Goal: Task Accomplishment & Management: Manage account settings

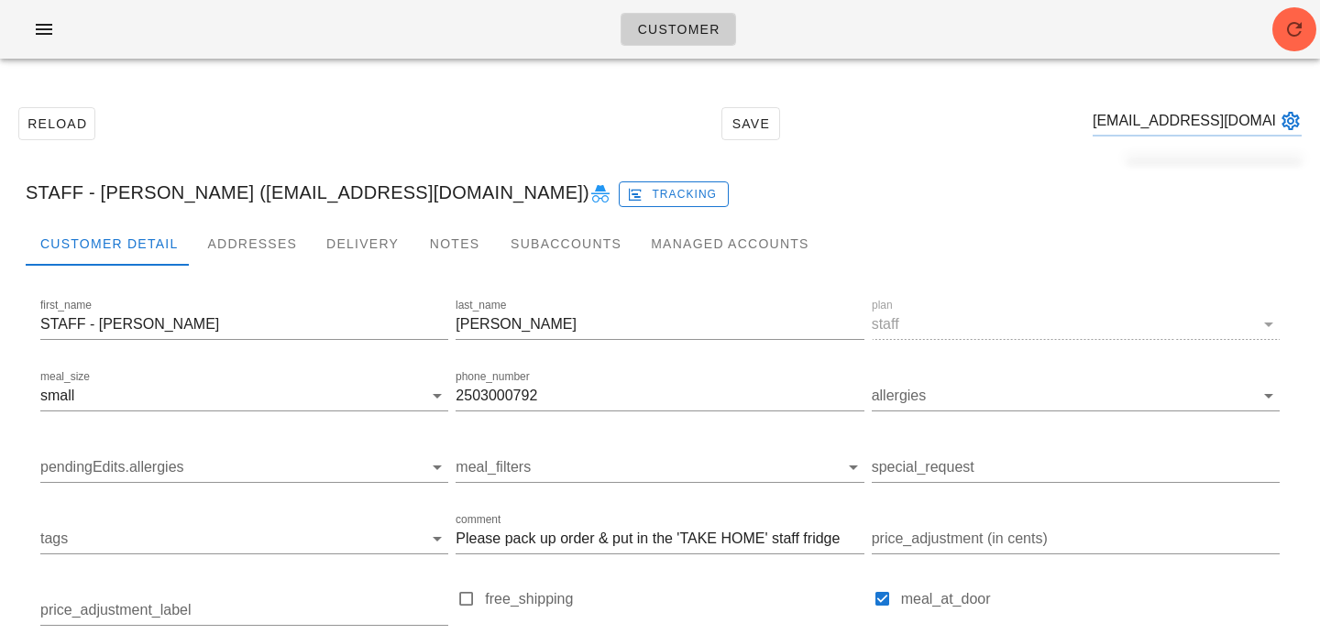
type input "fshefley@hotmail.com"
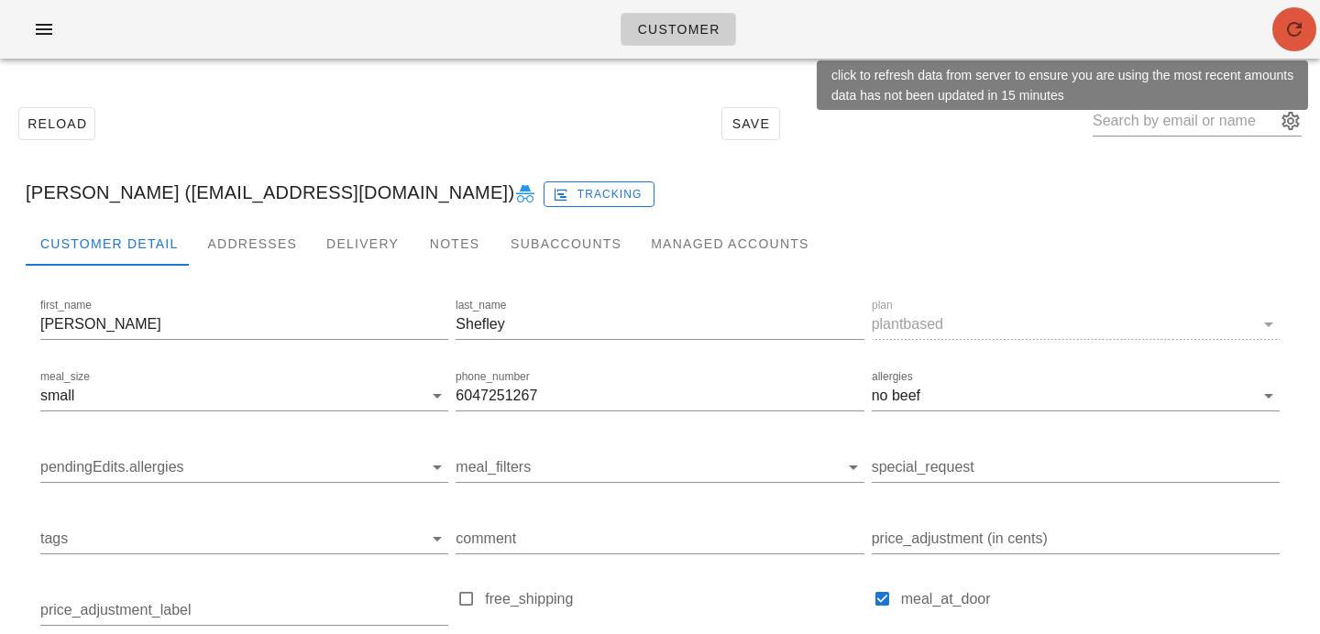
click at [1285, 23] on icon "button" at bounding box center [1294, 29] width 22 height 22
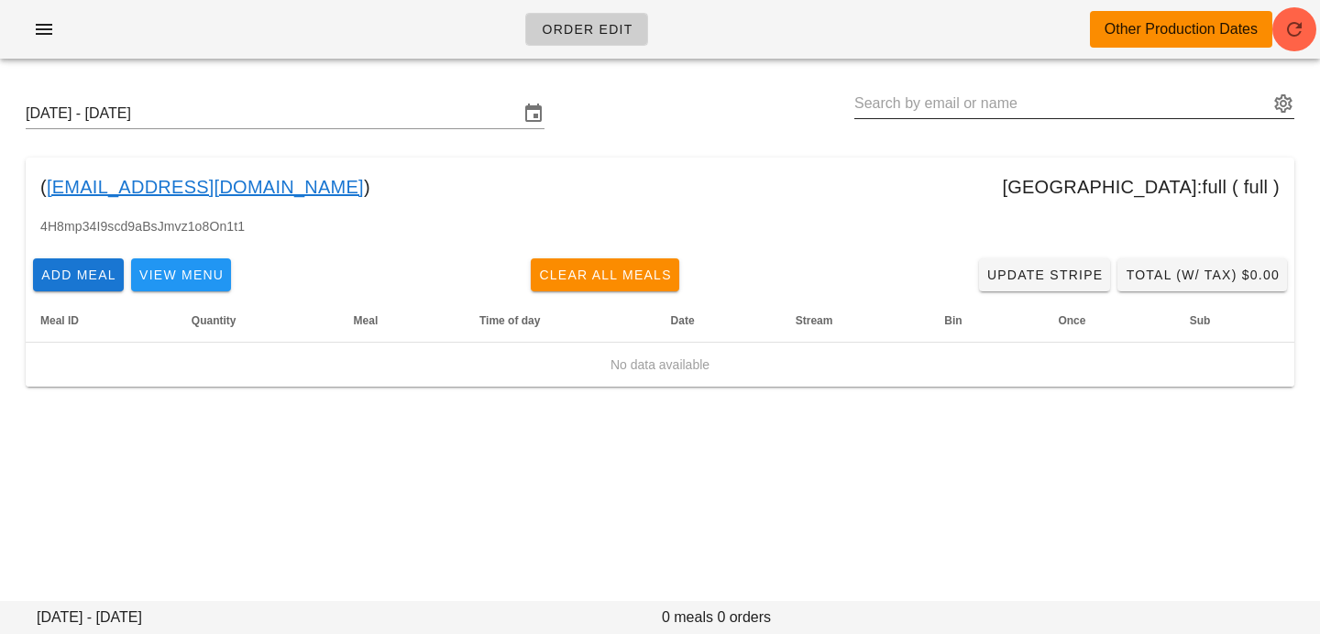
click at [1094, 112] on input "text" at bounding box center [1061, 103] width 414 height 29
paste input "fshefley@hotmail.com"
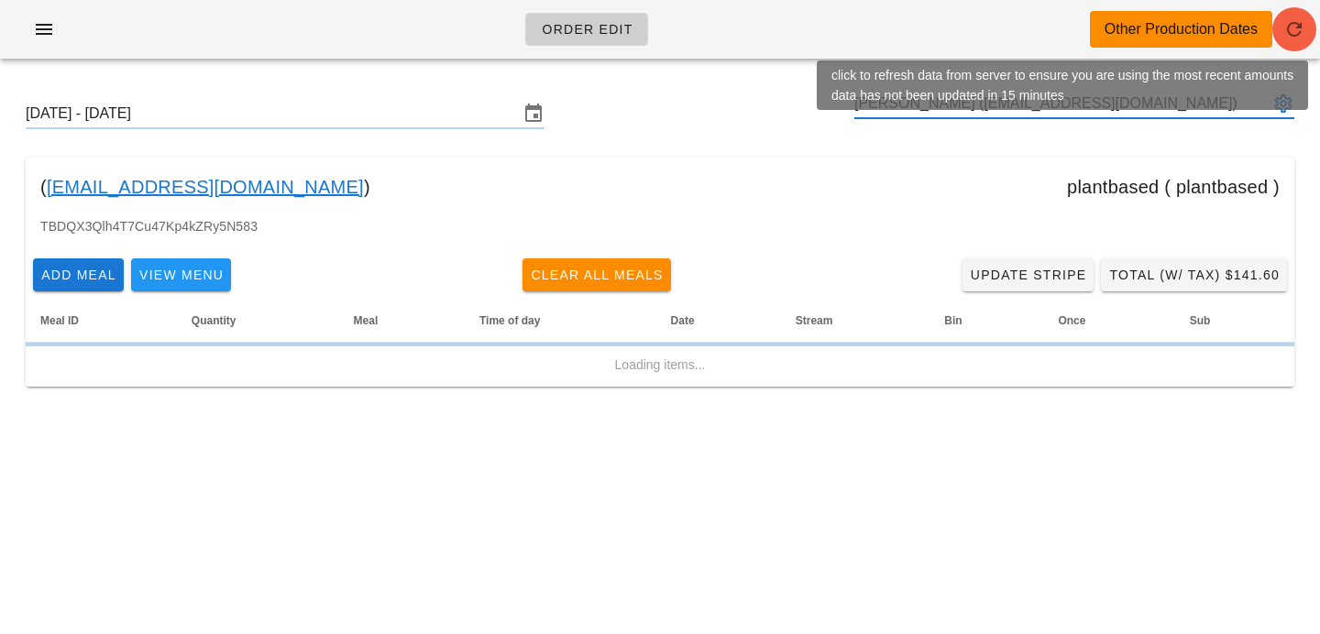
type input "Leslie Shefley (fshefley@hotmail.com)"
click at [1289, 30] on icon "button" at bounding box center [1294, 29] width 22 height 22
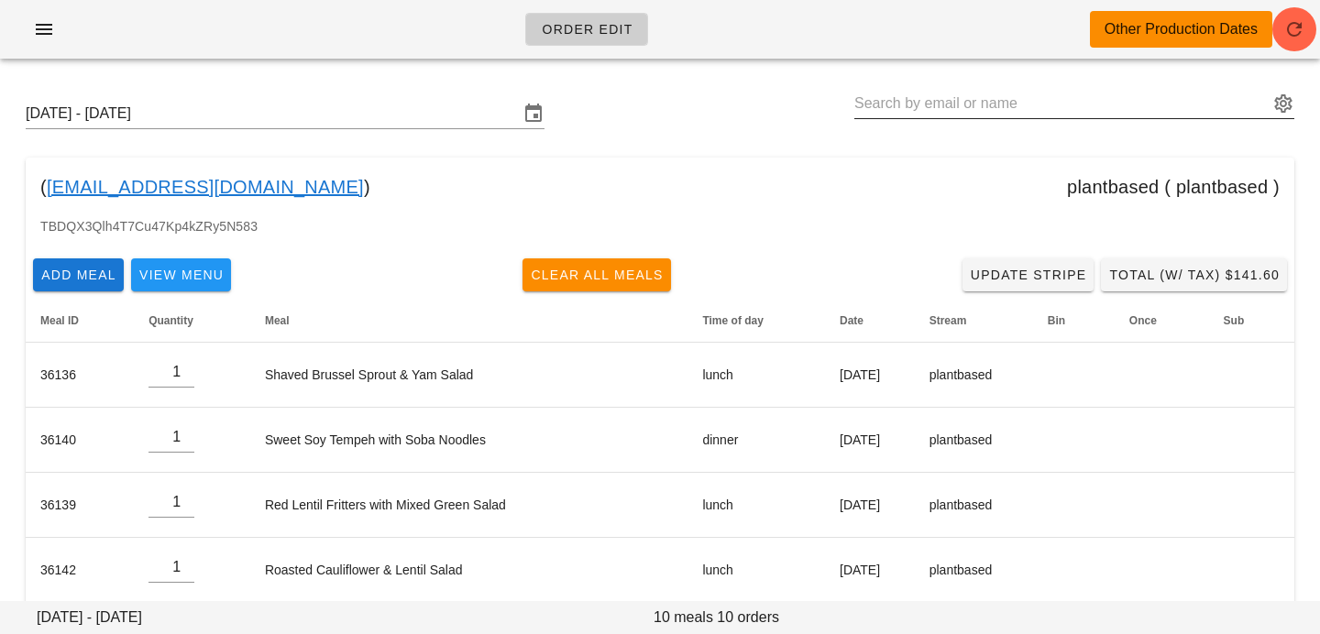
click at [900, 97] on input "text" at bounding box center [1061, 103] width 414 height 29
paste input "rachelheo101@hotmail.com"
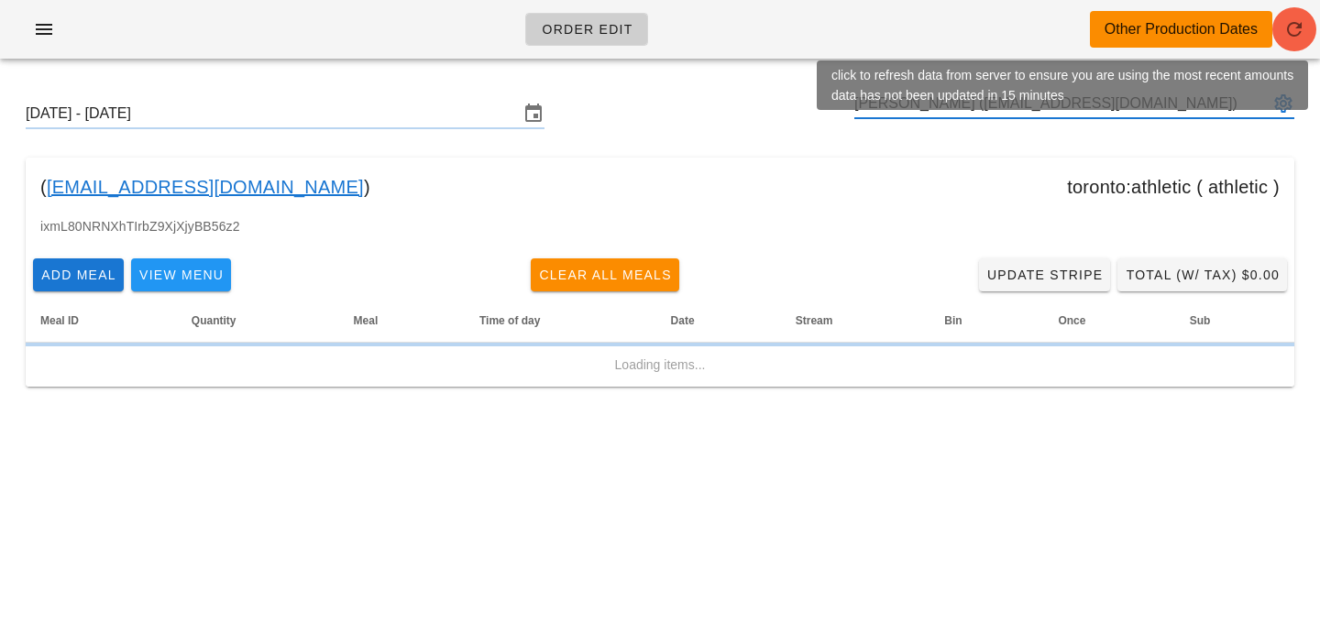
type input "Rachel Heo (rachelheo101@hotmail.com)"
click at [1302, 18] on icon "button" at bounding box center [1294, 29] width 22 height 22
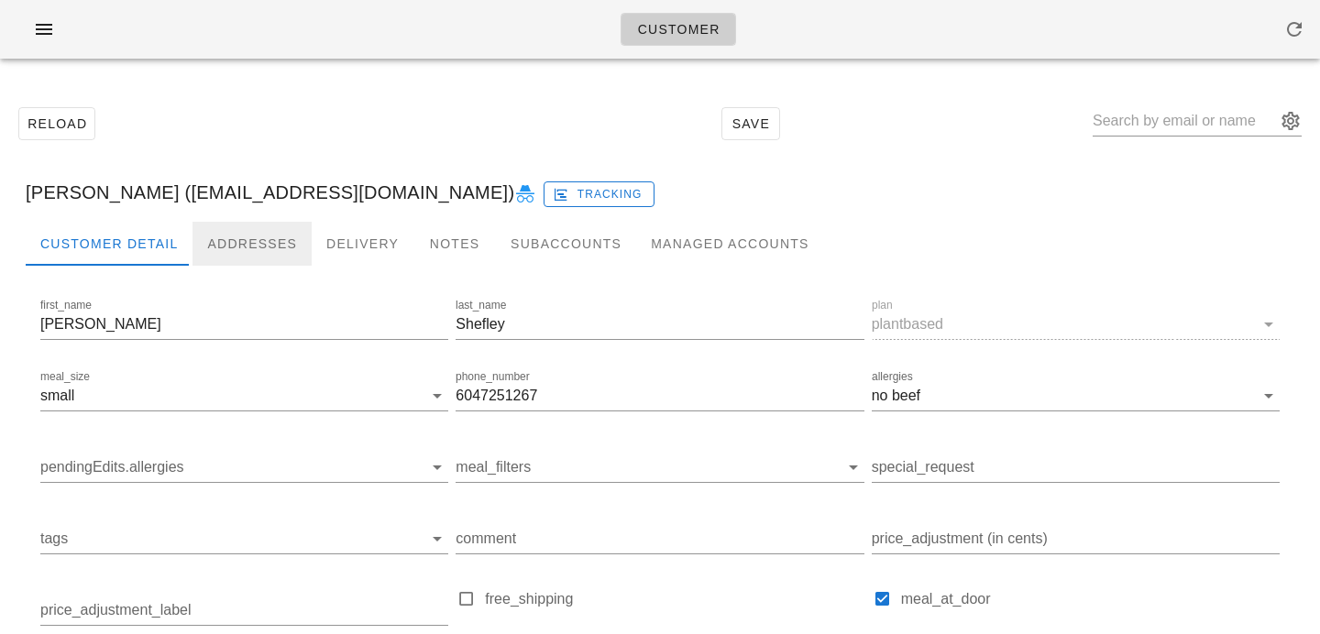
click at [225, 235] on div "Addresses" at bounding box center [251, 244] width 119 height 44
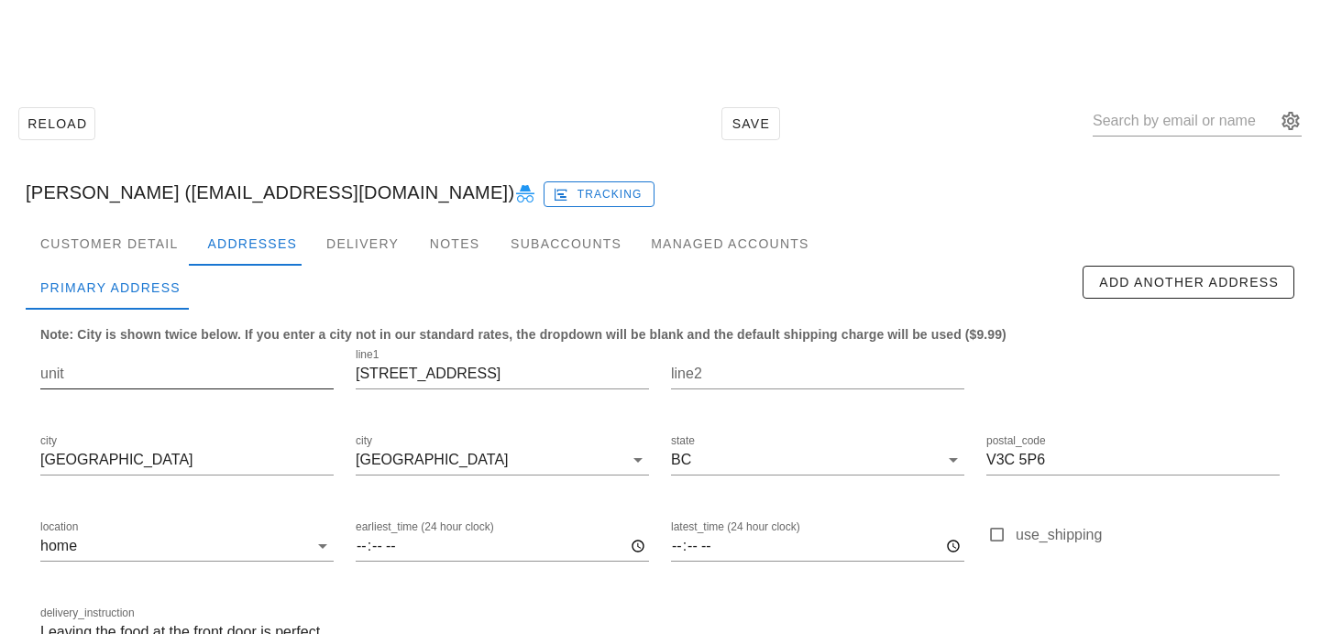
scroll to position [121, 0]
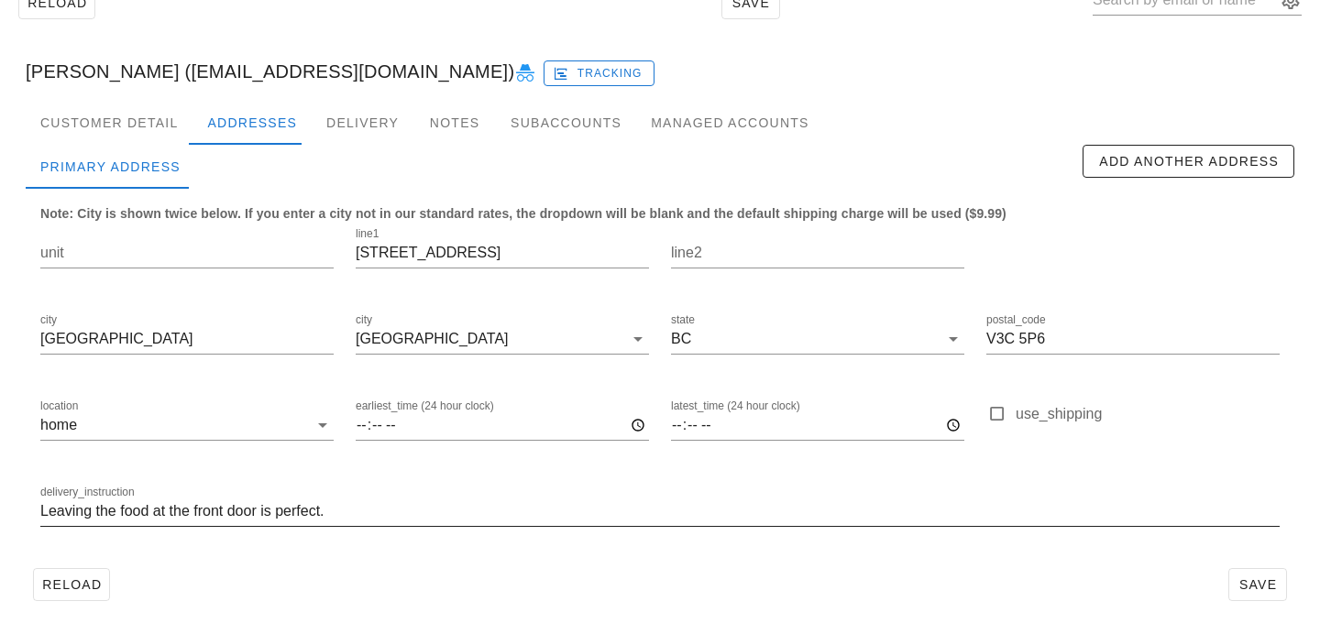
click at [380, 518] on input "Leaving the food at the front door is perfect." at bounding box center [659, 511] width 1239 height 29
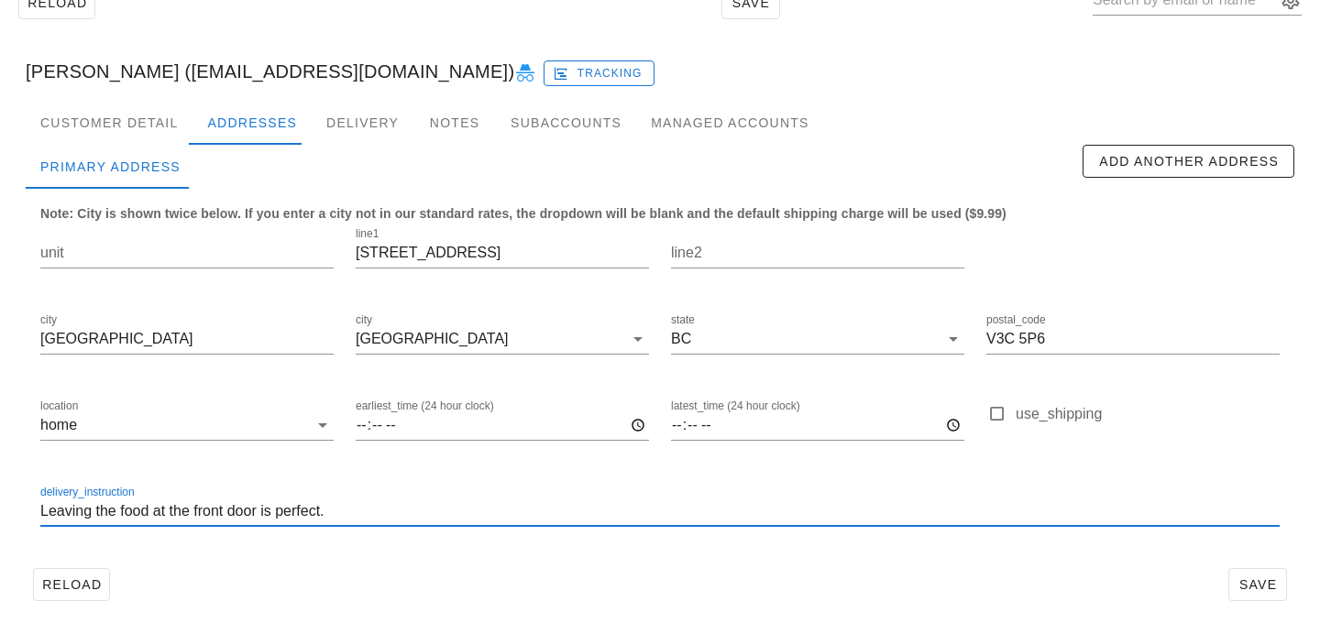
click at [43, 519] on input "Leaving the food at the front door is perfect." at bounding box center [659, 511] width 1239 height 29
drag, startPoint x: 581, startPoint y: 520, endPoint x: 311, endPoint y: 472, distance: 274.6
click at [311, 472] on div "delivery_instruction Please ring doorbell upon arrival. Leaving the food at the…" at bounding box center [659, 514] width 1261 height 86
type input "Please ring doorbell upon arrival. Leaving the food at the front door is perfec…"
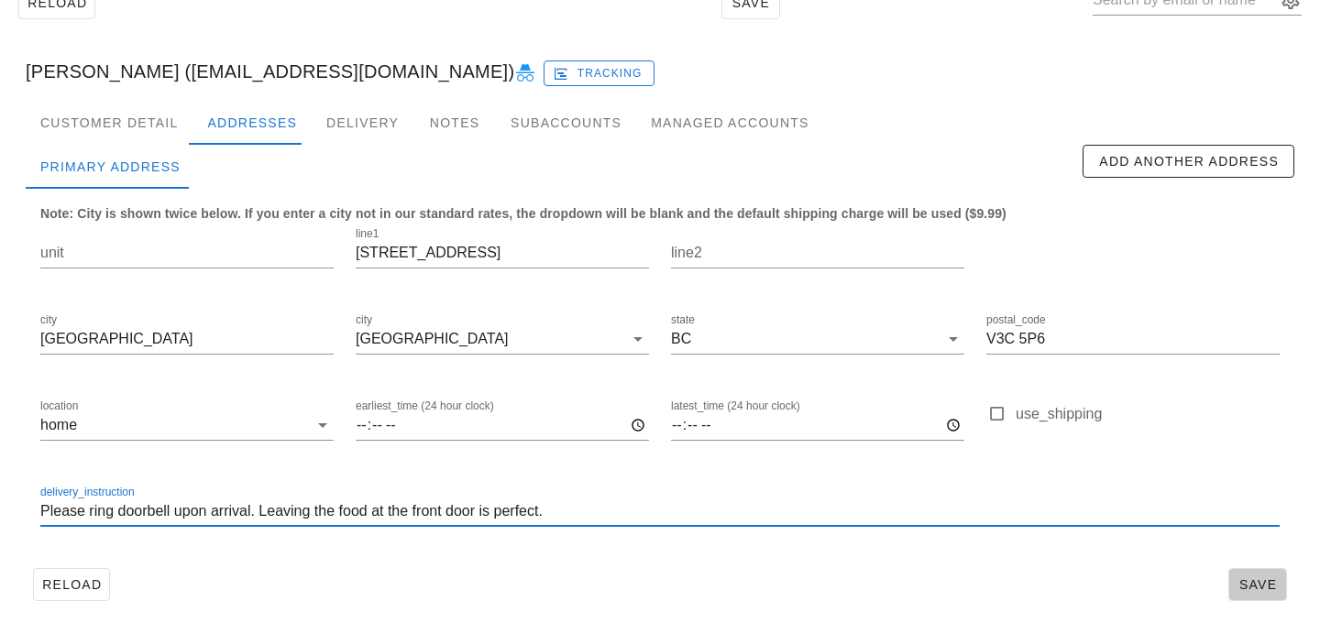
click at [1255, 587] on span "Save" at bounding box center [1257, 584] width 42 height 15
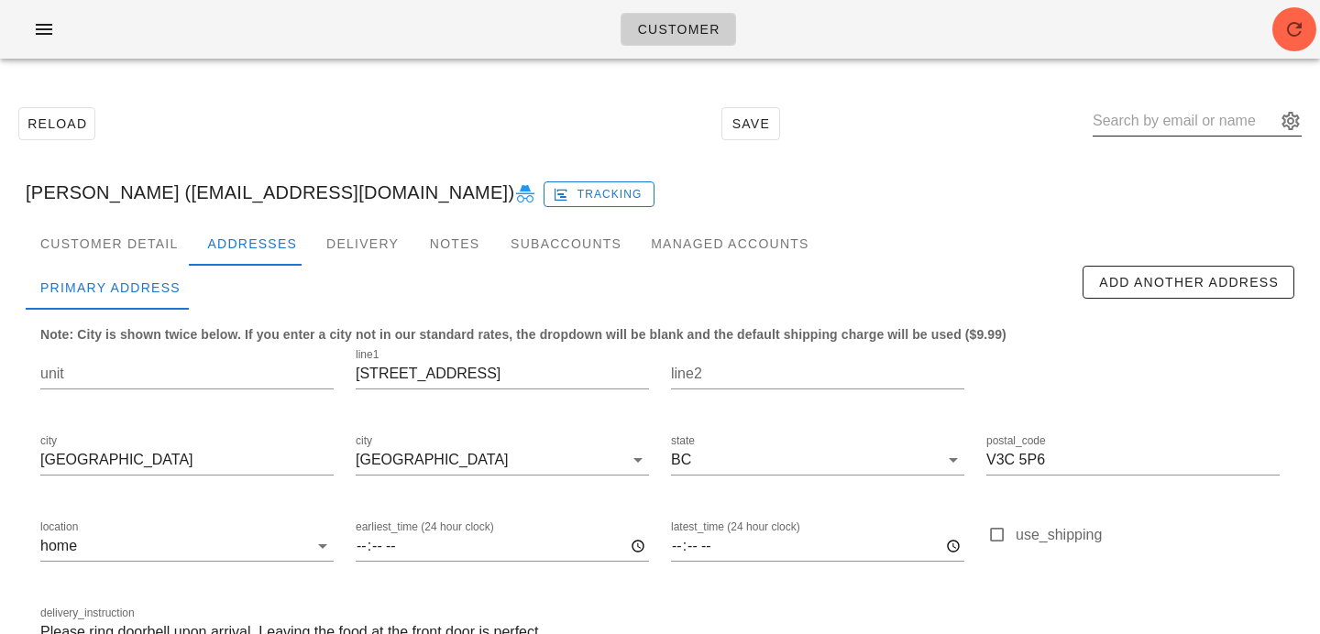
click at [1164, 115] on input "text" at bounding box center [1184, 120] width 183 height 29
paste input "[EMAIL_ADDRESS][DOMAIN_NAME]"
type input "[EMAIL_ADDRESS][DOMAIN_NAME]"
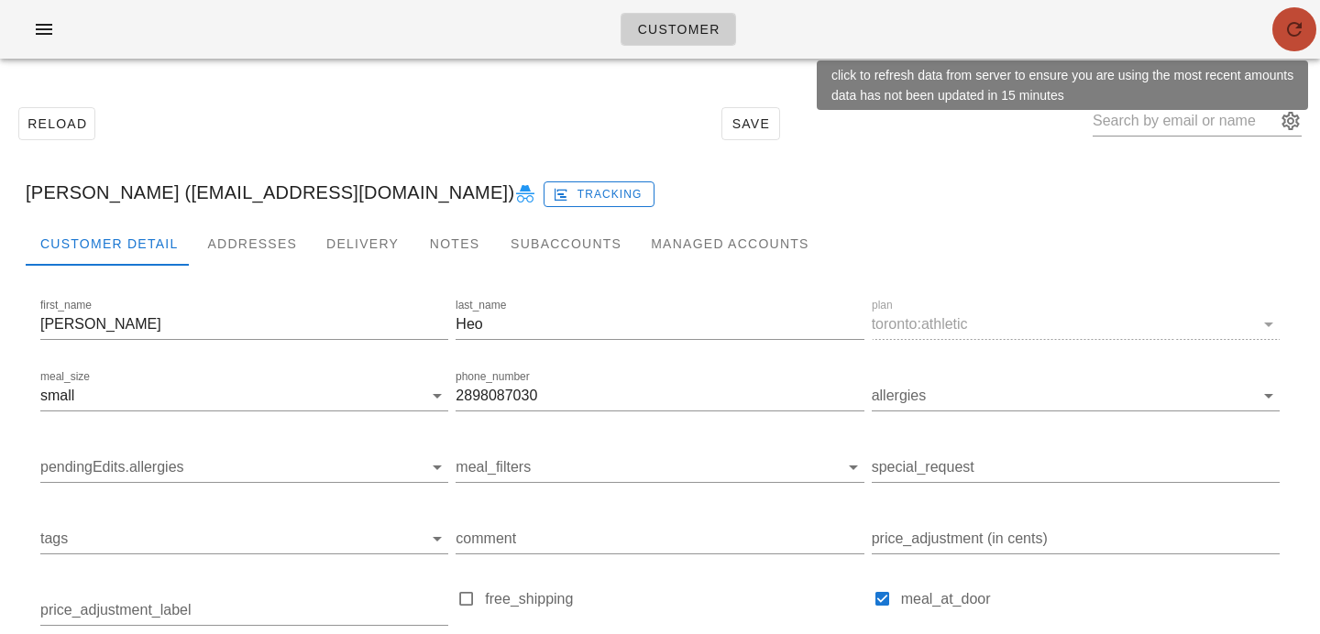
click at [1300, 21] on icon "button" at bounding box center [1294, 29] width 22 height 22
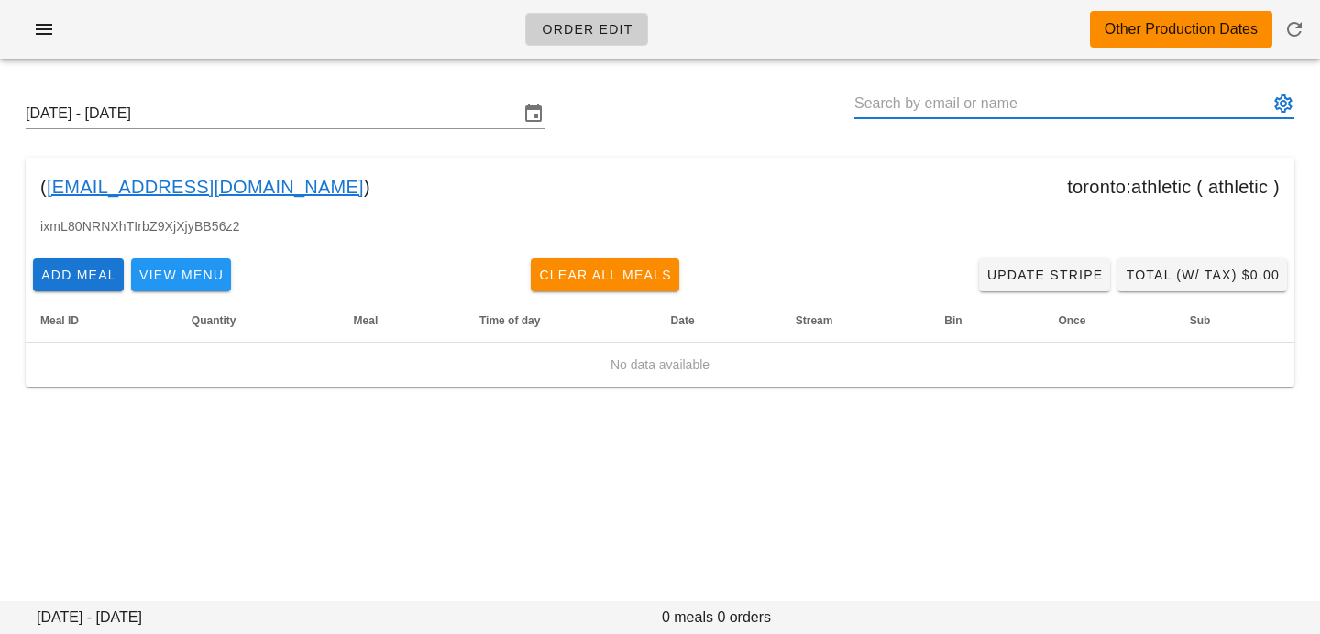
click at [906, 109] on input "text" at bounding box center [1061, 103] width 414 height 29
type input "v"
paste input "sangita.lalli@gmail.com"
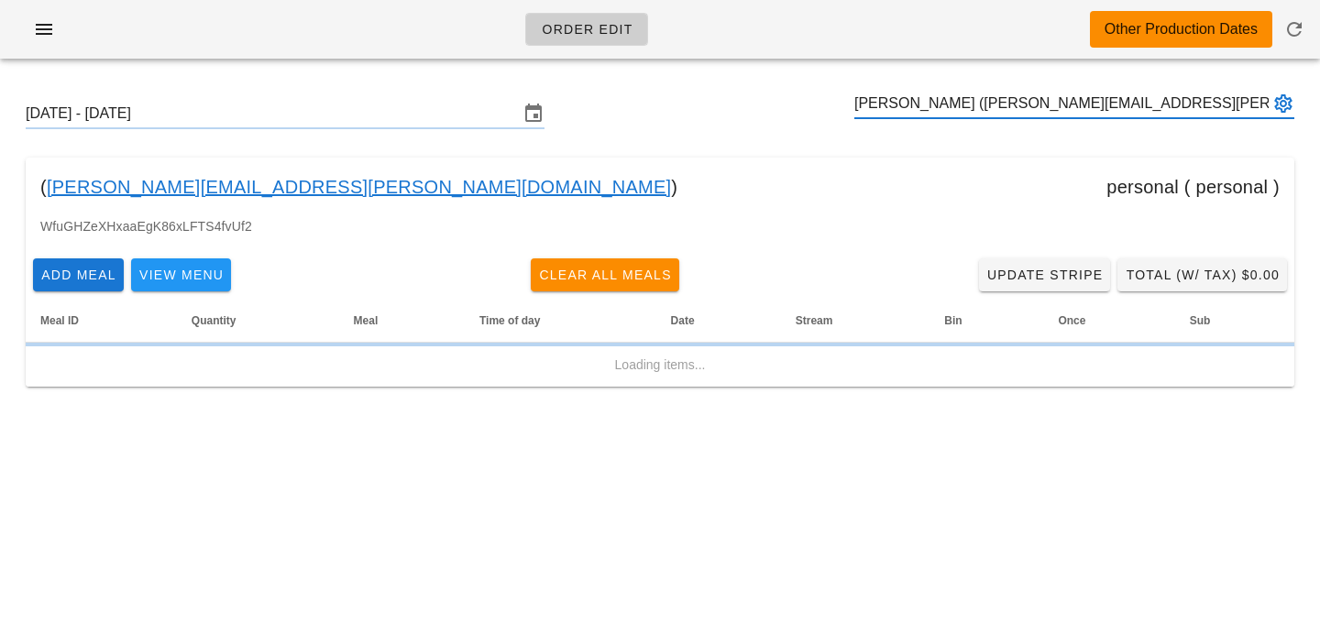
type input "Lalli (sangita.lalli@gmail.com)"
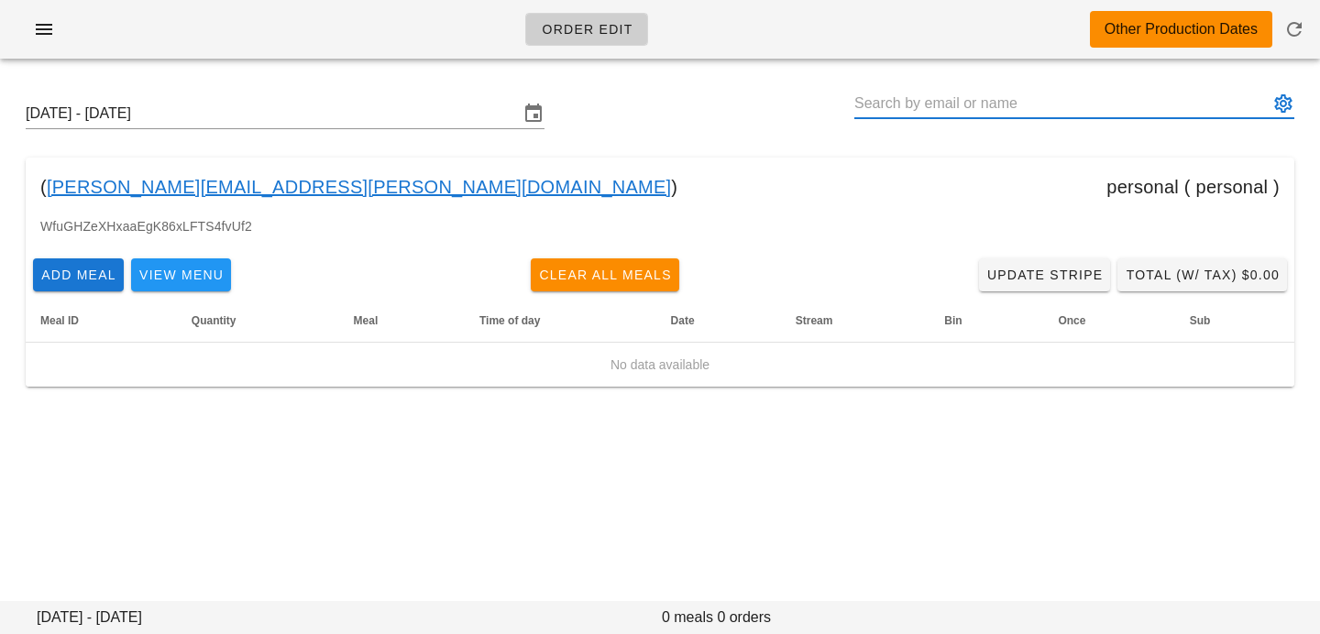
click at [916, 116] on input "text" at bounding box center [1061, 103] width 414 height 29
click at [919, 104] on input "text" at bounding box center [1061, 103] width 414 height 29
paste input "janellebreanne@gmail.com"
type input "Janelle Wilson (janellebreanne@gmail.com)"
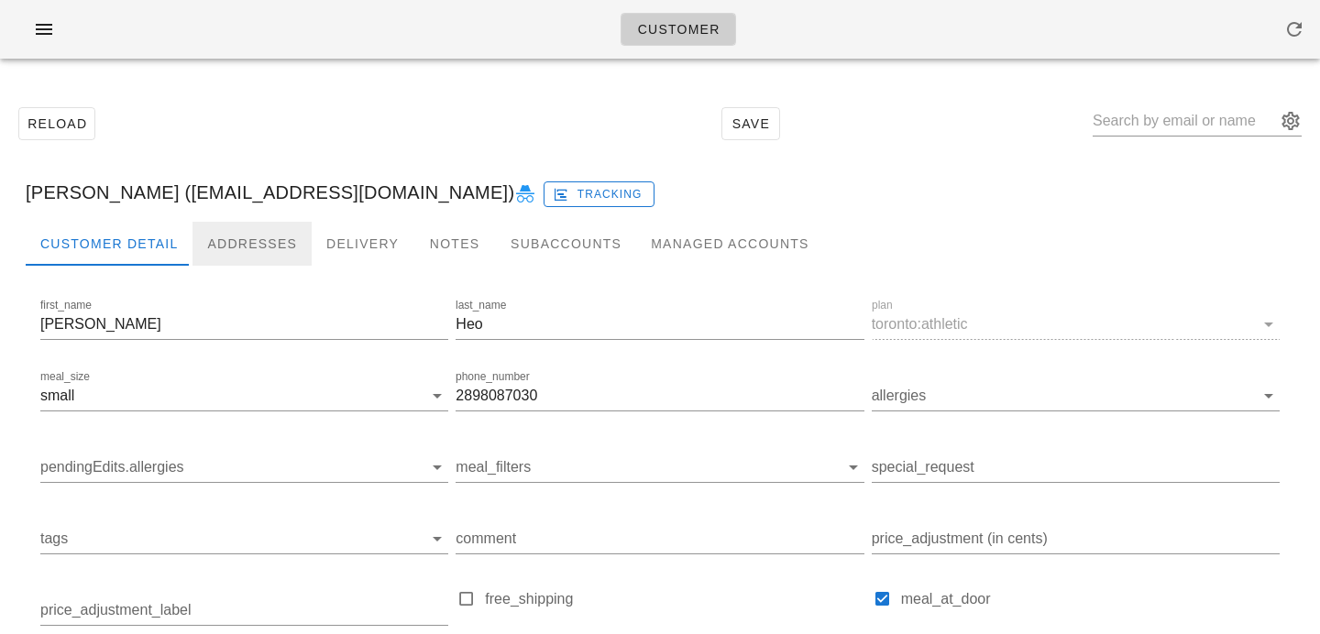
click at [229, 245] on div "Addresses" at bounding box center [251, 244] width 119 height 44
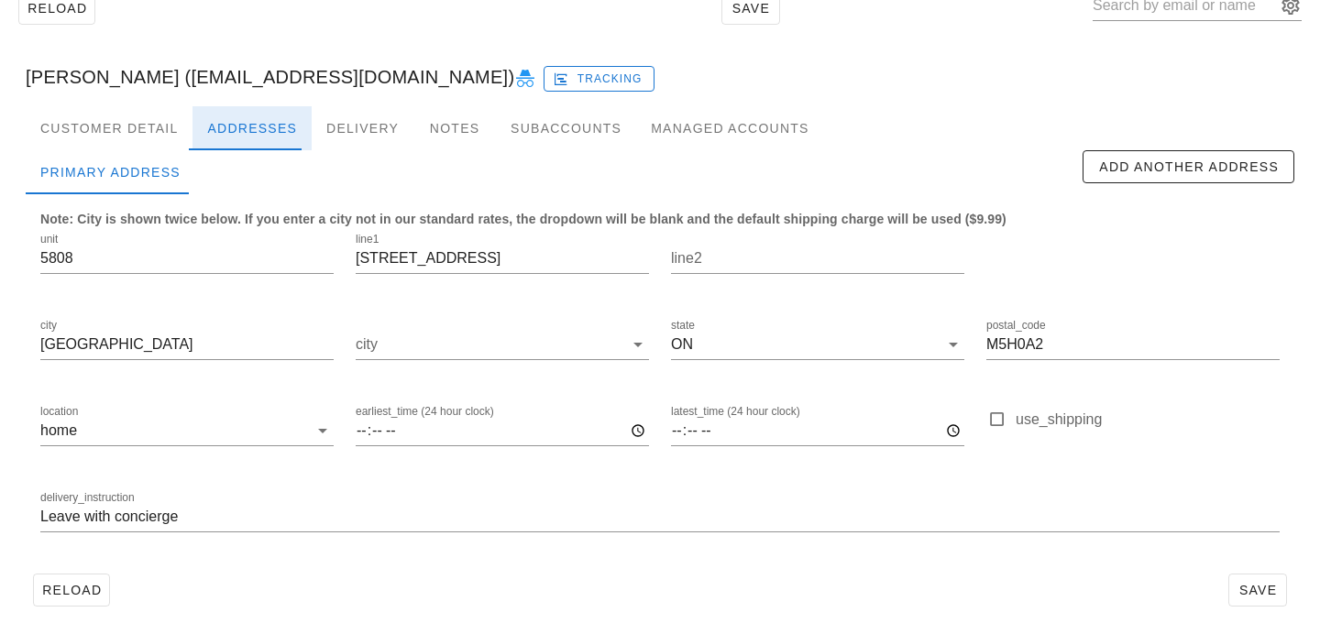
scroll to position [121, 0]
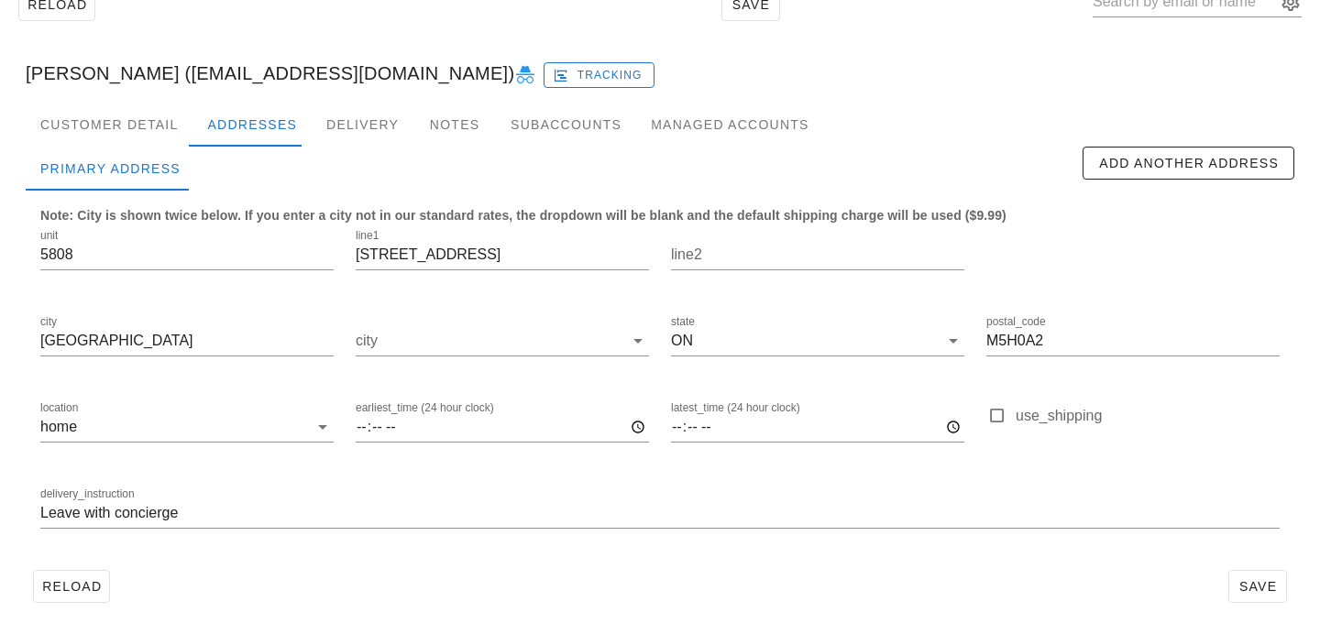
scroll to position [121, 0]
drag, startPoint x: 96, startPoint y: 251, endPoint x: 0, endPoint y: 249, distance: 96.3
click at [0, 249] on div "Reload Save [PERSON_NAME] ([EMAIL_ADDRESS][DOMAIN_NAME]) Tracking Customer Deta…" at bounding box center [660, 293] width 1320 height 682
click at [38, 513] on div "delivery_instruction Leave with concierge" at bounding box center [659, 514] width 1261 height 86
click at [43, 513] on input "Leave with concierge" at bounding box center [659, 511] width 1239 height 29
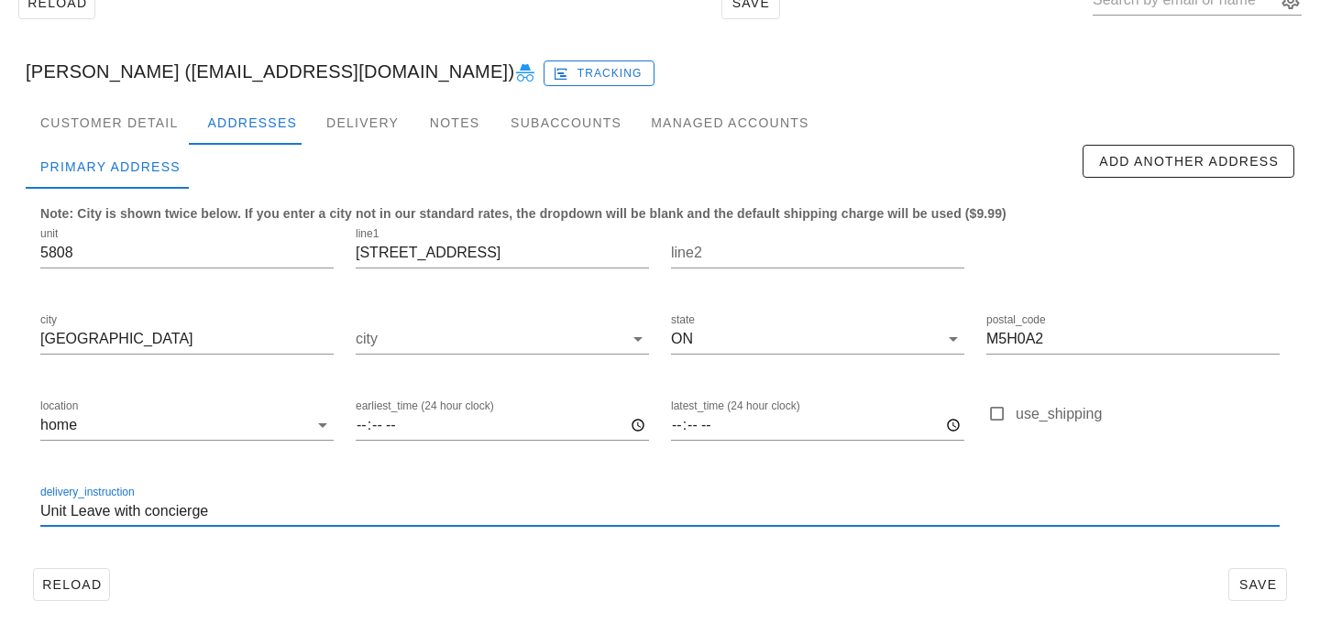
paste input "5808"
type input "Unit 5808. Leave with concierge"
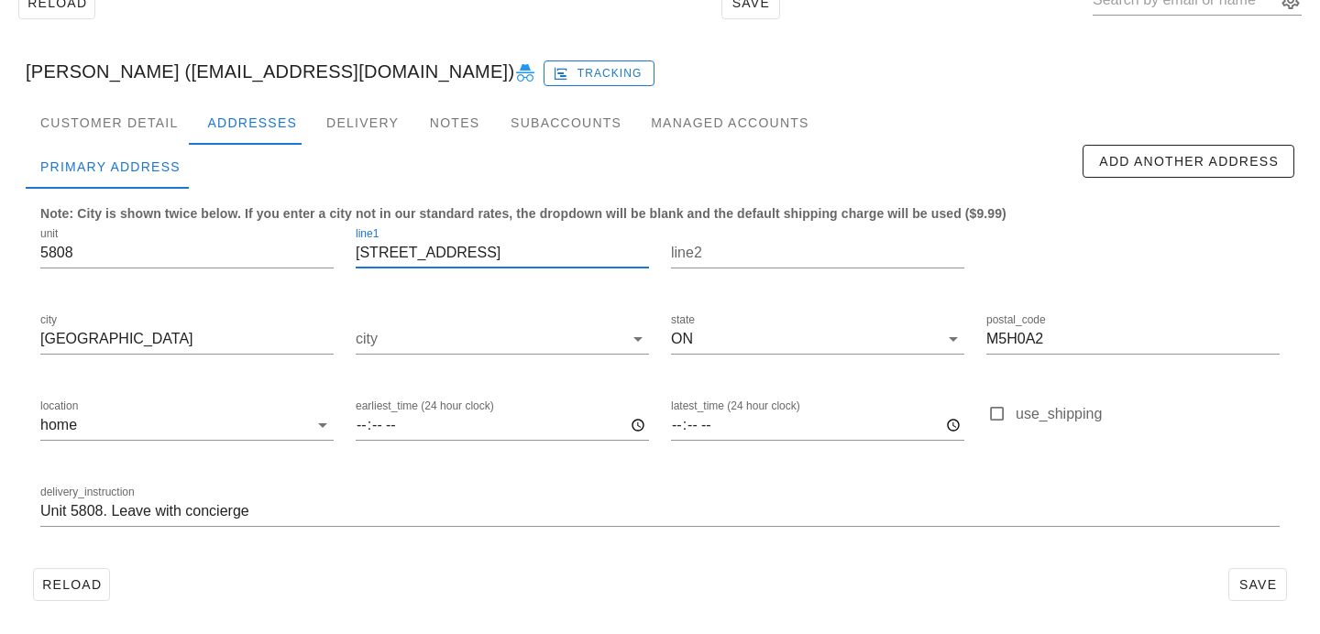
click at [393, 253] on input "[STREET_ADDRESS]" at bounding box center [502, 252] width 293 height 29
click at [460, 252] on input "[STREET_ADDRESS]" at bounding box center [502, 252] width 293 height 29
type input "[STREET_ADDRESS]"
click at [1159, 549] on div "delivery_instruction Unit 5808. Leave with concierge" at bounding box center [659, 514] width 1261 height 86
click at [1275, 597] on button "Save" at bounding box center [1257, 584] width 59 height 33
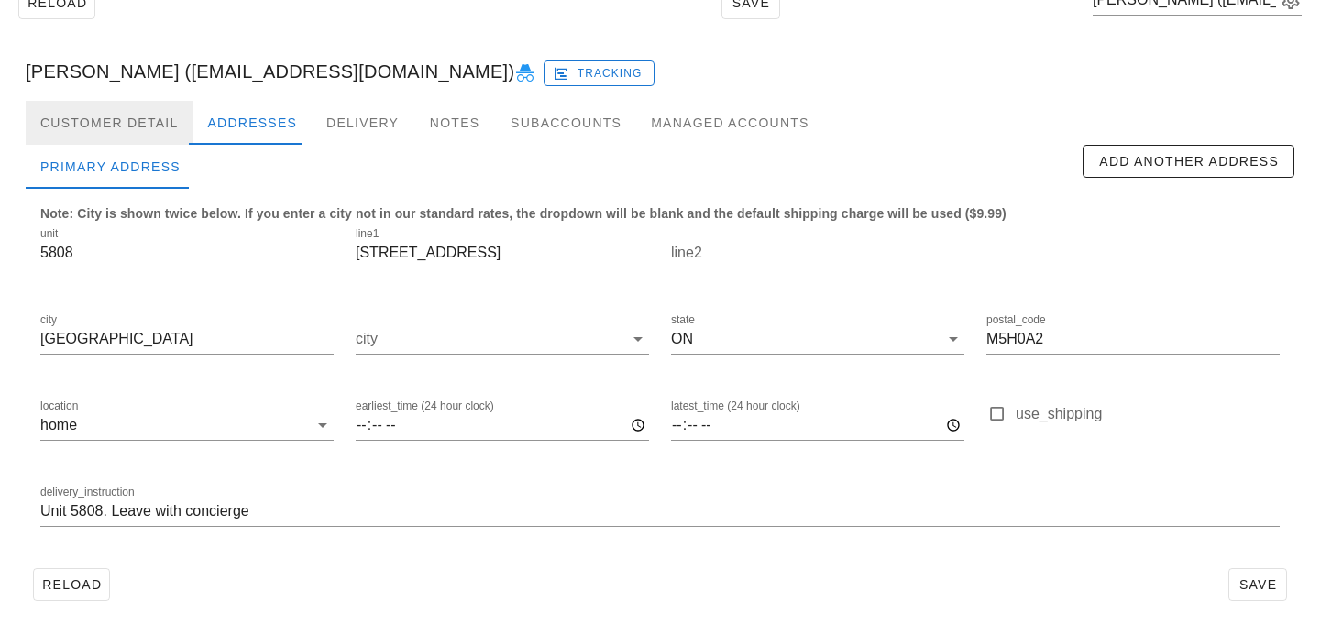
click at [115, 108] on div "Customer Detail" at bounding box center [109, 123] width 167 height 44
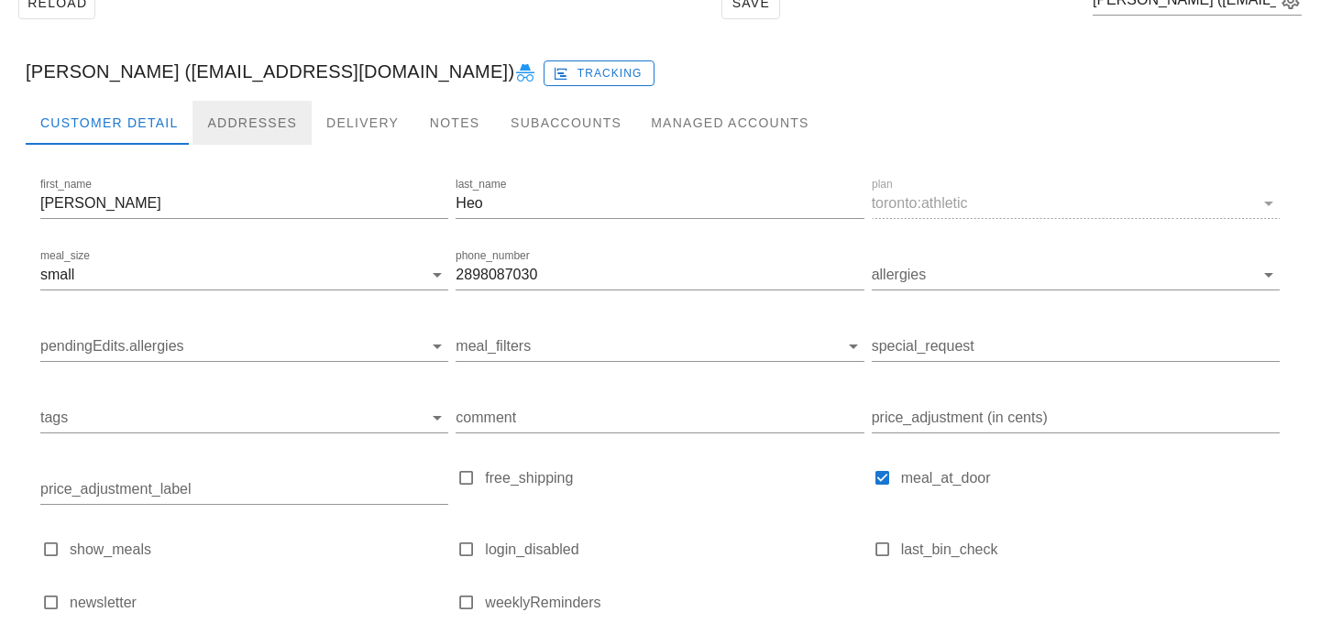
click at [226, 115] on div "Addresses" at bounding box center [251, 123] width 119 height 44
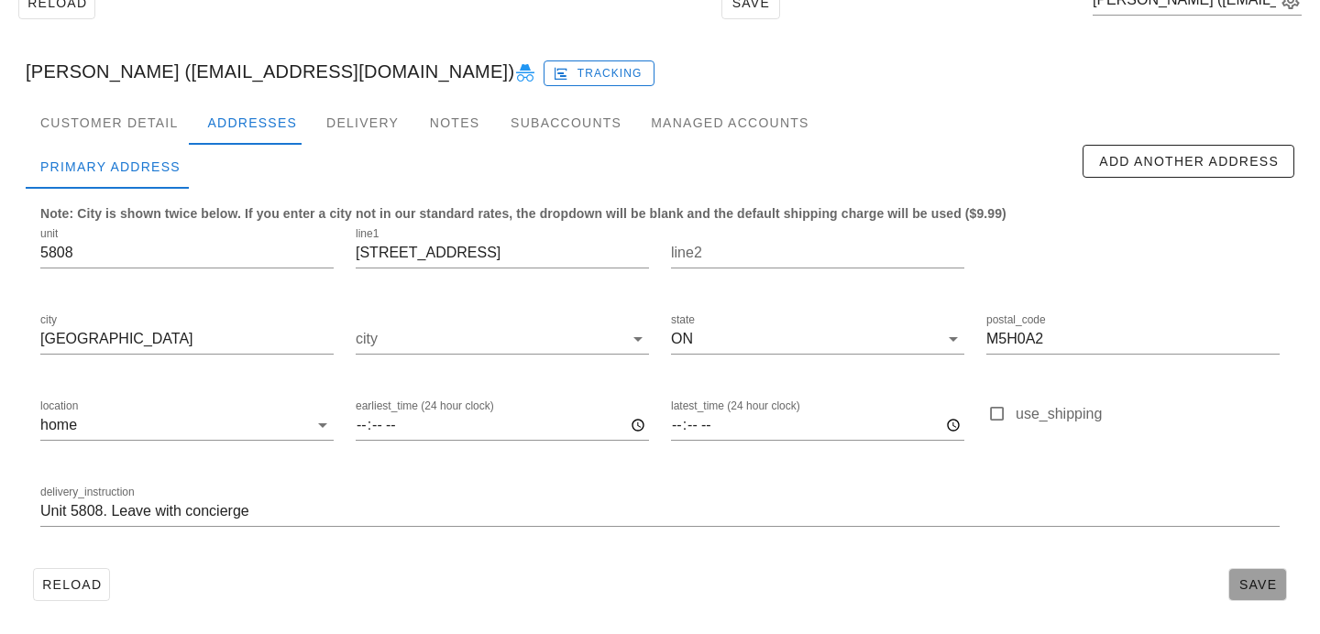
click at [1239, 581] on span "Save" at bounding box center [1257, 584] width 42 height 15
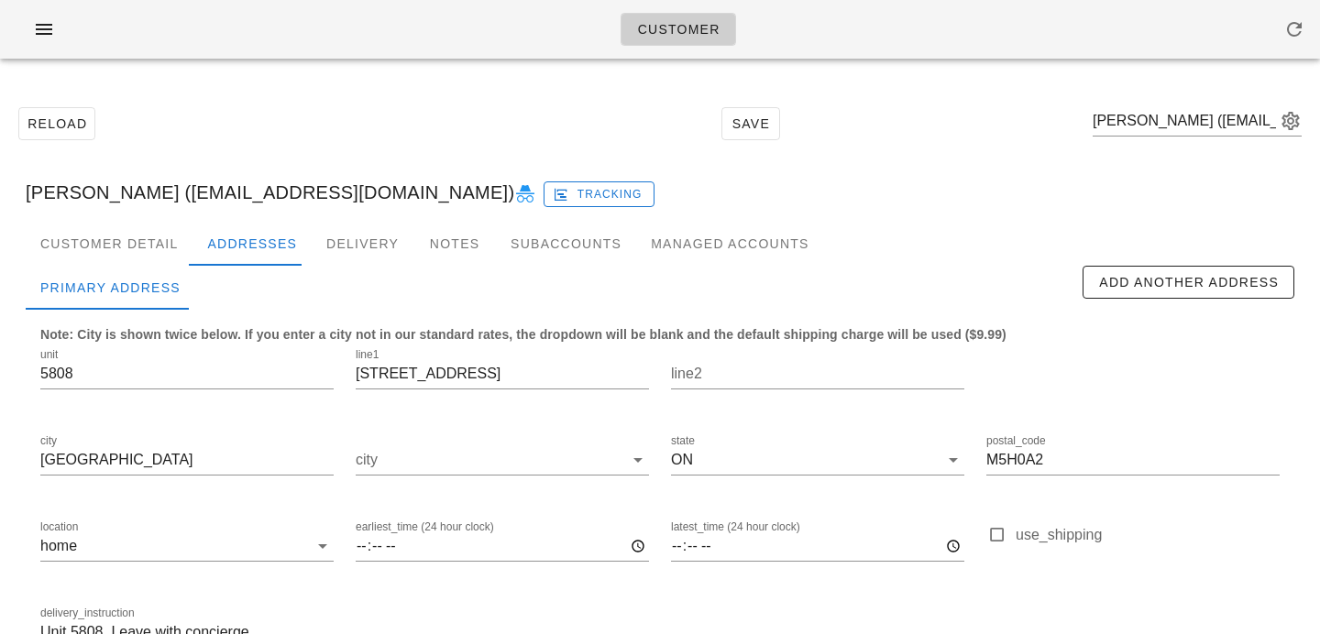
click at [1119, 121] on div "Reload Save [PERSON_NAME] ([EMAIL_ADDRESS][DOMAIN_NAME])" at bounding box center [660, 123] width 1298 height 79
click at [1152, 125] on input "text" at bounding box center [1184, 120] width 183 height 29
paste input "[PERSON_NAME][EMAIL_ADDRESS][PERSON_NAME][DOMAIN_NAME]"
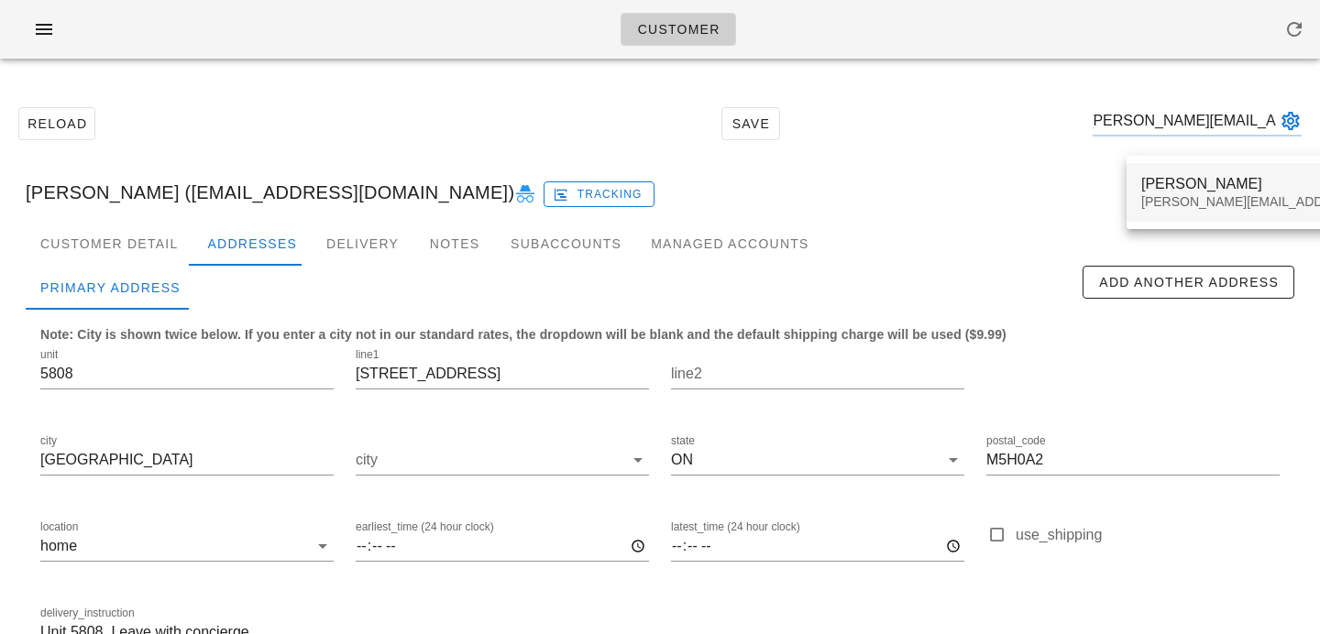
type input "[PERSON_NAME][EMAIL_ADDRESS][PERSON_NAME][DOMAIN_NAME]"
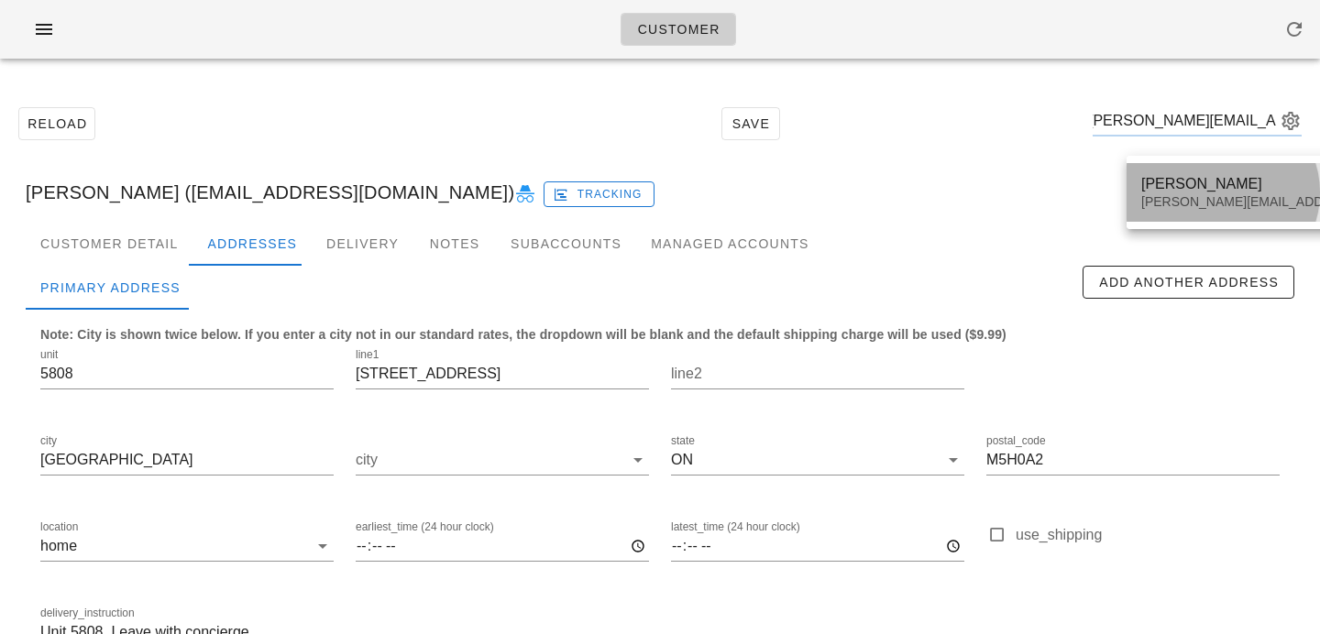
scroll to position [0, 0]
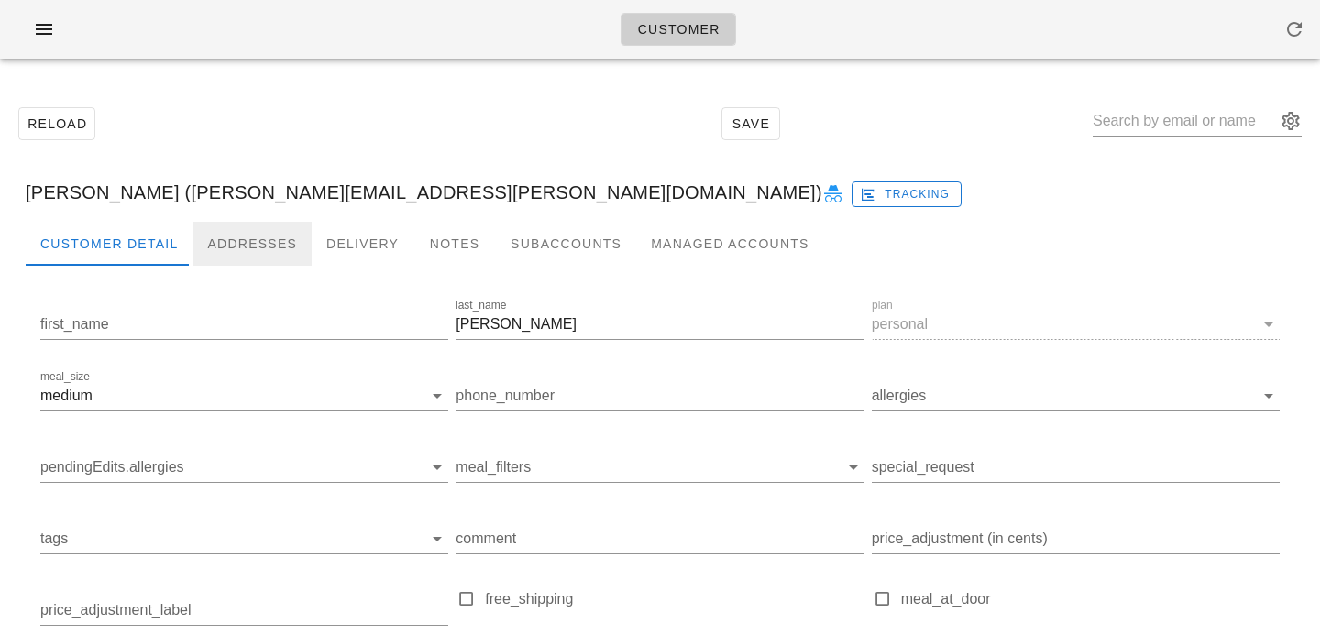
click at [221, 255] on div "Addresses" at bounding box center [251, 244] width 119 height 44
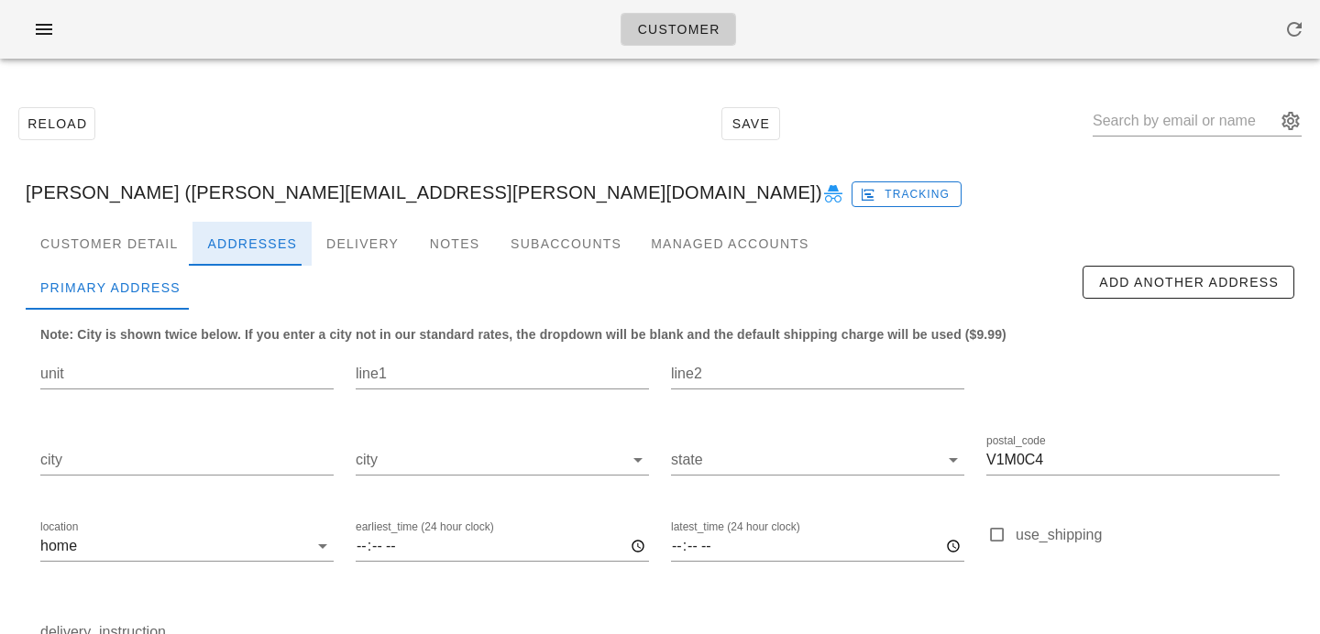
scroll to position [121, 0]
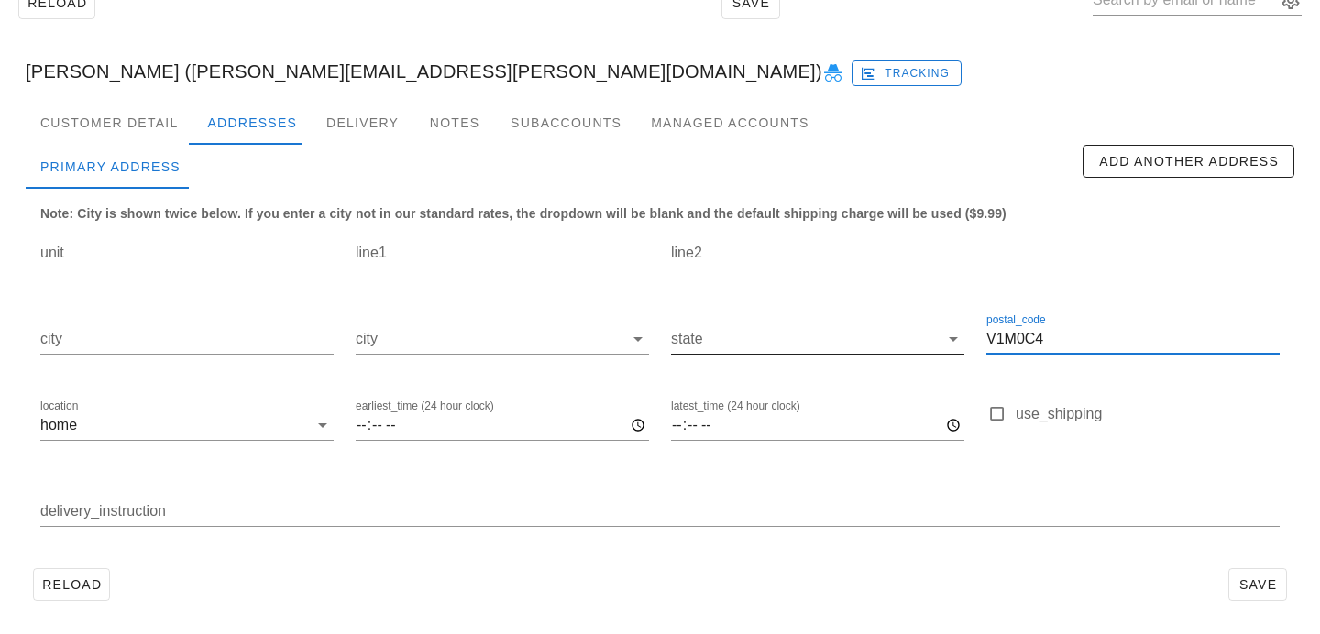
drag, startPoint x: 1050, startPoint y: 330, endPoint x: 848, endPoint y: 322, distance: 201.8
click at [848, 322] on div "unit line1 line2 city city state postal_code V1M0C4 location home earliest_time…" at bounding box center [659, 385] width 1261 height 345
click at [159, 107] on div "Customer Detail" at bounding box center [109, 123] width 167 height 44
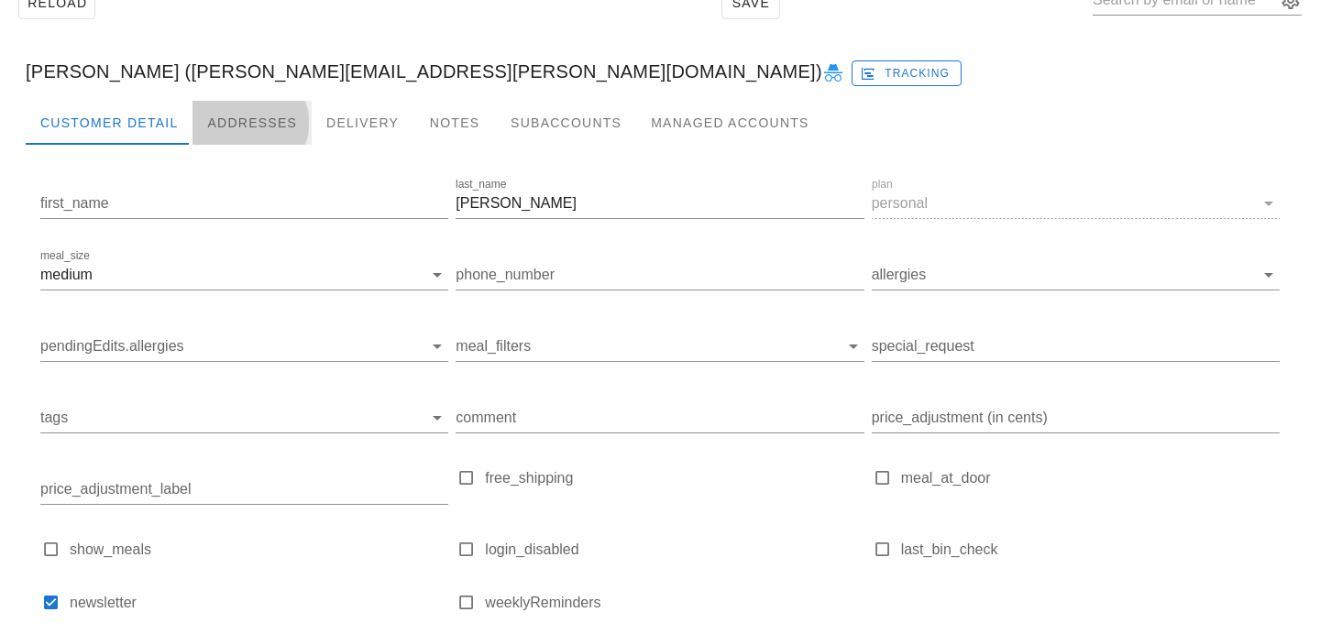
click at [249, 113] on div "Addresses" at bounding box center [251, 123] width 119 height 44
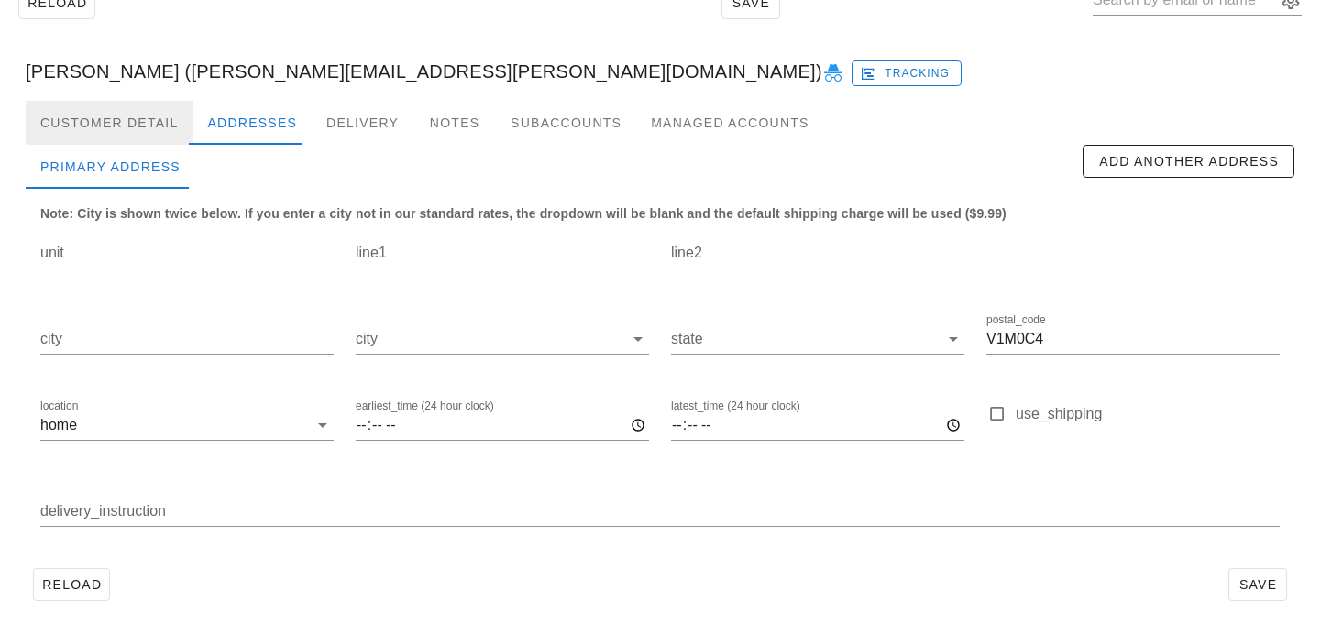
click at [176, 130] on div "Customer Detail" at bounding box center [109, 123] width 167 height 44
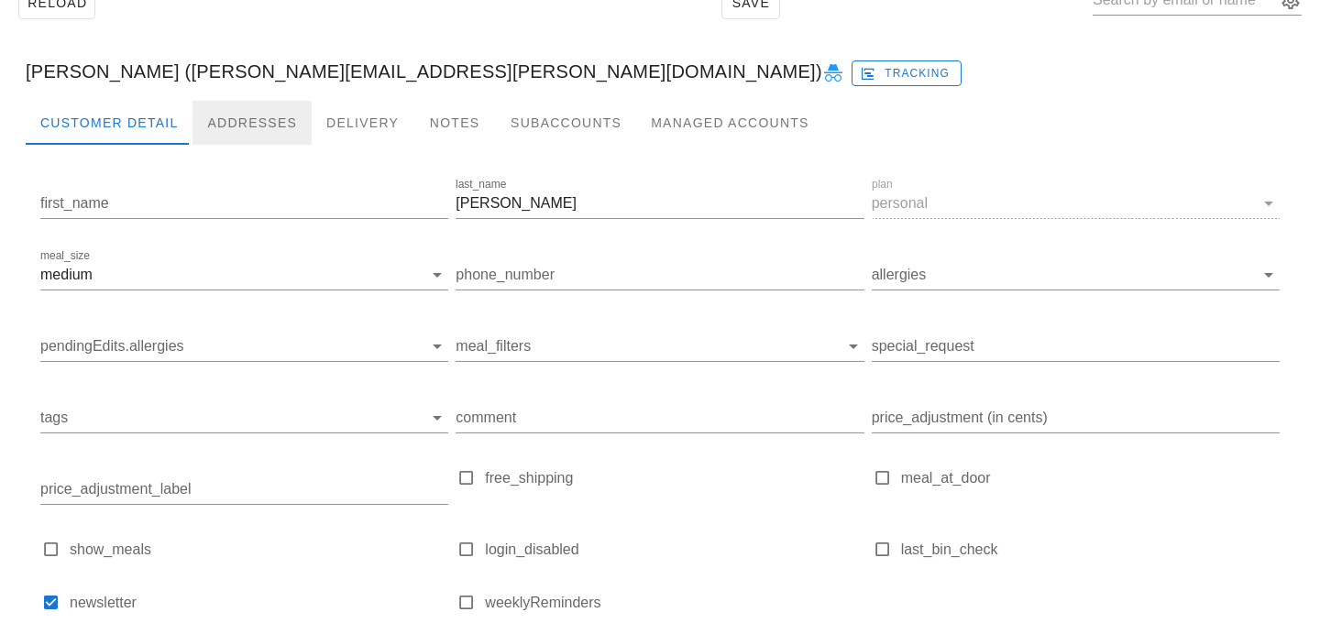
click at [255, 130] on div "Addresses" at bounding box center [251, 123] width 119 height 44
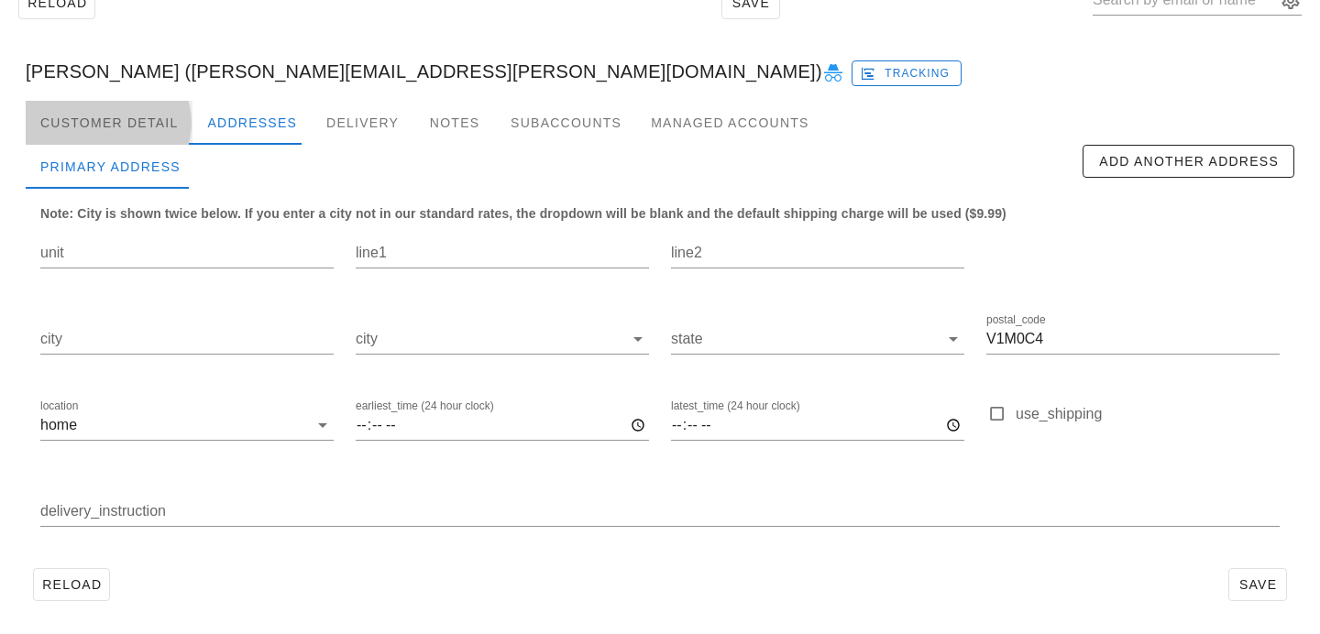
click at [152, 126] on div "Customer Detail" at bounding box center [109, 123] width 167 height 44
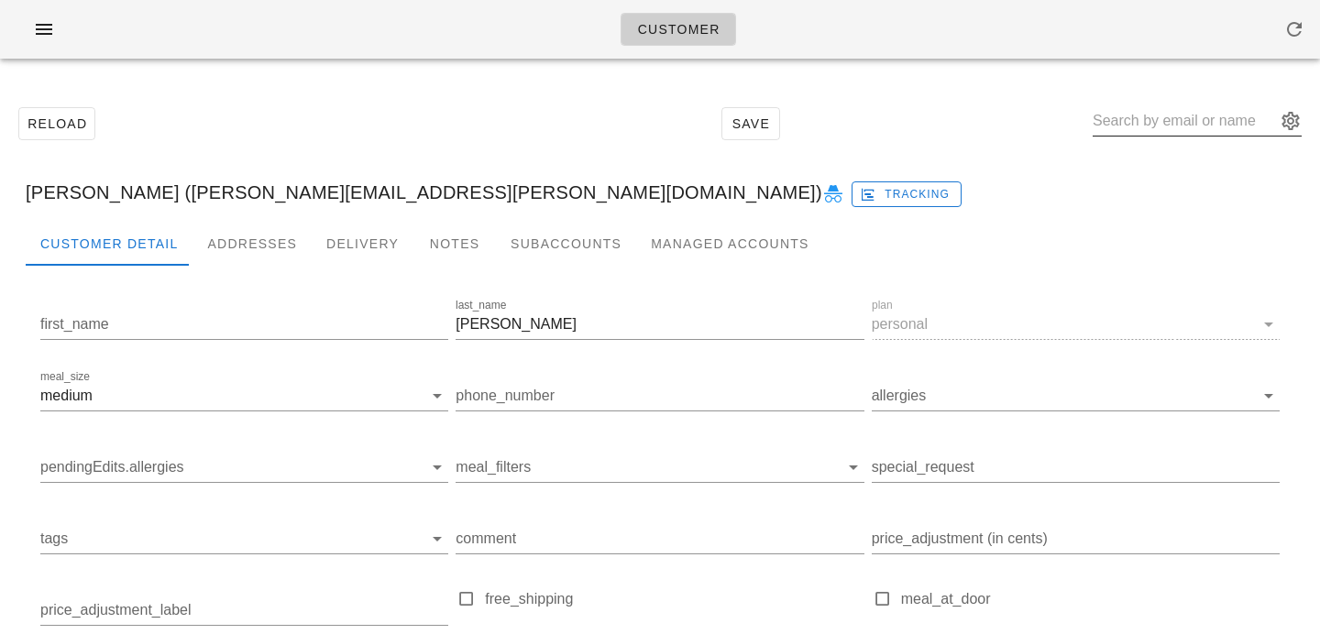
click at [1165, 114] on input "text" at bounding box center [1184, 120] width 183 height 29
paste input "[EMAIL_ADDRESS][DOMAIN_NAME]"
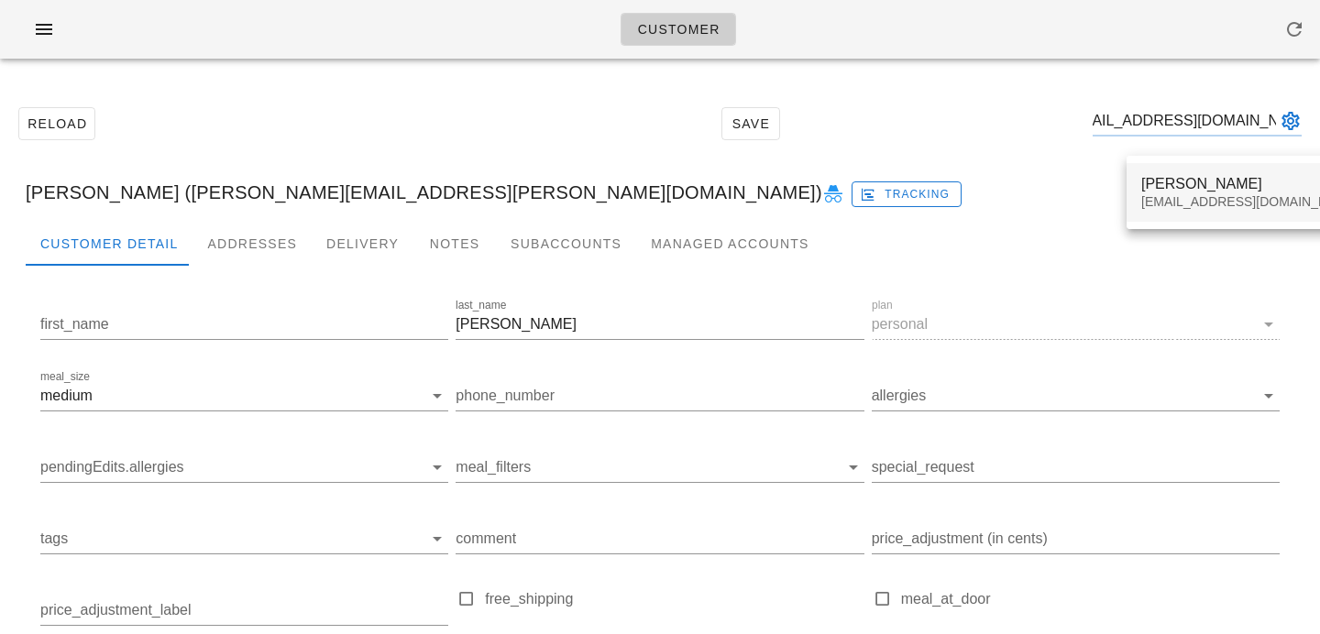
type input "[EMAIL_ADDRESS][DOMAIN_NAME]"
click at [1195, 190] on div "[PERSON_NAME]" at bounding box center [1249, 183] width 217 height 17
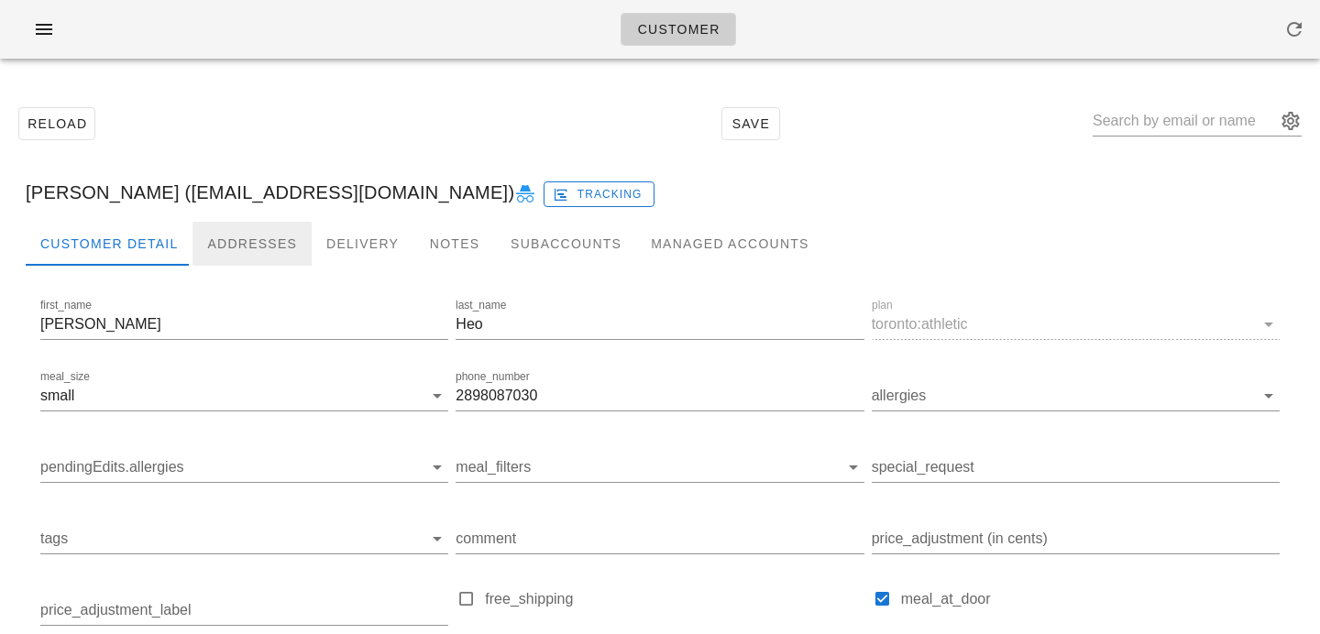
click at [256, 243] on div "Addresses" at bounding box center [251, 244] width 119 height 44
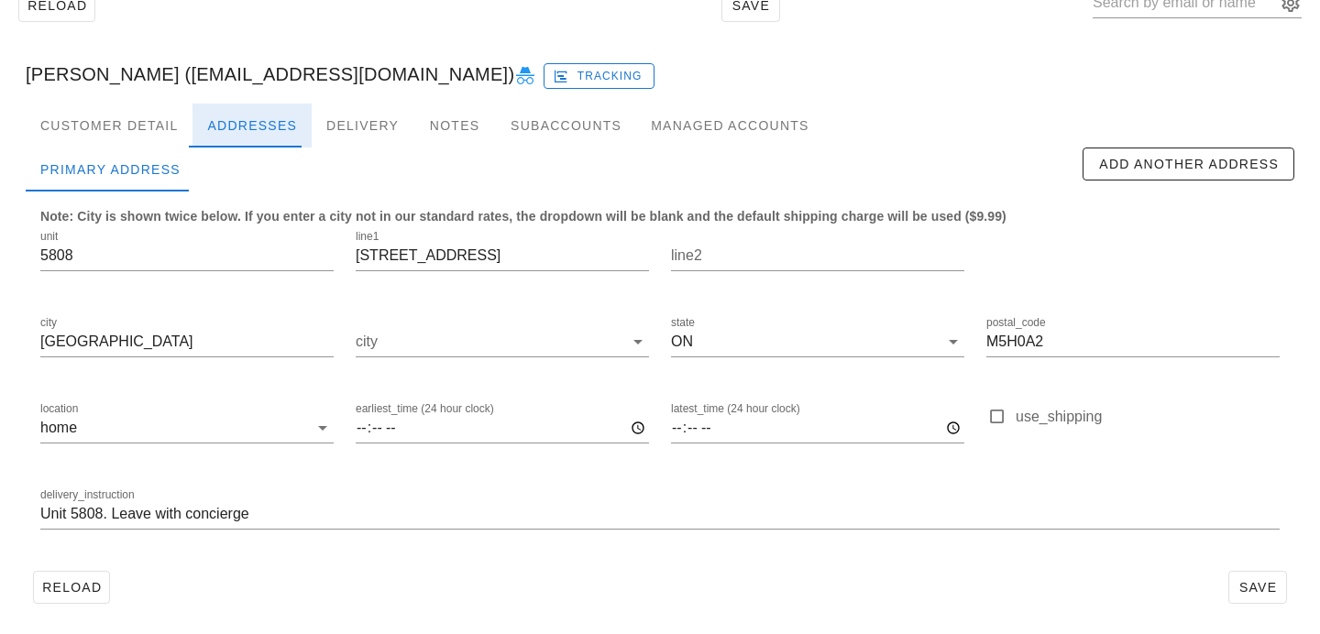
scroll to position [121, 0]
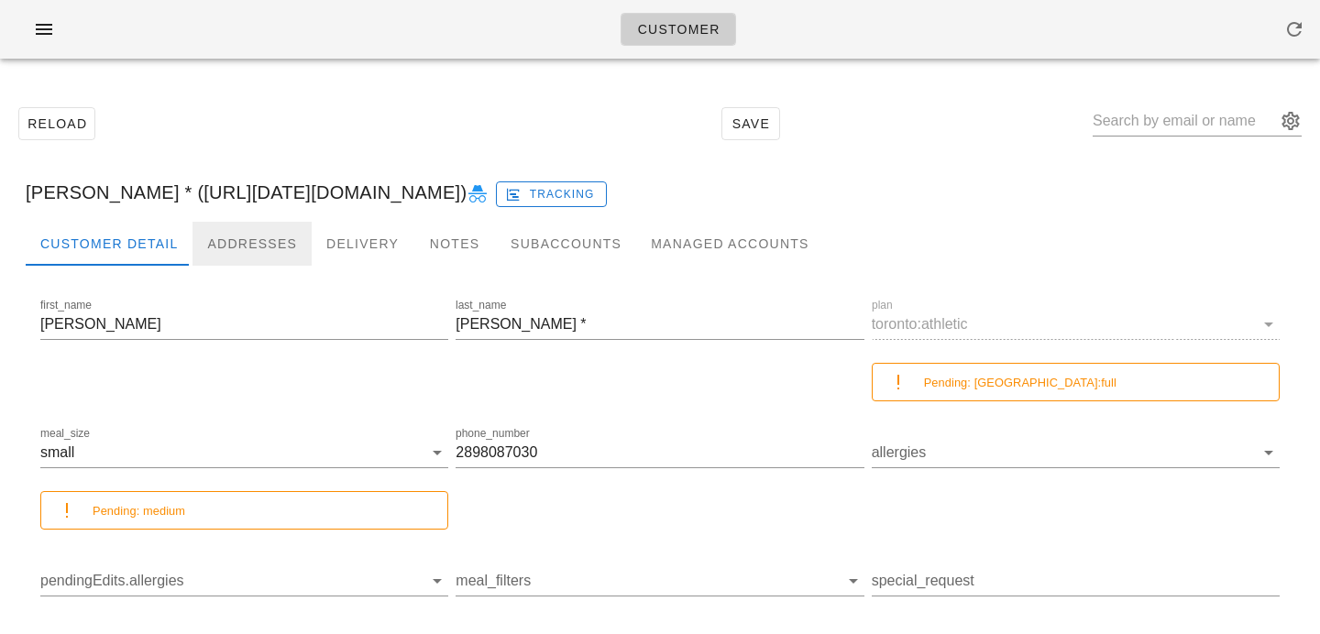
click at [229, 248] on div "Addresses" at bounding box center [251, 244] width 119 height 44
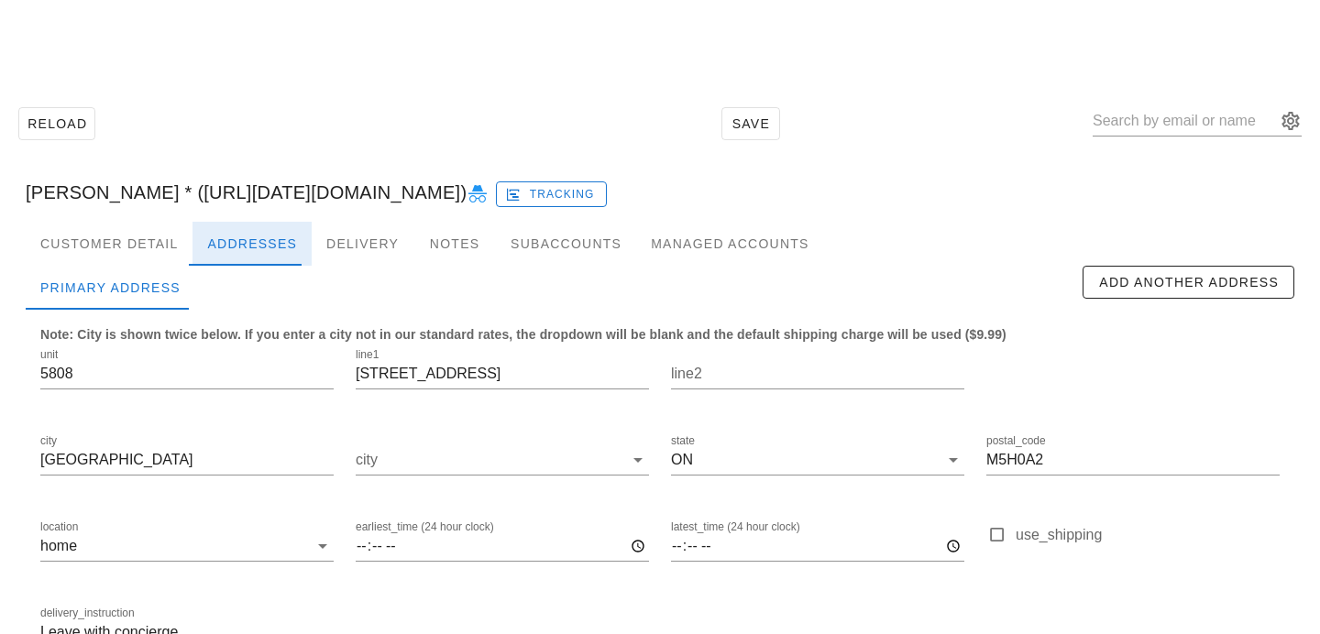
scroll to position [121, 0]
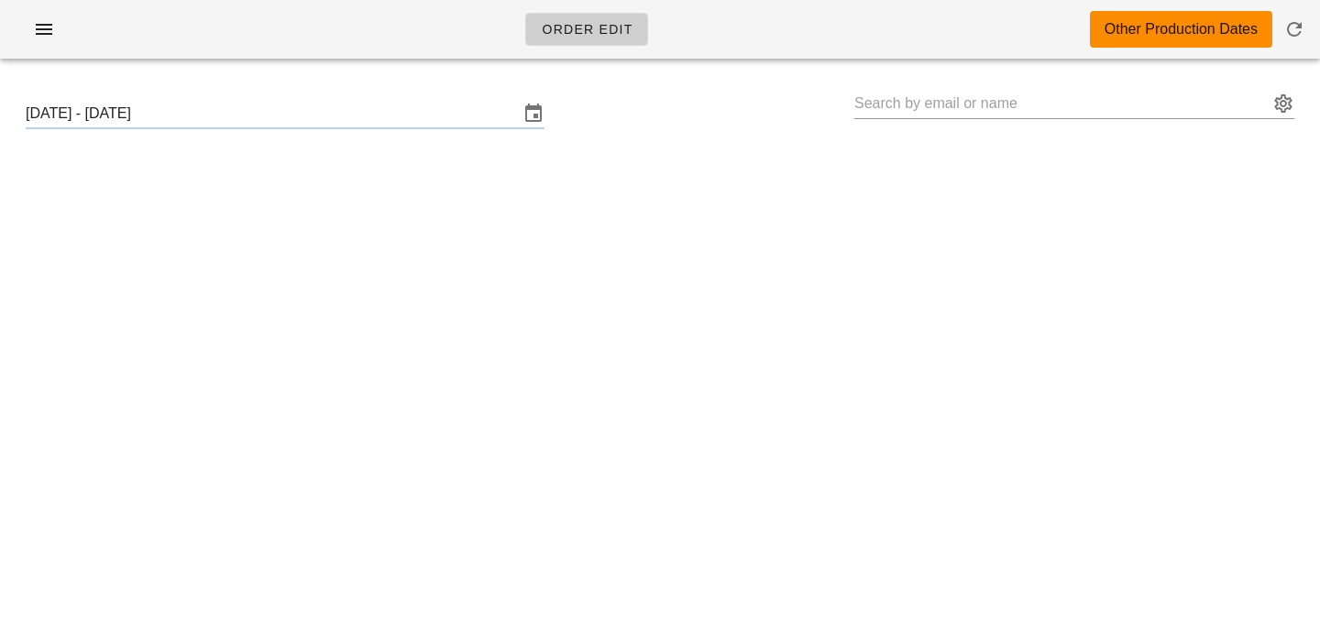
type input "[PERSON_NAME] ([EMAIL_ADDRESS][DOMAIN_NAME])"
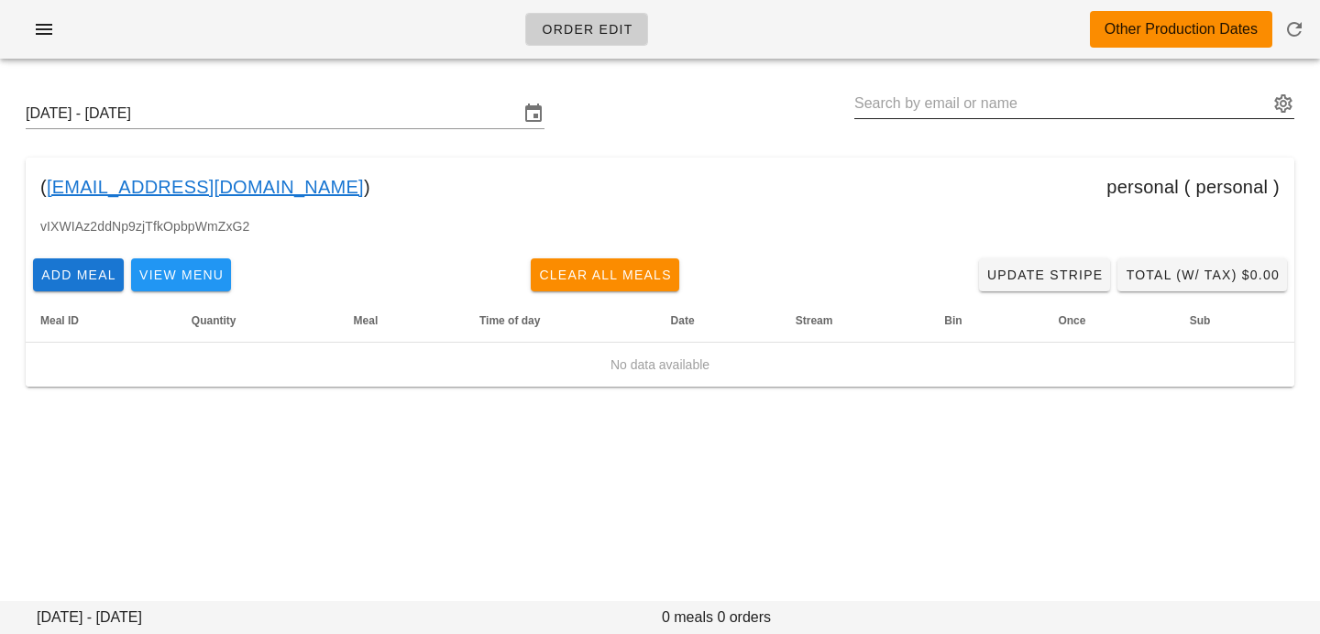
click at [1006, 92] on input "text" at bounding box center [1061, 103] width 414 height 29
paste input "[PERSON_NAME][EMAIL_ADDRESS][PERSON_NAME][DOMAIN_NAME]"
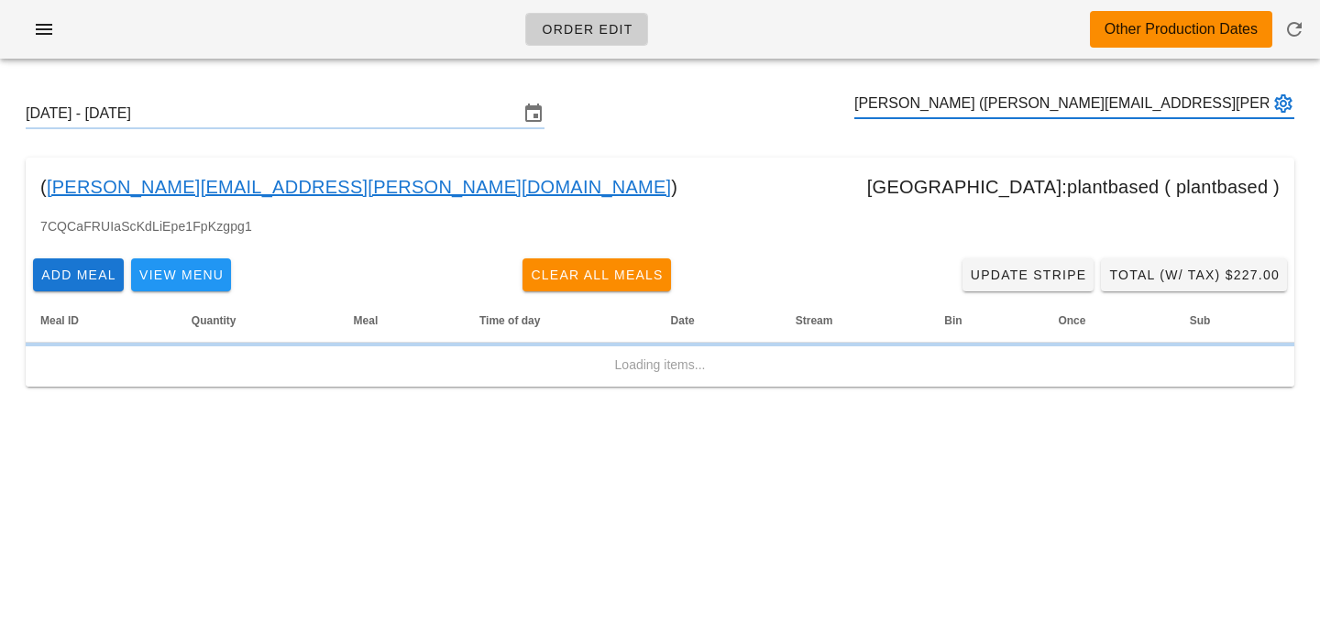
type input "[PERSON_NAME] ([PERSON_NAME][EMAIL_ADDRESS][PERSON_NAME][DOMAIN_NAME])"
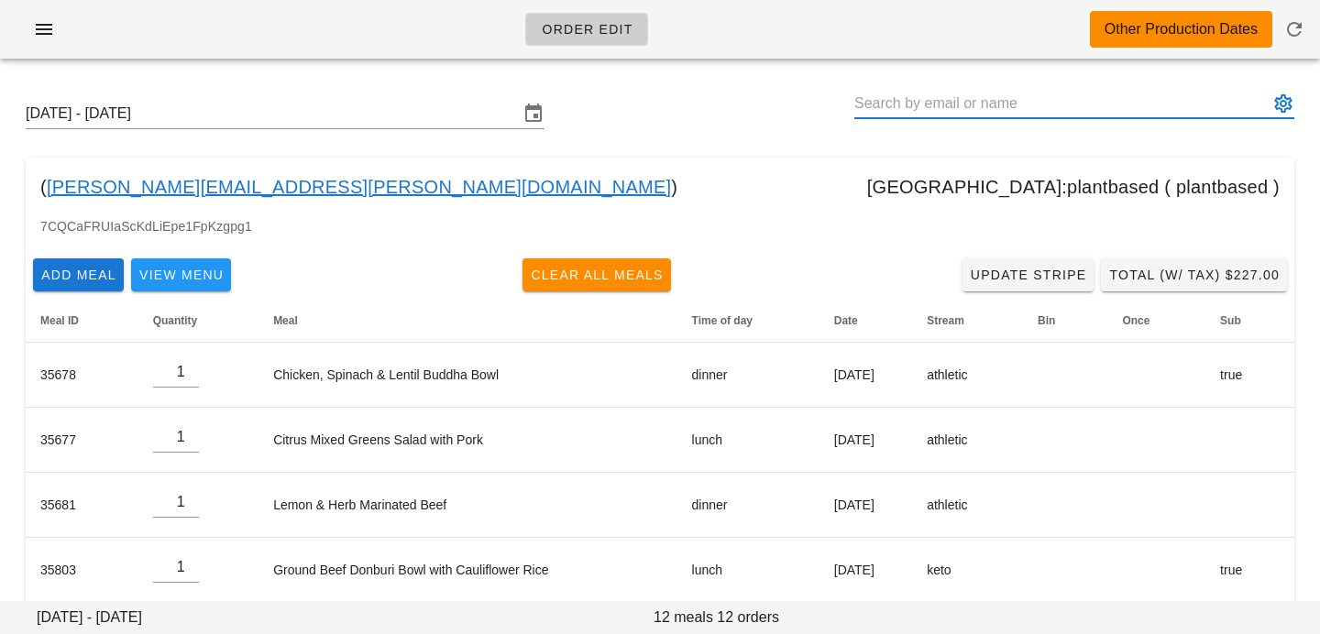
paste input "[EMAIL_ADDRESS][DOMAIN_NAME]"
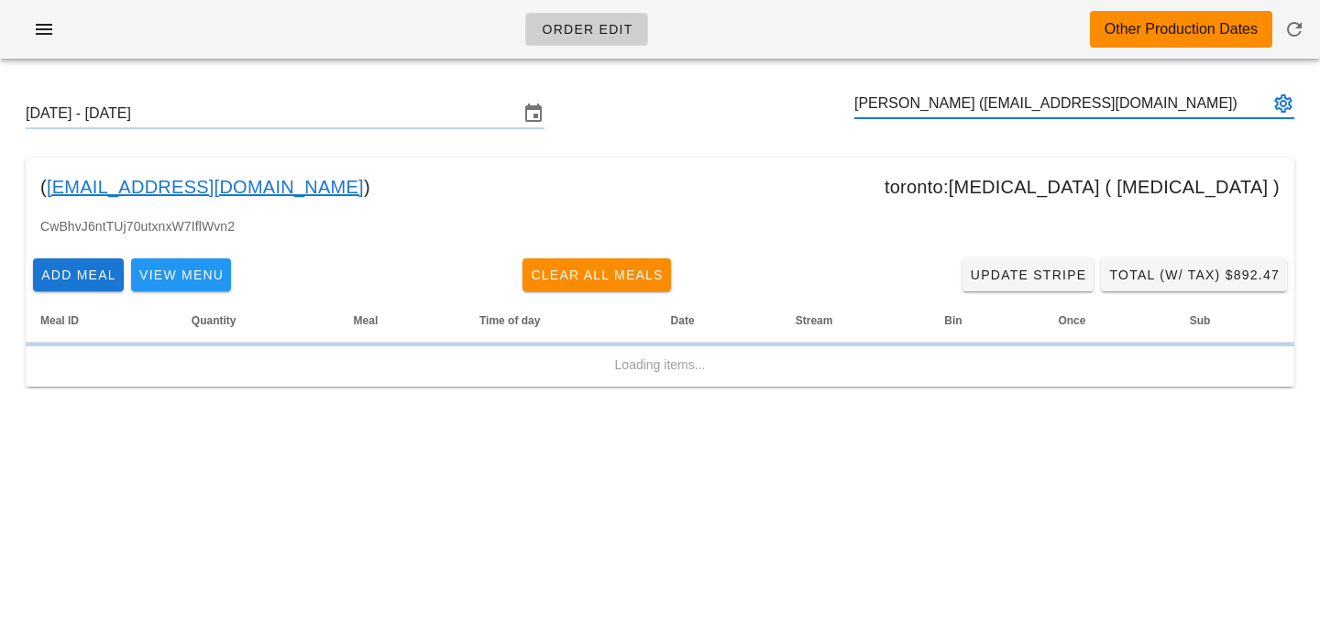
type input "[PERSON_NAME] ([EMAIL_ADDRESS][DOMAIN_NAME])"
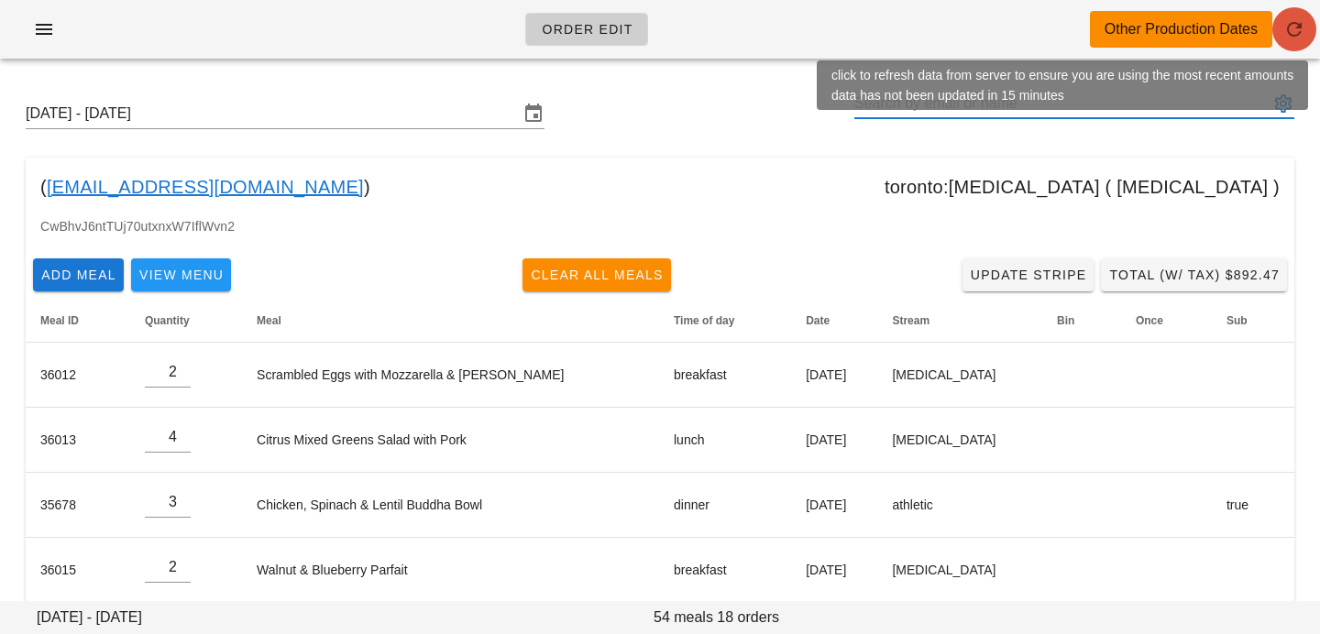
click at [1288, 34] on icon "button" at bounding box center [1294, 29] width 22 height 22
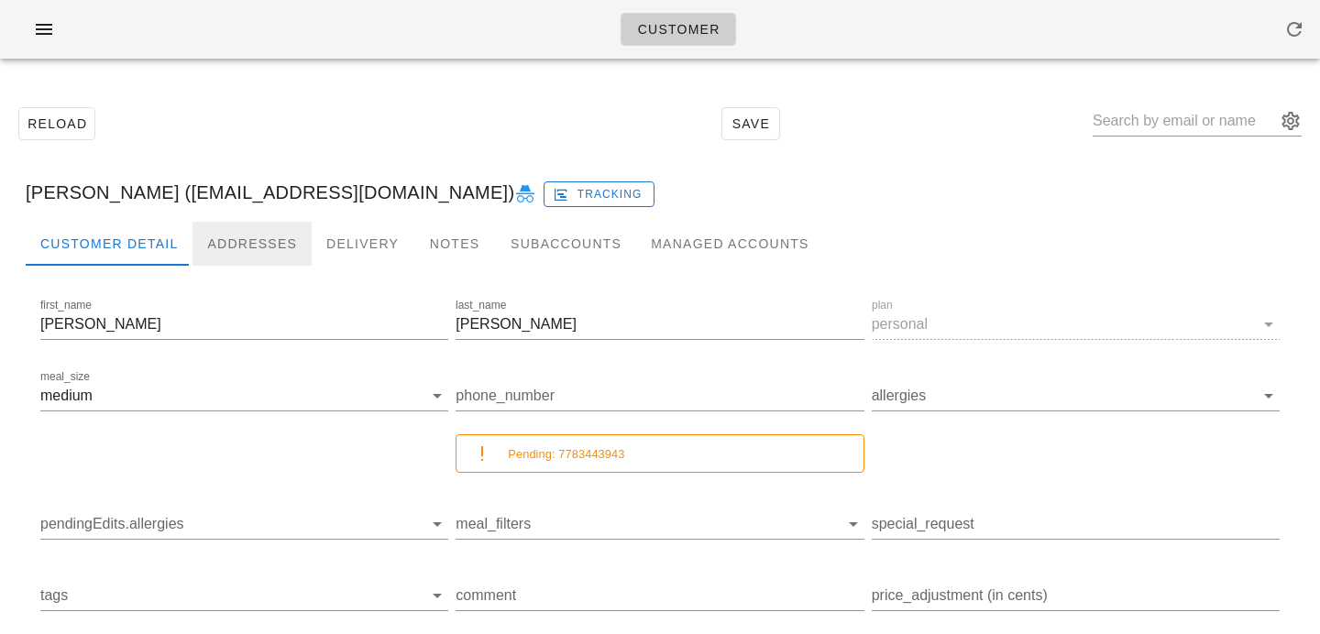
click at [270, 252] on div "Addresses" at bounding box center [251, 244] width 119 height 44
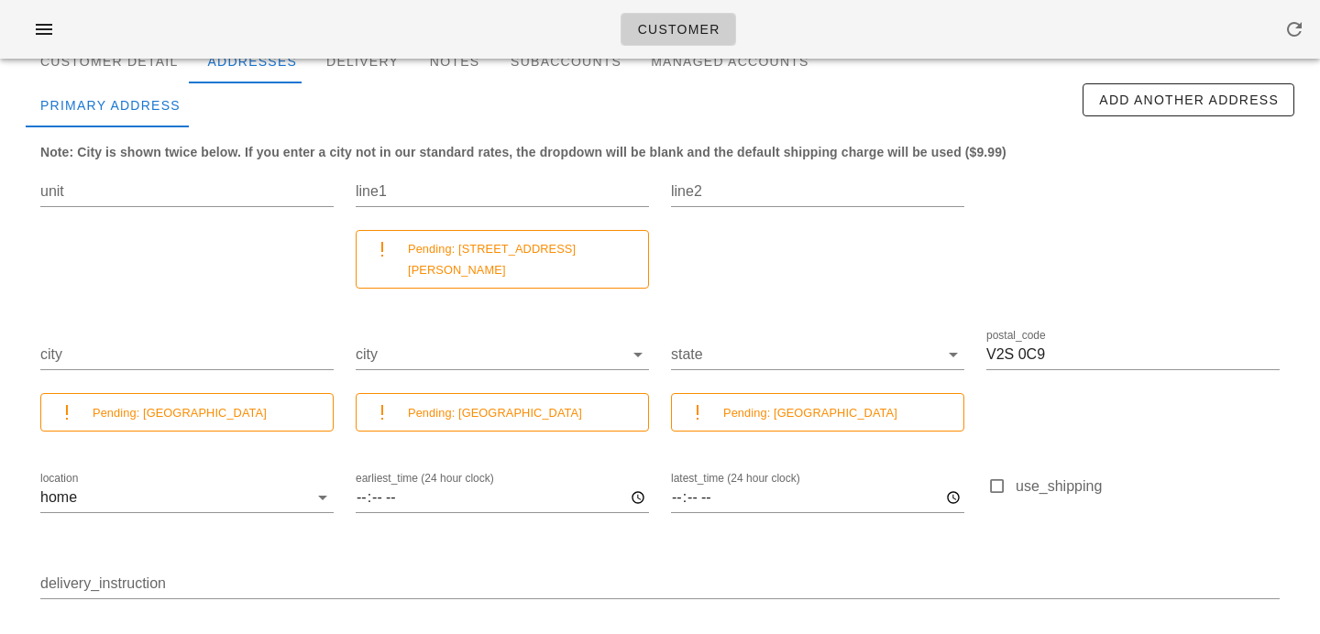
scroll to position [172, 0]
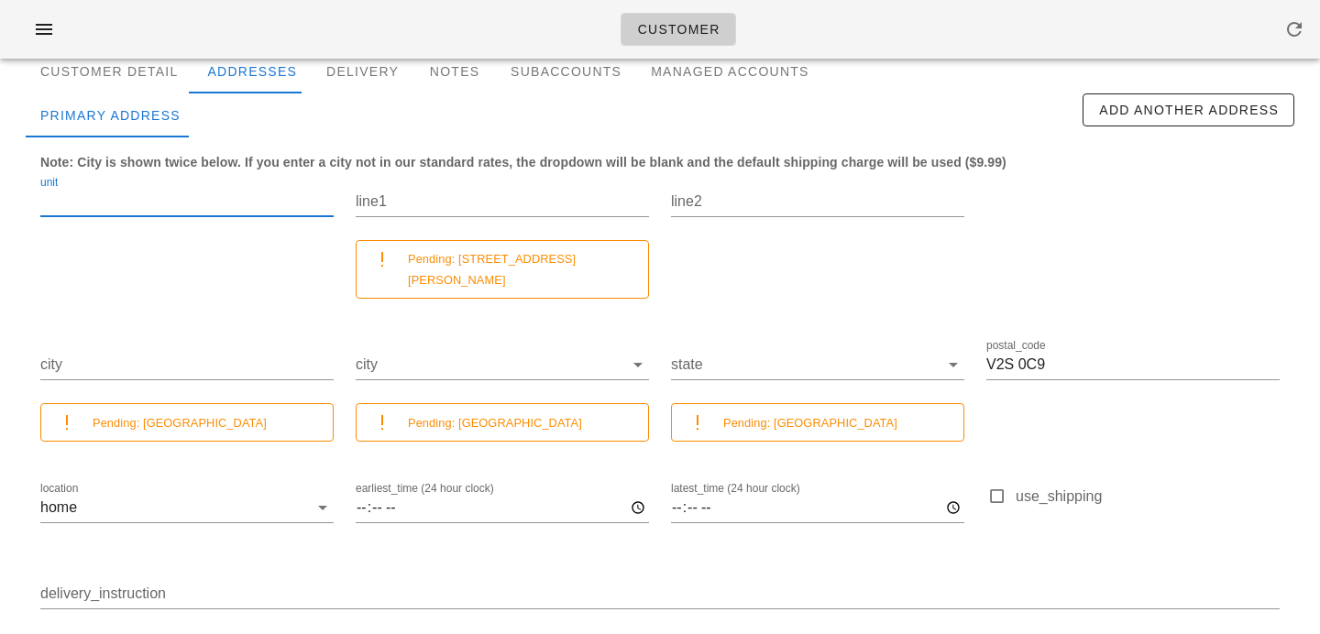
click at [271, 204] on input "unit" at bounding box center [186, 201] width 293 height 29
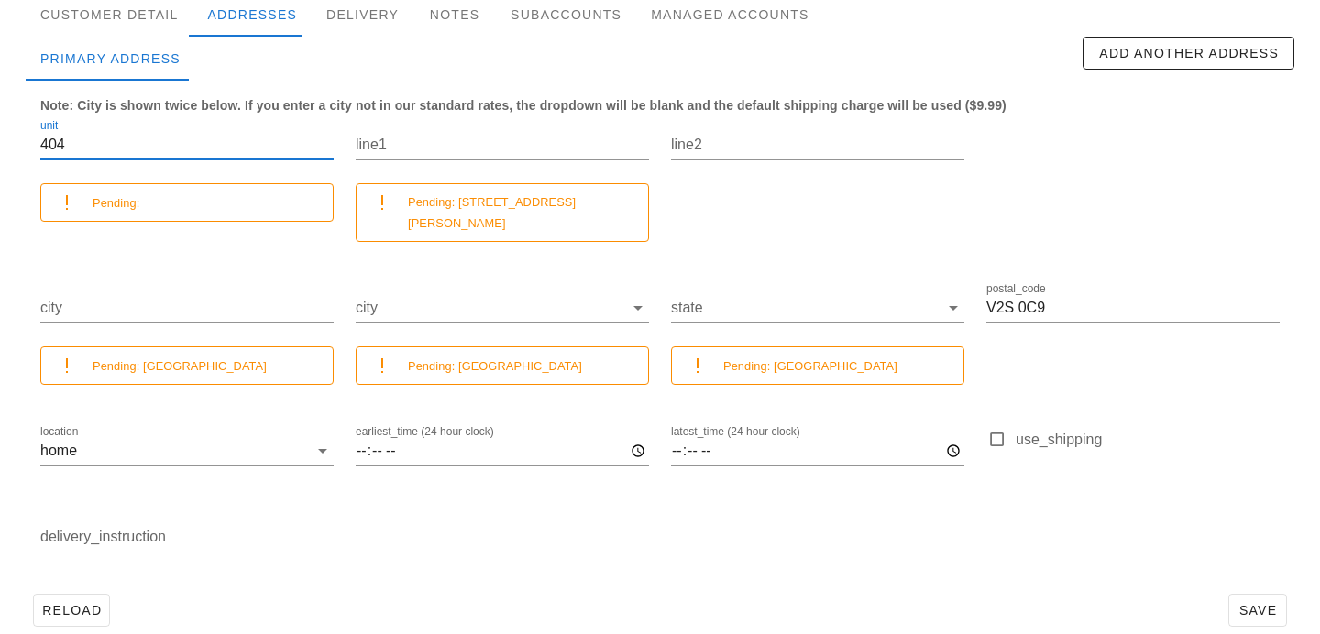
scroll to position [235, 0]
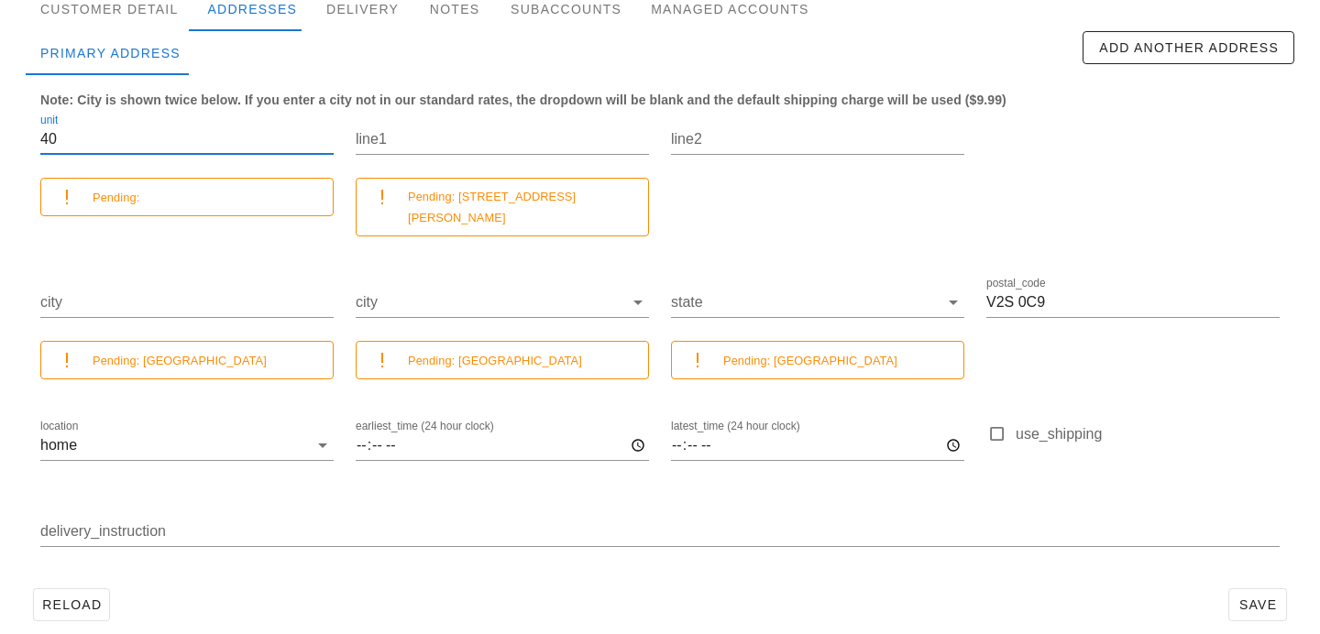
type input "4"
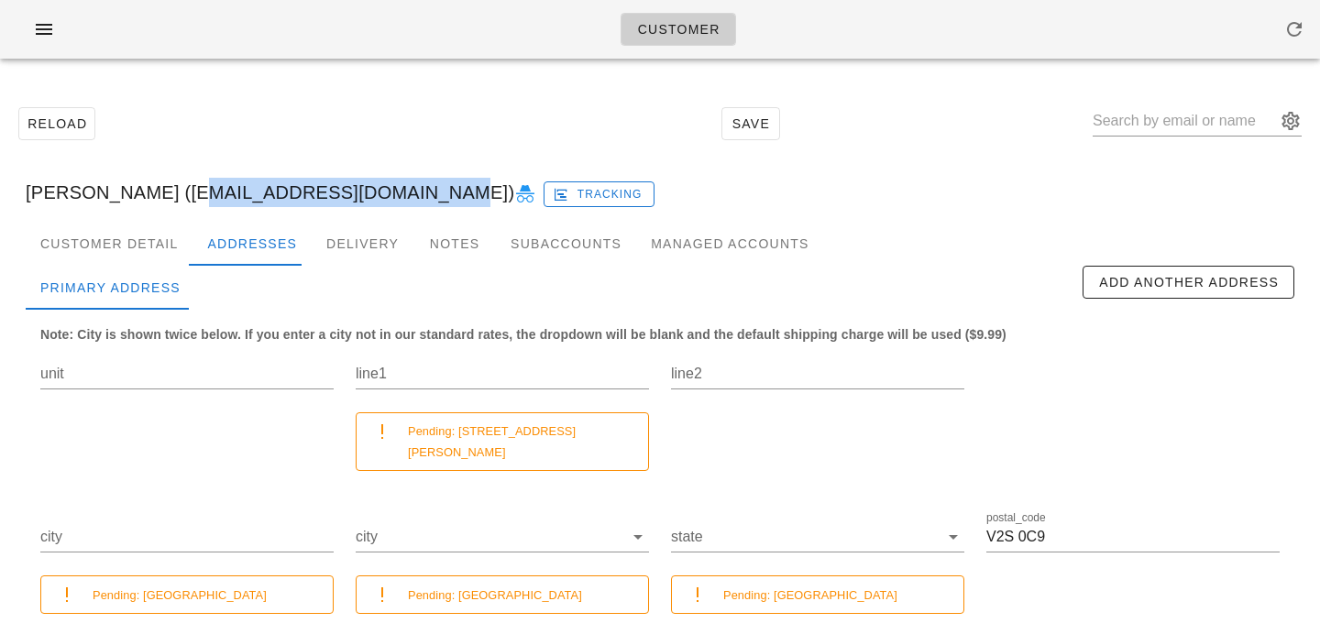
drag, startPoint x: 155, startPoint y: 194, endPoint x: 377, endPoint y: 187, distance: 221.9
click at [380, 190] on div "[PERSON_NAME] ([EMAIL_ADDRESS][DOMAIN_NAME]) Tracking" at bounding box center [660, 192] width 1298 height 59
copy div "[EMAIL_ADDRESS][DOMAIN_NAME]"
click at [143, 264] on div "Customer Detail" at bounding box center [109, 244] width 167 height 44
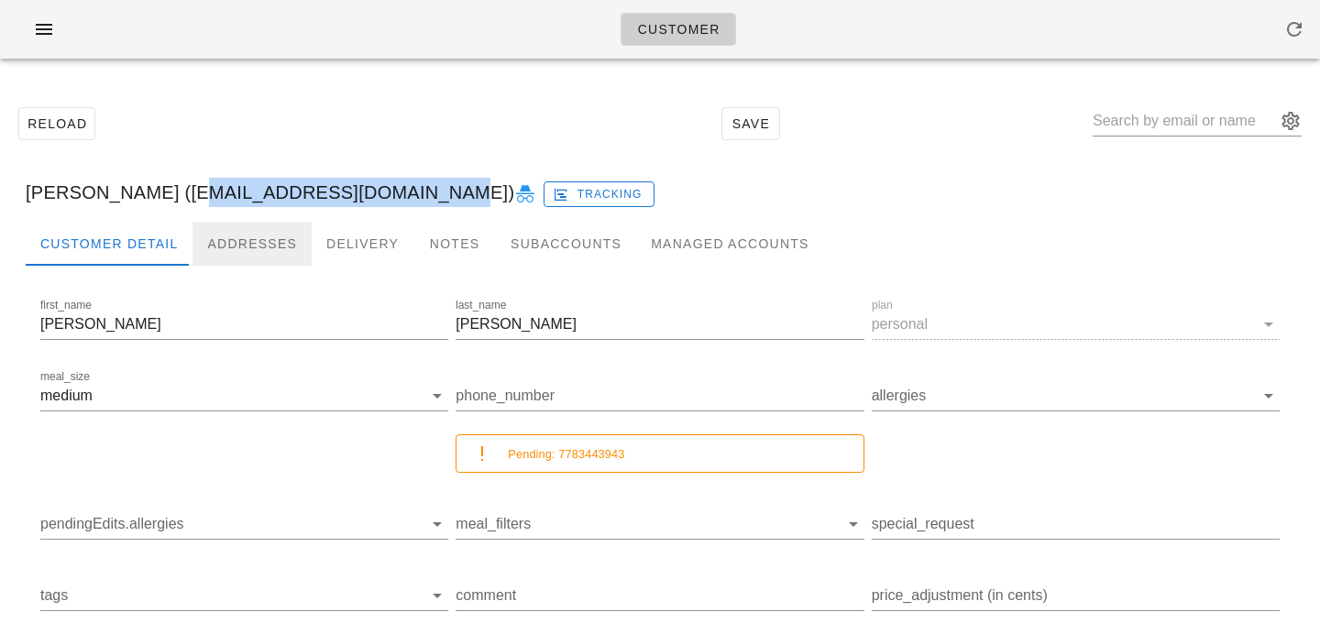
click at [252, 247] on div "Addresses" at bounding box center [251, 244] width 119 height 44
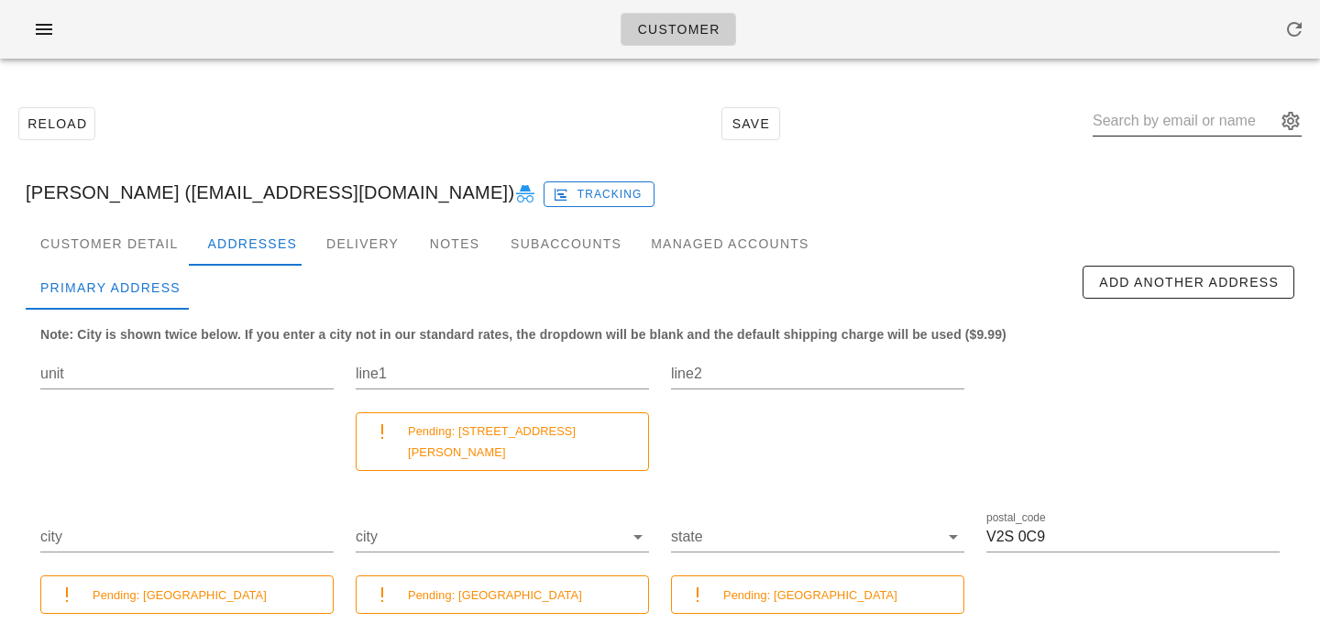
click at [1142, 128] on input "text" at bounding box center [1184, 120] width 183 height 29
paste input "[PERSON_NAME][EMAIL_ADDRESS][PERSON_NAME][DOMAIN_NAME]"
type input "[PERSON_NAME][EMAIL_ADDRESS][PERSON_NAME][DOMAIN_NAME]"
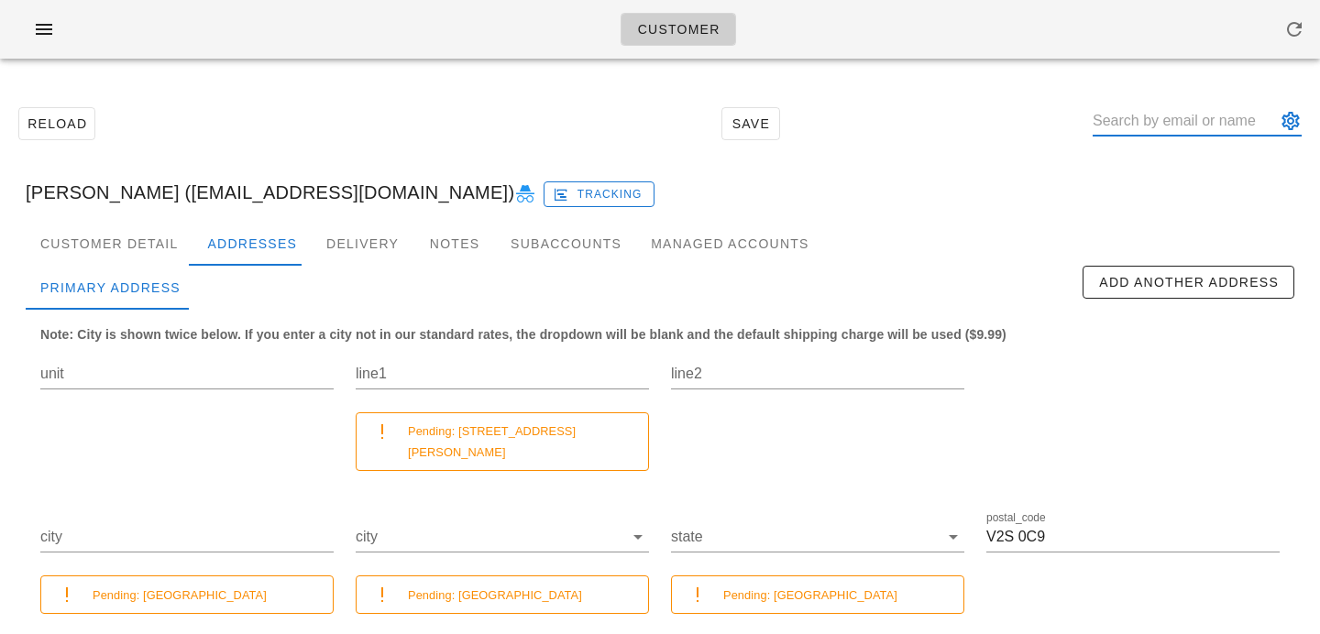
paste input "[PERSON_NAME][EMAIL_ADDRESS][PERSON_NAME][DOMAIN_NAME]"
type input "[PERSON_NAME][EMAIL_ADDRESS][PERSON_NAME][DOMAIN_NAME]"
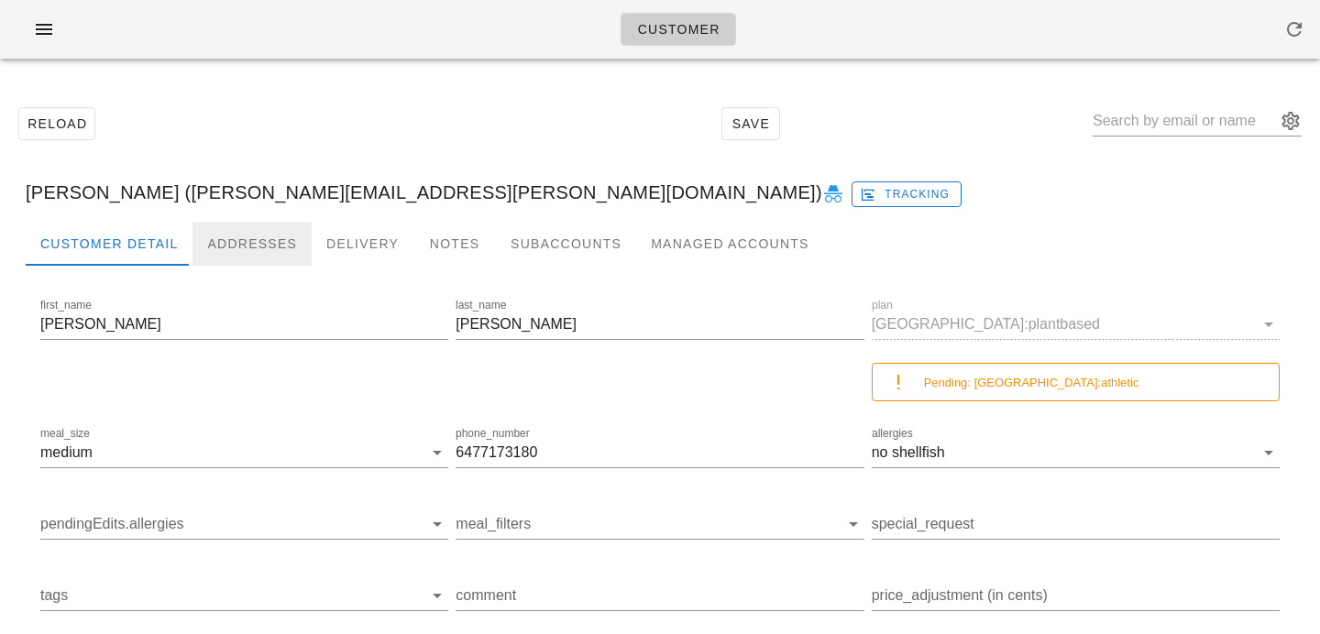
click at [264, 242] on div "Addresses" at bounding box center [251, 244] width 119 height 44
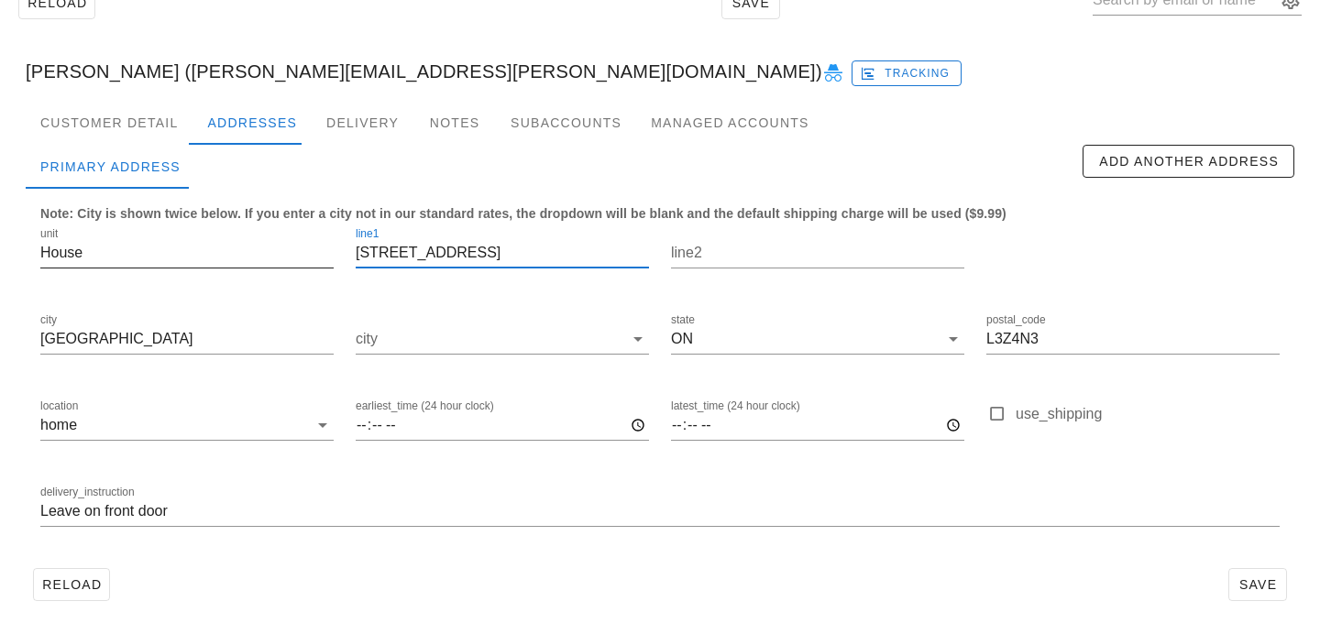
drag, startPoint x: 555, startPoint y: 257, endPoint x: 258, endPoint y: 237, distance: 296.7
click at [258, 237] on div "unit House line1 [STREET_ADDRESS] postal_code L3Z4N3 location home earliest_tim…" at bounding box center [659, 385] width 1261 height 345
click at [234, 342] on input "Bradford West Gwillimbury" at bounding box center [186, 338] width 293 height 29
drag, startPoint x: 234, startPoint y: 342, endPoint x: 0, endPoint y: 338, distance: 233.8
click at [0, 338] on div "Reload Save Rosemary Morton (rosemary.e.morton@gmail.com) Tracking Customer Det…" at bounding box center [660, 293] width 1320 height 682
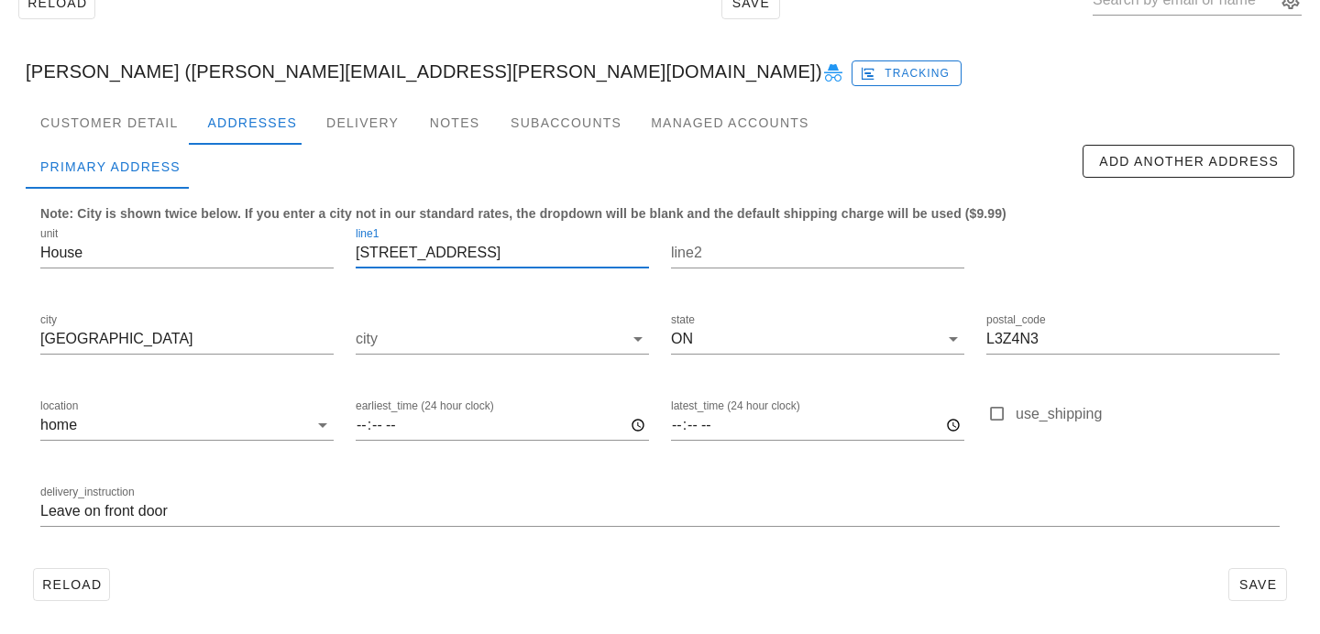
click at [455, 251] on input "37 Plank Road, Bond Head" at bounding box center [502, 252] width 293 height 29
drag, startPoint x: 458, startPoint y: 251, endPoint x: 570, endPoint y: 253, distance: 111.8
click at [570, 253] on input "37 Plank Road, Bond Head" at bounding box center [502, 252] width 293 height 29
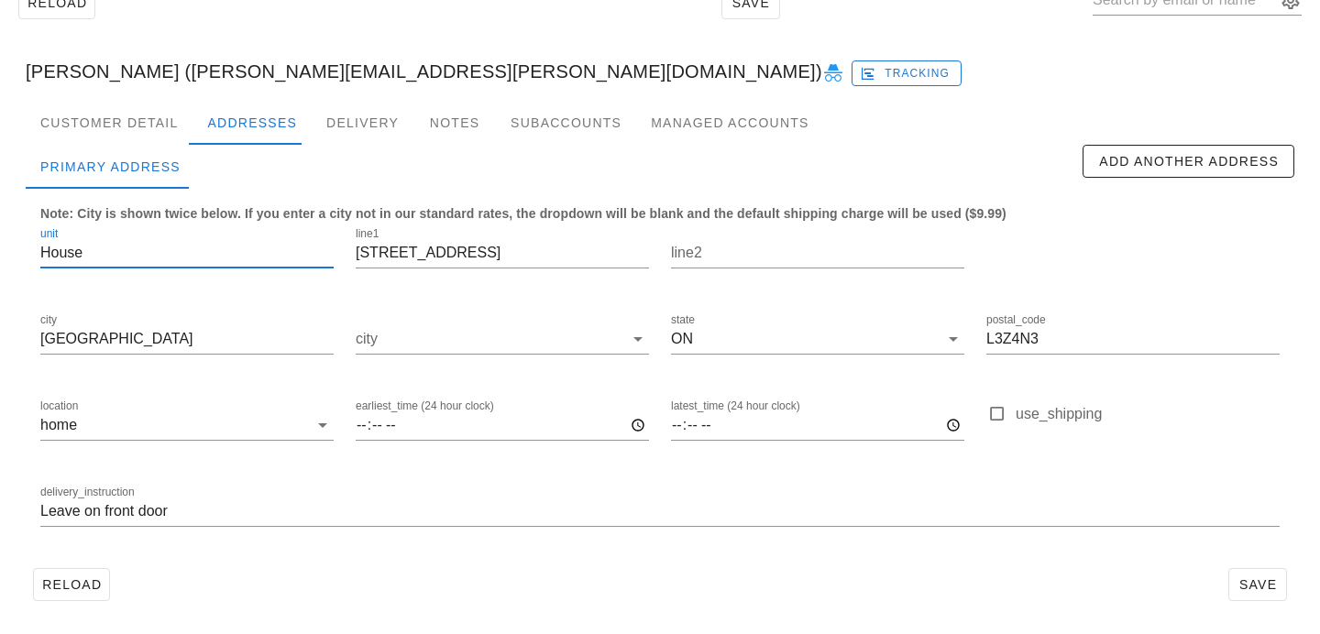
click at [285, 251] on input "House" at bounding box center [186, 252] width 293 height 29
drag, startPoint x: 283, startPoint y: 252, endPoint x: 10, endPoint y: 248, distance: 273.2
click at [11, 248] on div "Customer Detail Addresses Delivery Notes Subaccounts Managed Accounts Primary A…" at bounding box center [660, 362] width 1298 height 522
click at [46, 514] on input "Leave on front door" at bounding box center [659, 511] width 1239 height 29
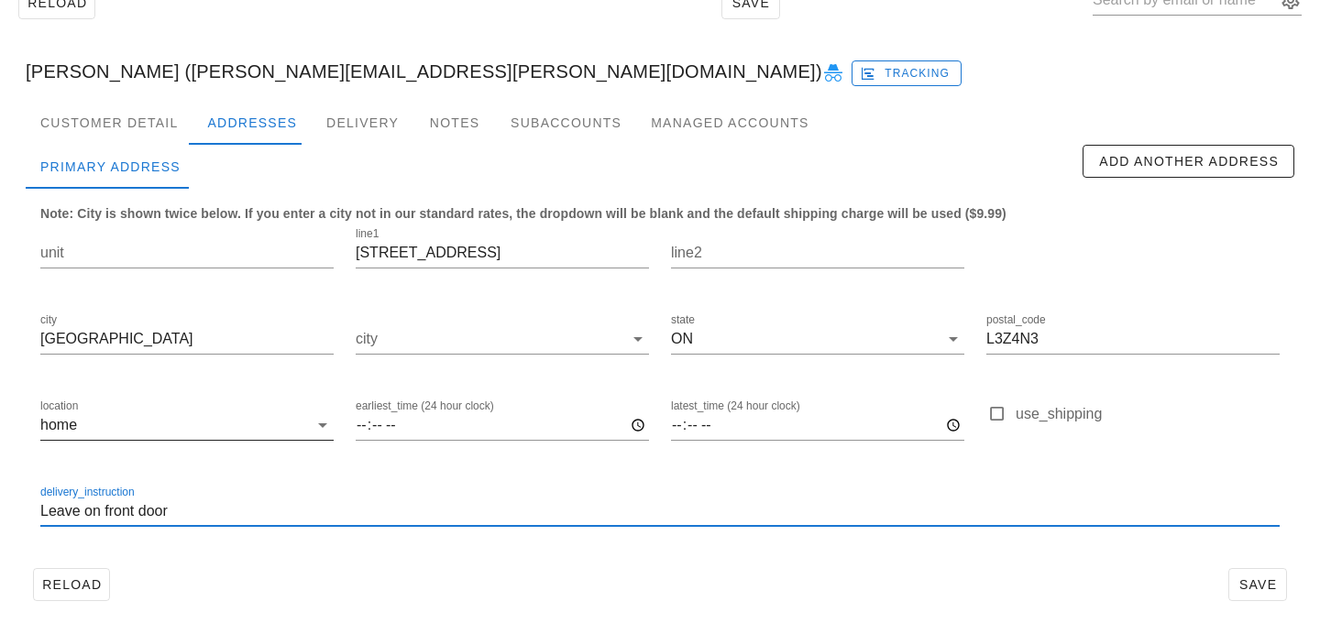
paste input "House"
type input "House. Leave on front door"
click at [694, 570] on div "Reload Save" at bounding box center [660, 585] width 1269 height 48
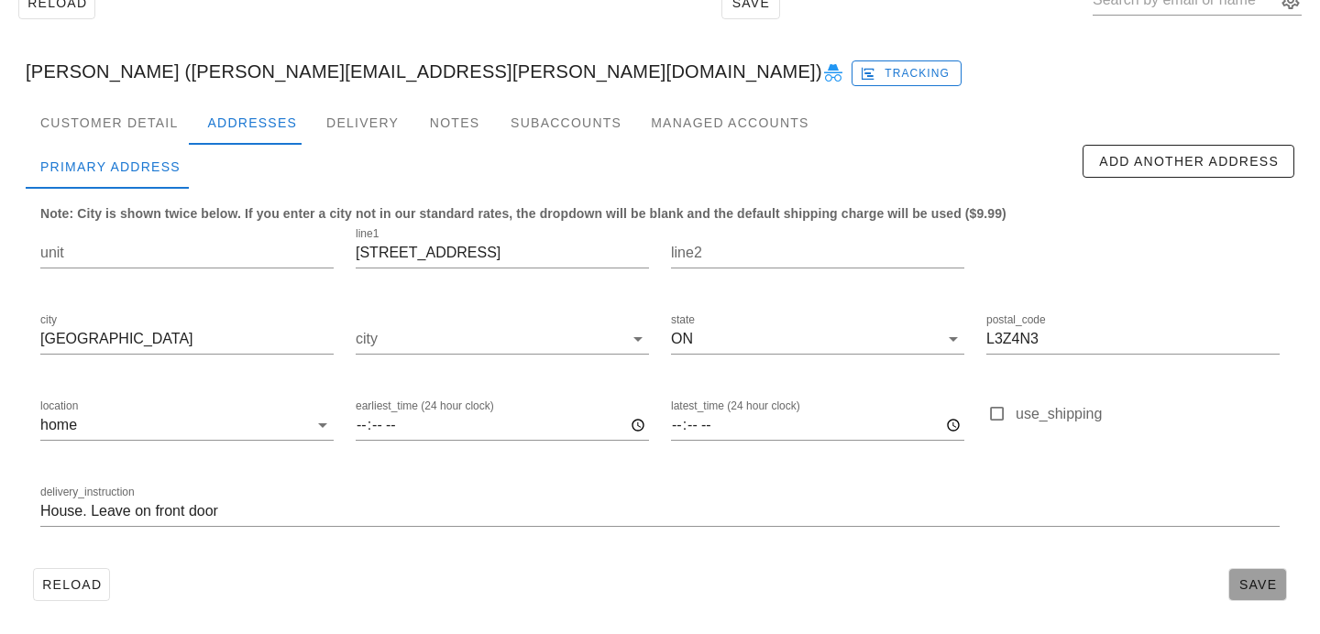
click at [1242, 579] on span "Save" at bounding box center [1257, 584] width 42 height 15
click at [124, 136] on div "Customer Detail" at bounding box center [109, 123] width 167 height 44
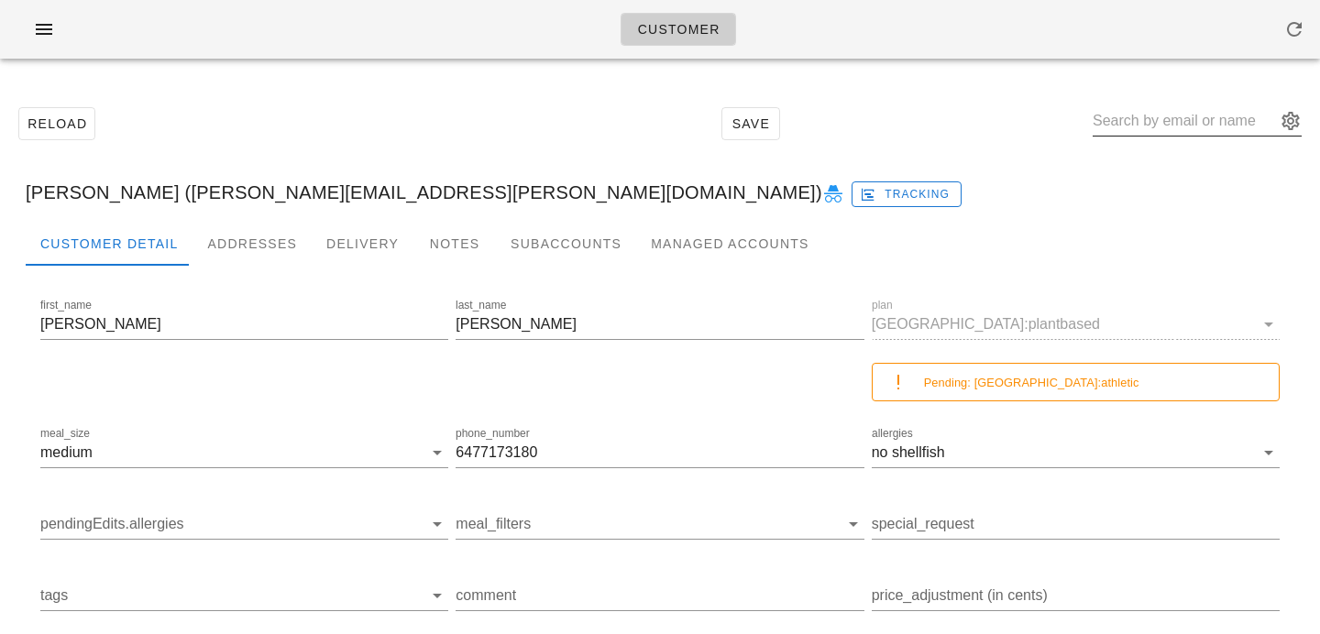
click at [1155, 114] on input "text" at bounding box center [1184, 120] width 183 height 29
paste input "rubiiruz1@gmail.com"
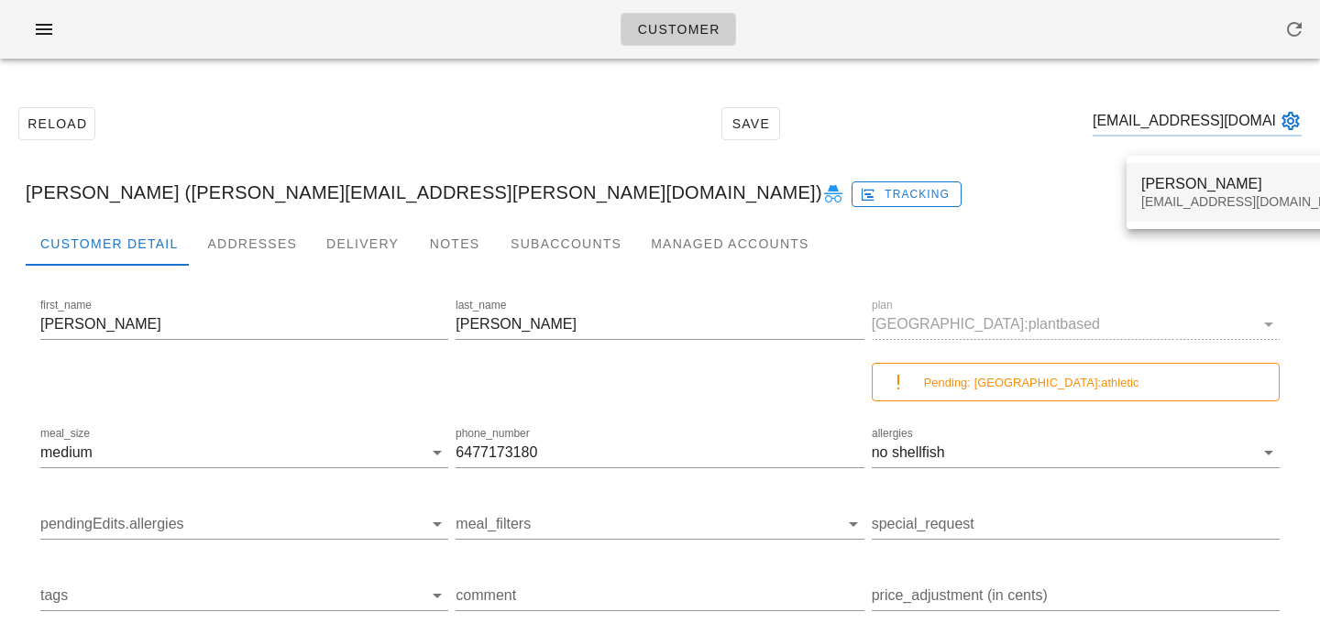
type input "rubiiruz1@gmail.com"
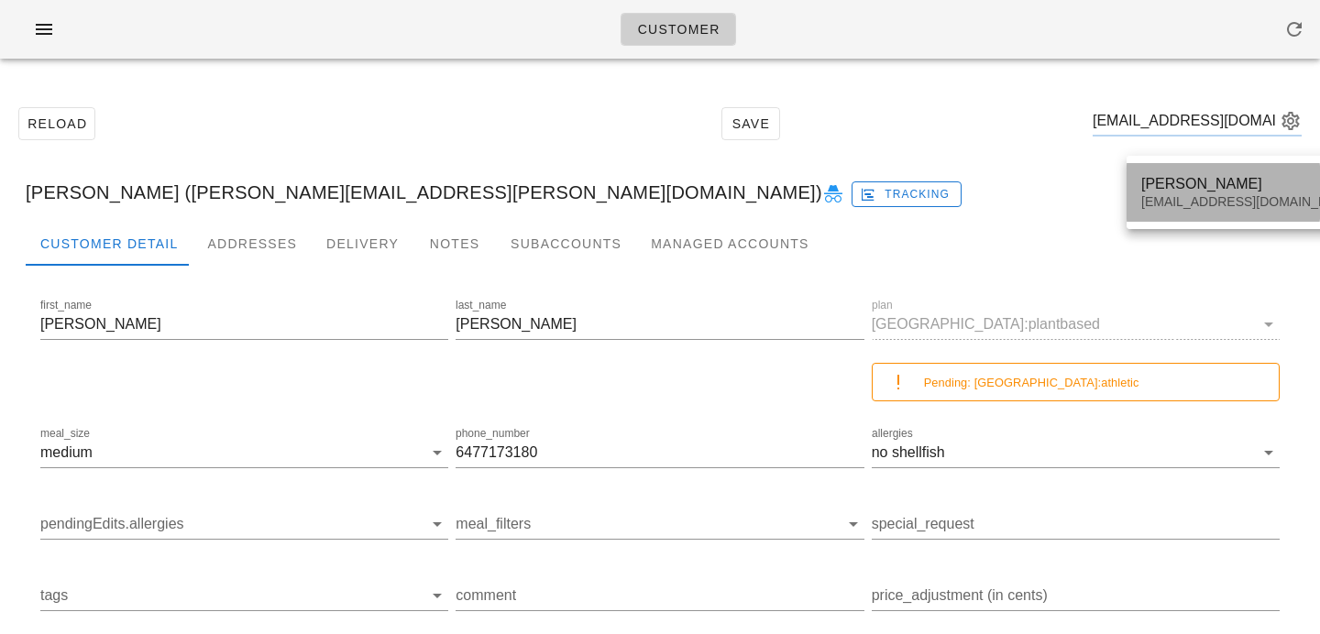
click at [1159, 209] on div "rubiiruz1@gmail.com" at bounding box center [1249, 202] width 217 height 16
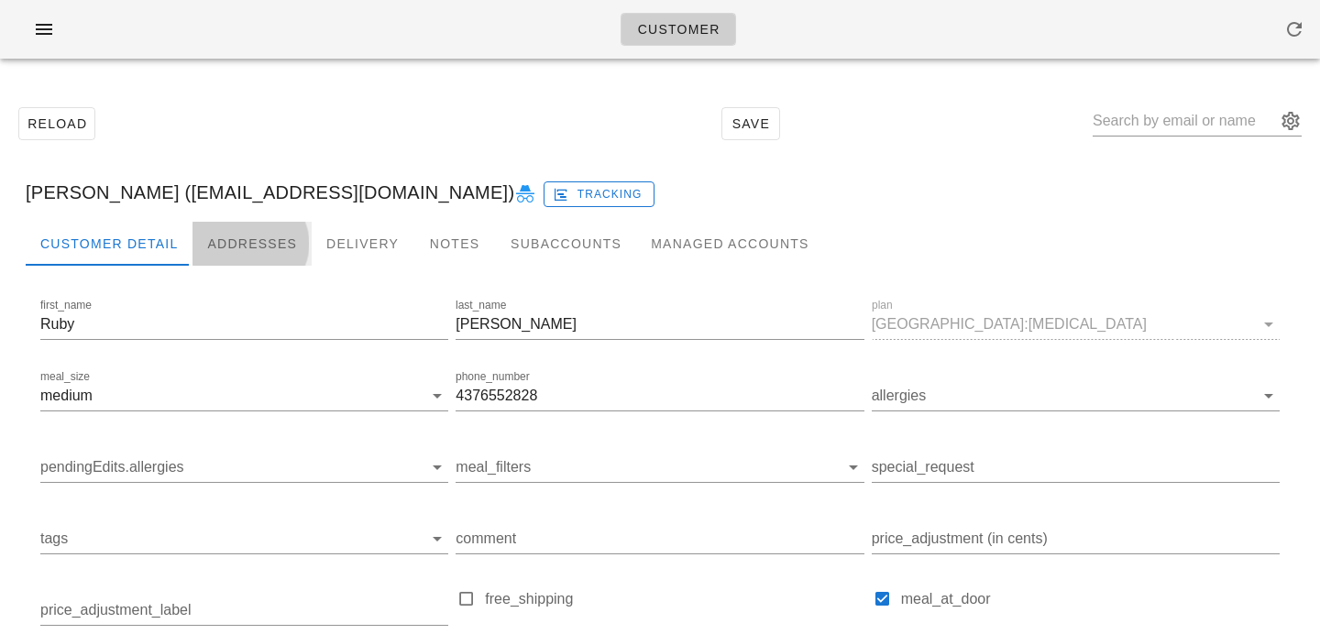
click at [217, 234] on div "Addresses" at bounding box center [251, 244] width 119 height 44
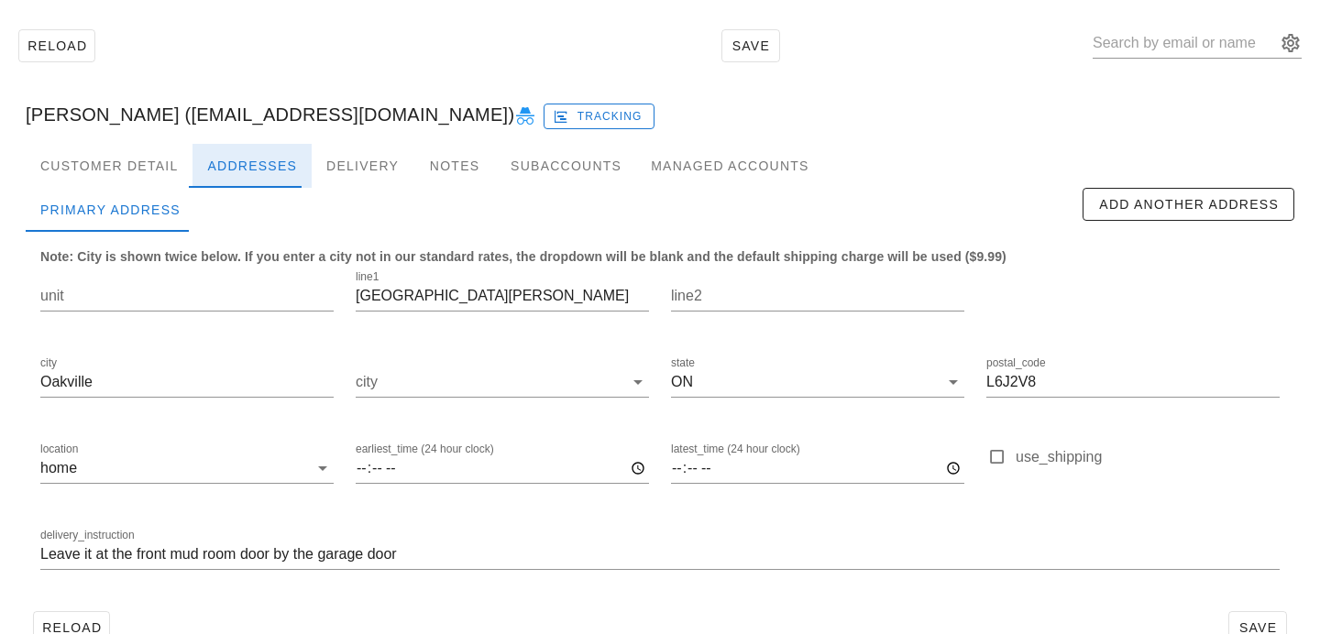
scroll to position [121, 0]
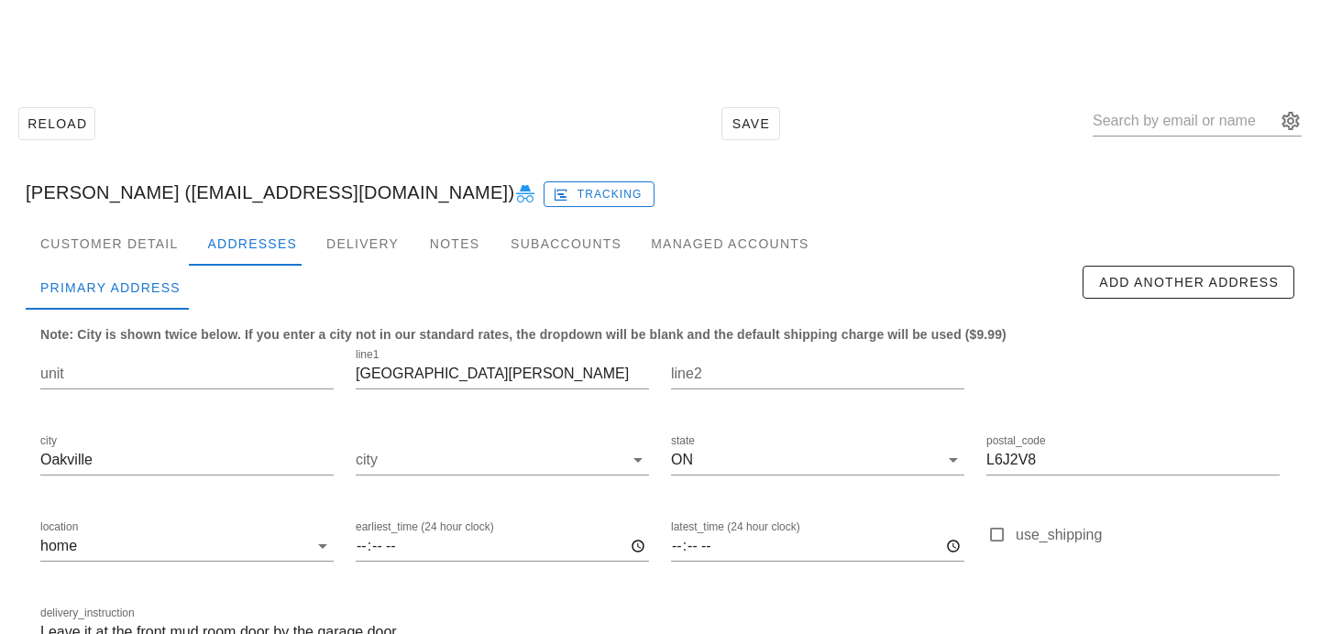
scroll to position [121, 0]
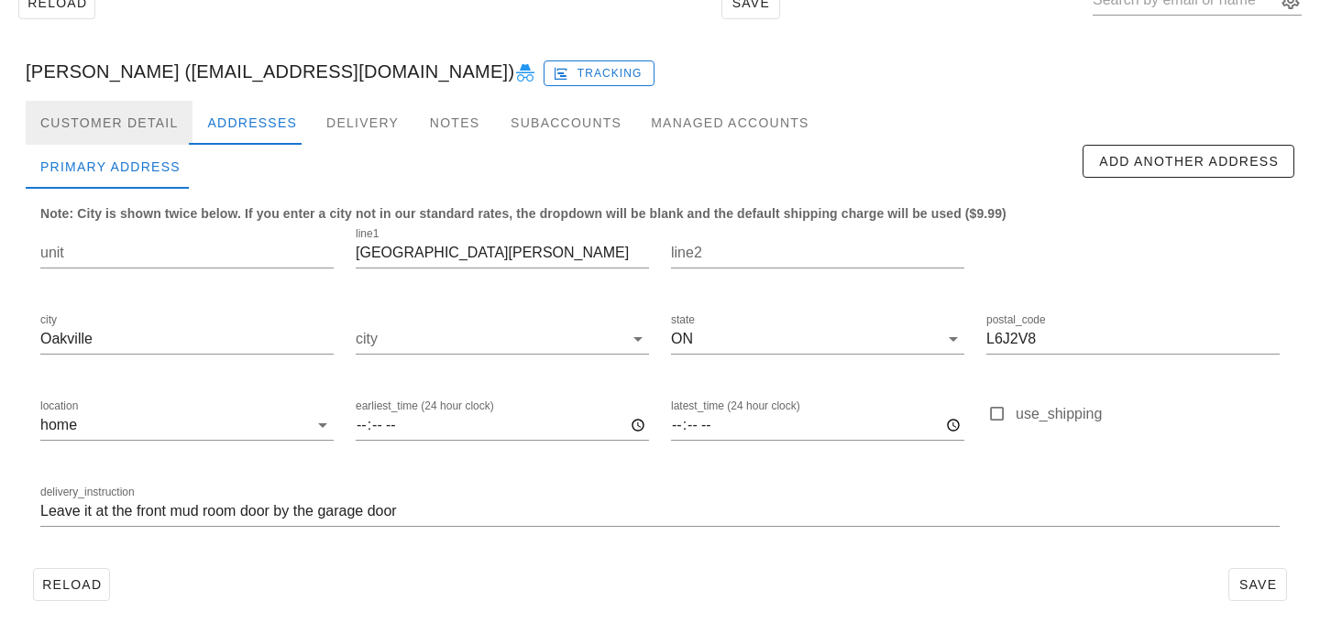
click at [175, 115] on div "Customer Detail" at bounding box center [109, 123] width 167 height 44
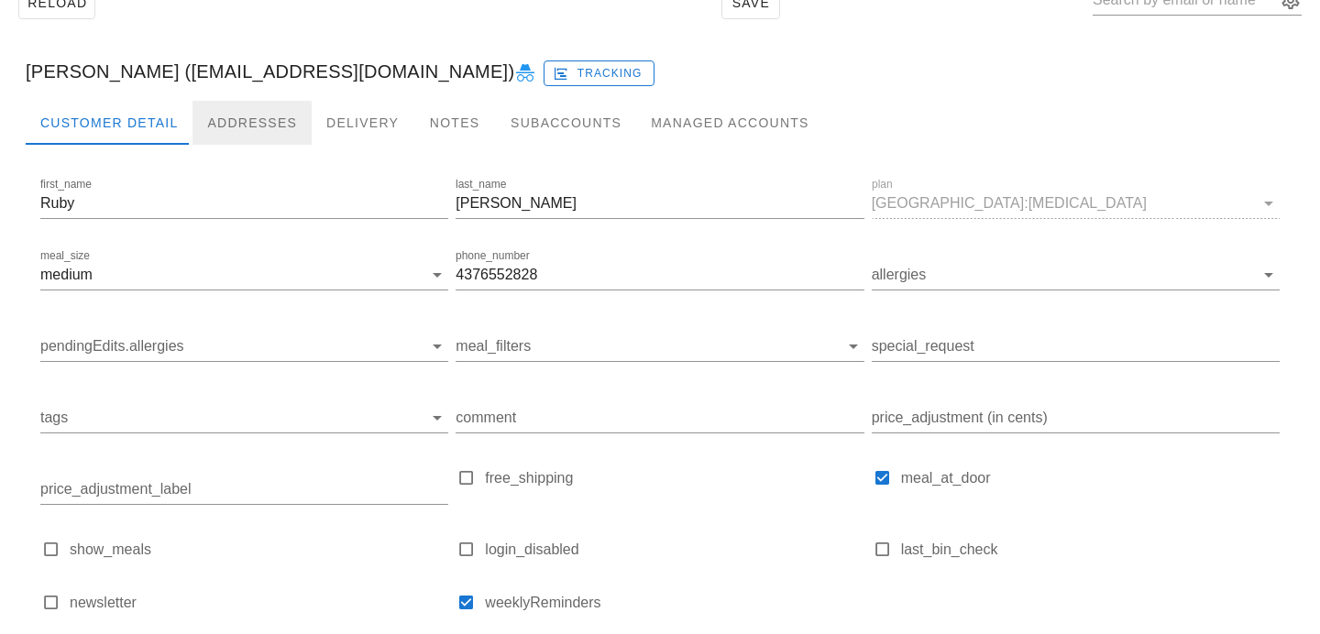
click at [223, 117] on div "Addresses" at bounding box center [251, 123] width 119 height 44
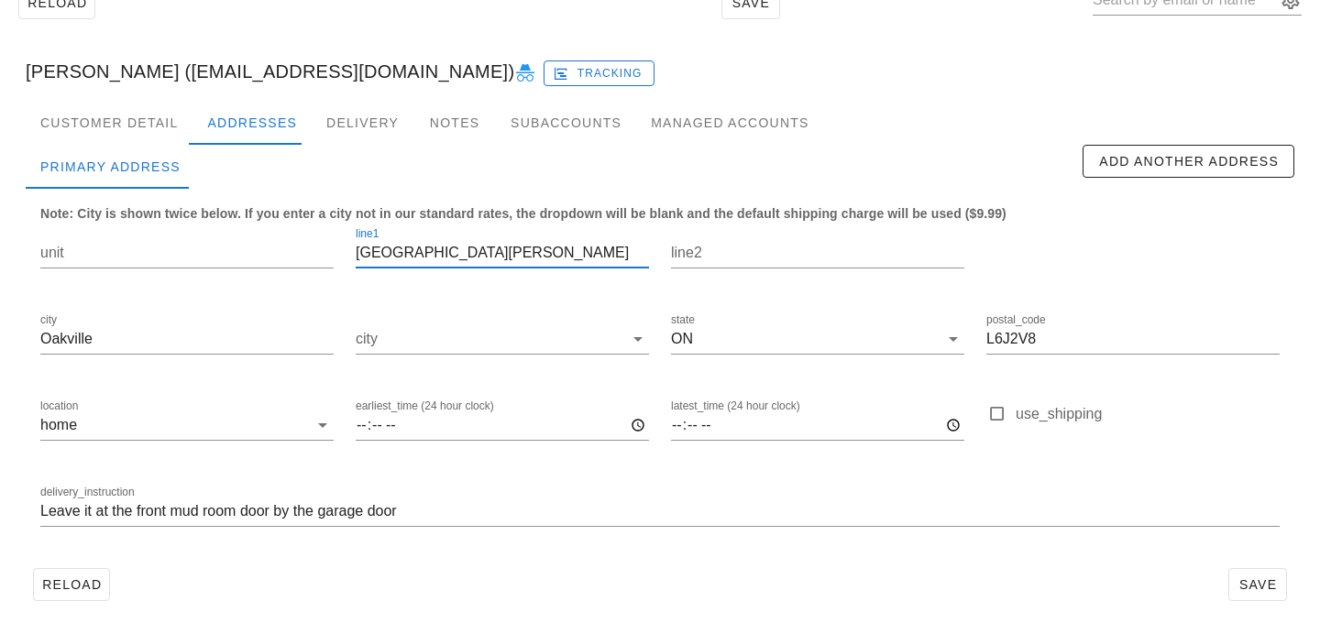
click at [448, 251] on input "[GEOGRAPHIC_DATA][PERSON_NAME]" at bounding box center [502, 252] width 293 height 29
type input "1115 Melvin Avenue"
click at [1267, 583] on span "Save" at bounding box center [1257, 584] width 42 height 15
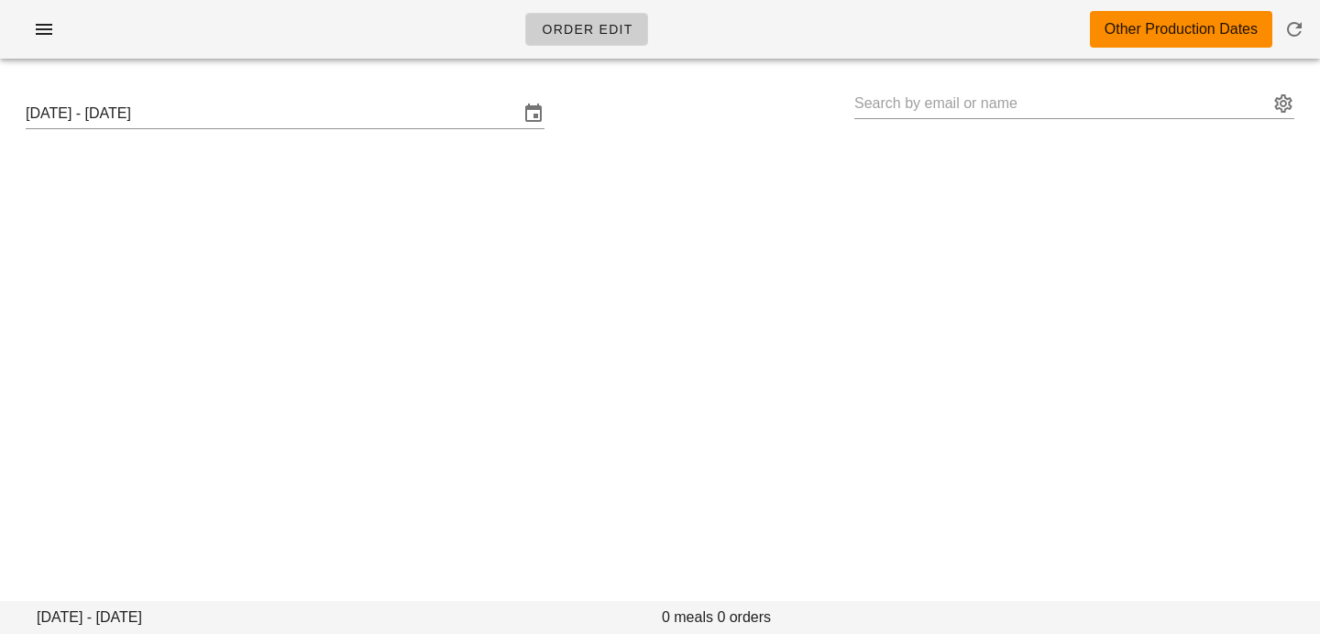
type input "Ruby Sandhu (rubiiruz1@gmail.com)"
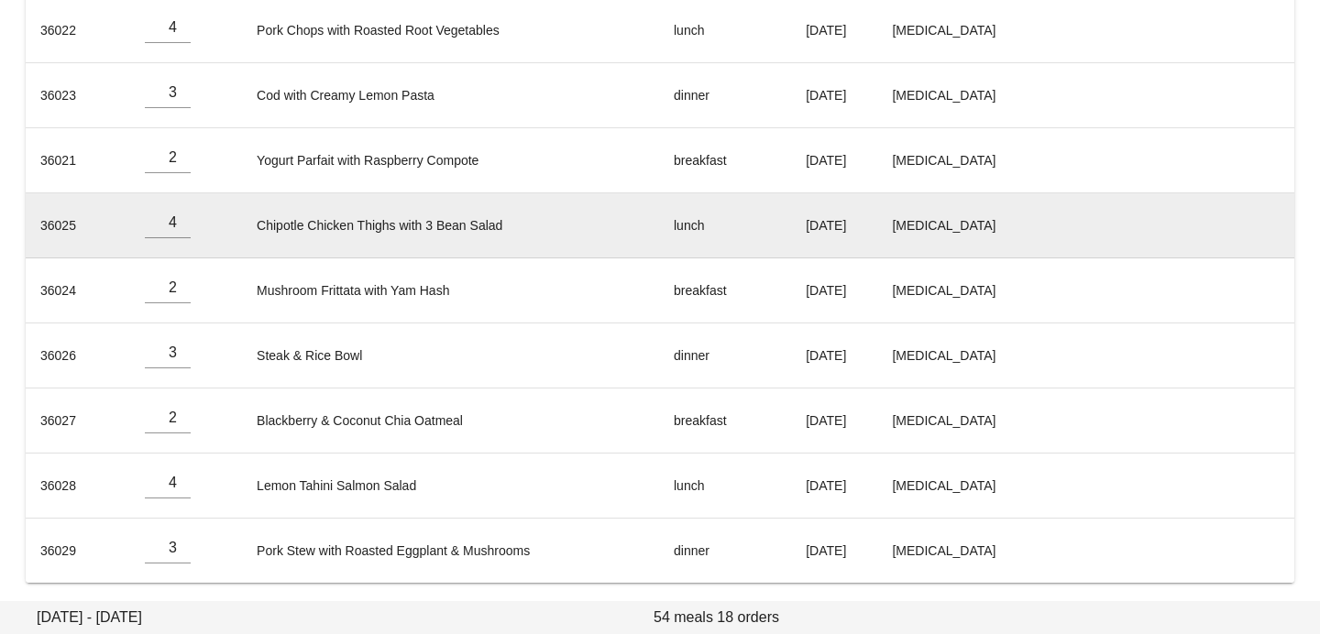
scroll to position [934, 0]
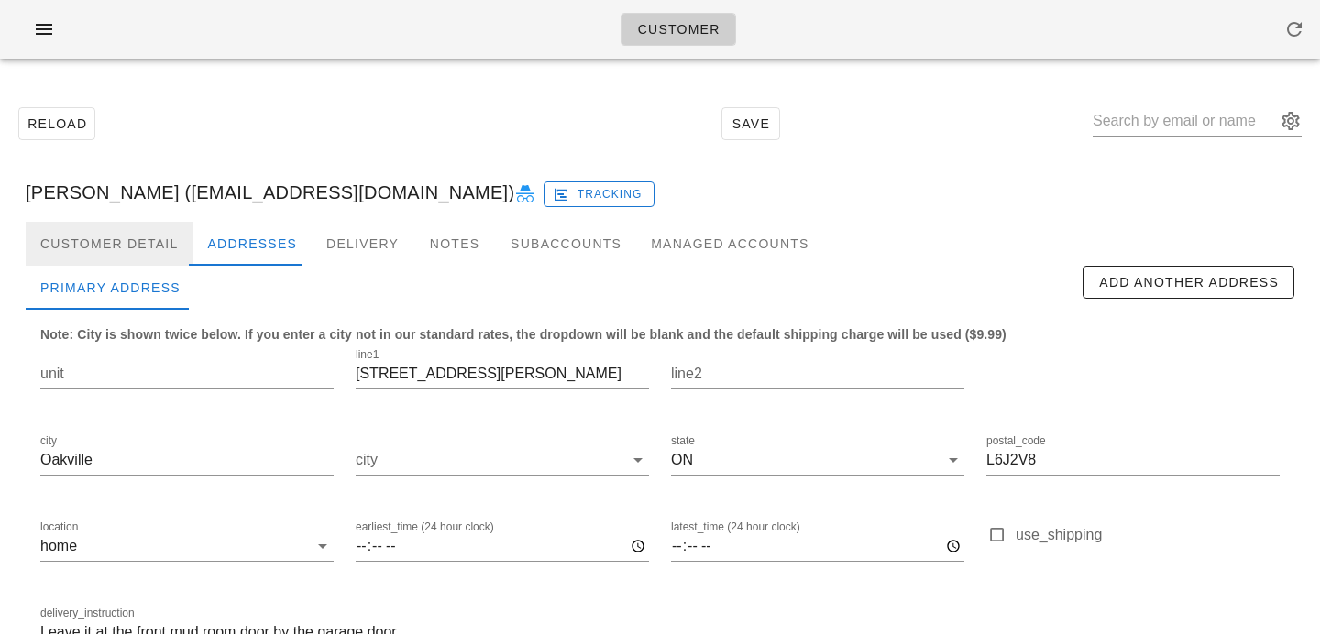
click at [150, 233] on div "Customer Detail" at bounding box center [109, 244] width 167 height 44
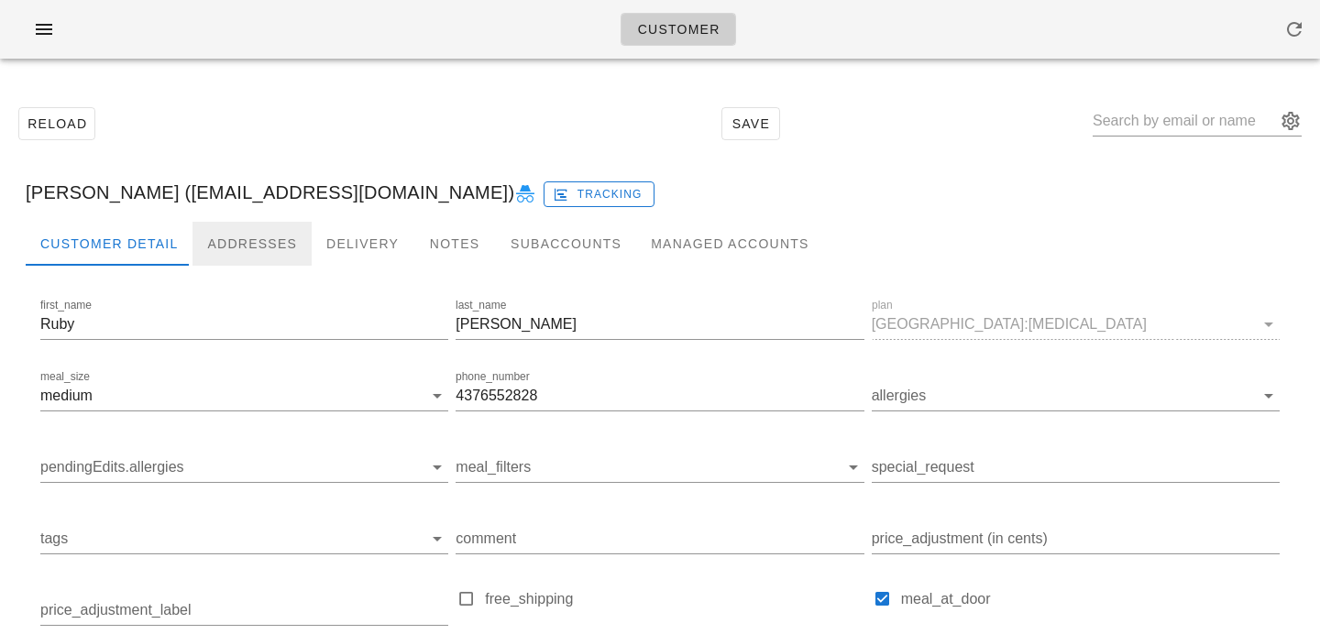
click at [222, 249] on div "Addresses" at bounding box center [251, 244] width 119 height 44
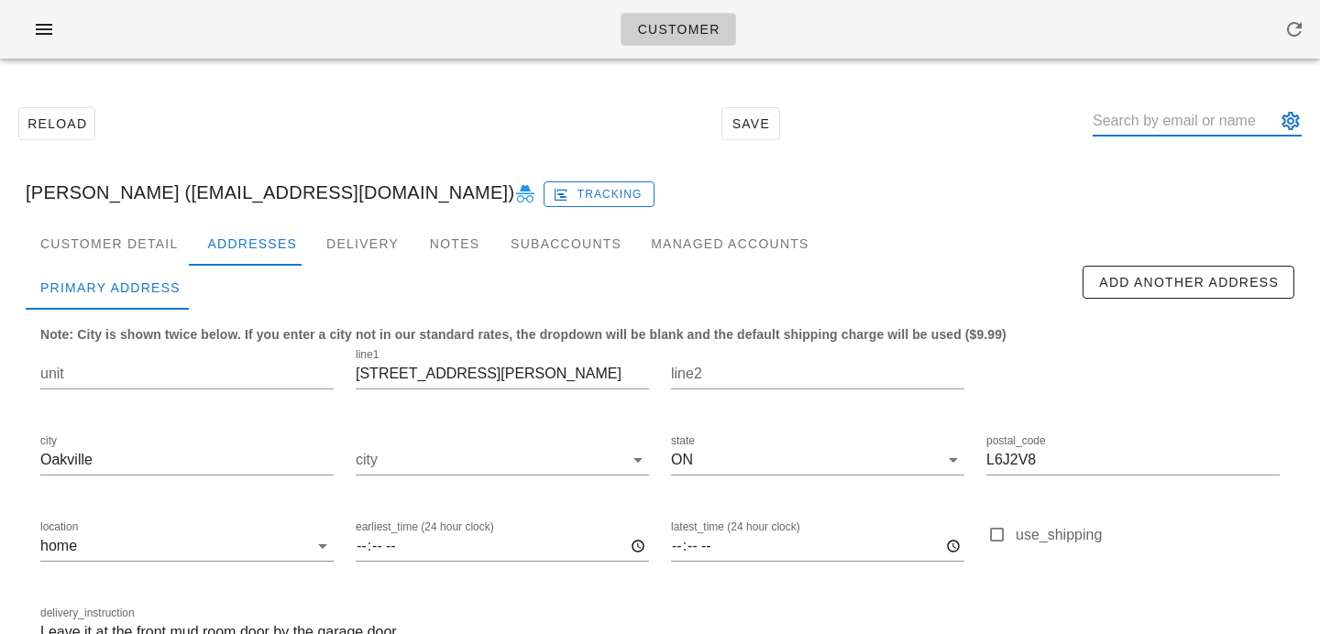
click at [1165, 106] on input "text" at bounding box center [1184, 120] width 183 height 29
type input "marina ribecca"
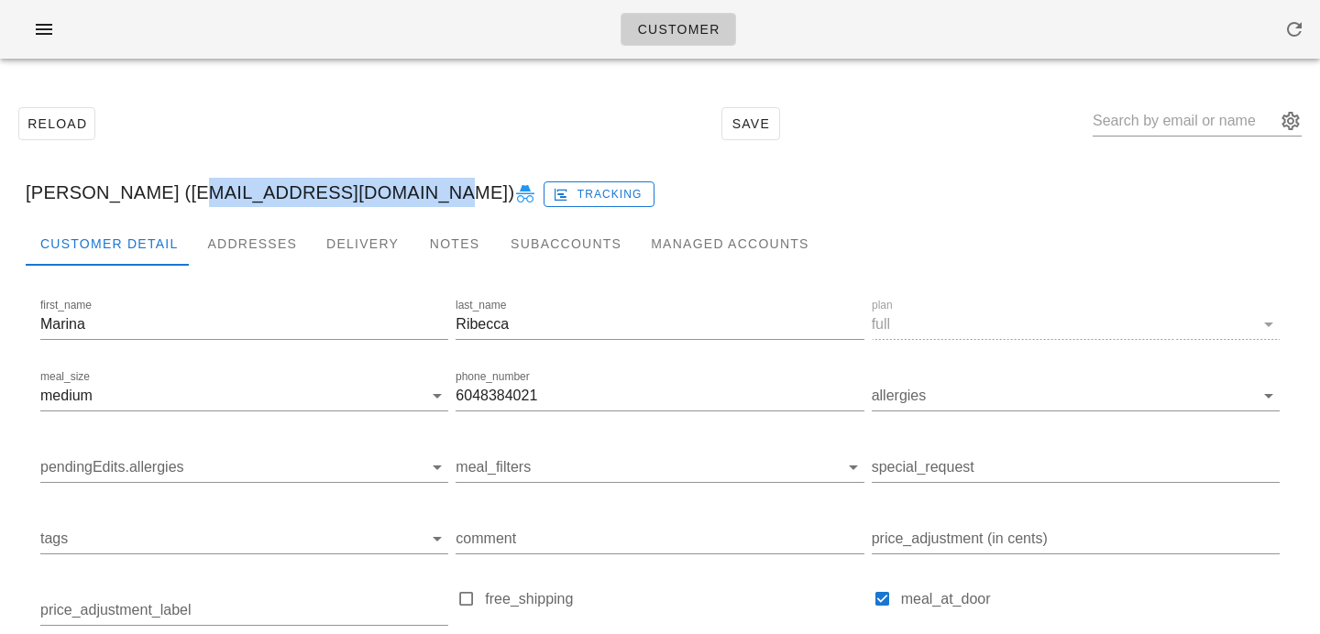
drag, startPoint x: 170, startPoint y: 194, endPoint x: 388, endPoint y: 200, distance: 217.3
click at [388, 200] on div "Marina Ribecca (marinaribecca@gmail.com) Tracking" at bounding box center [660, 192] width 1298 height 59
copy div "marinaribecca@gmail.com"
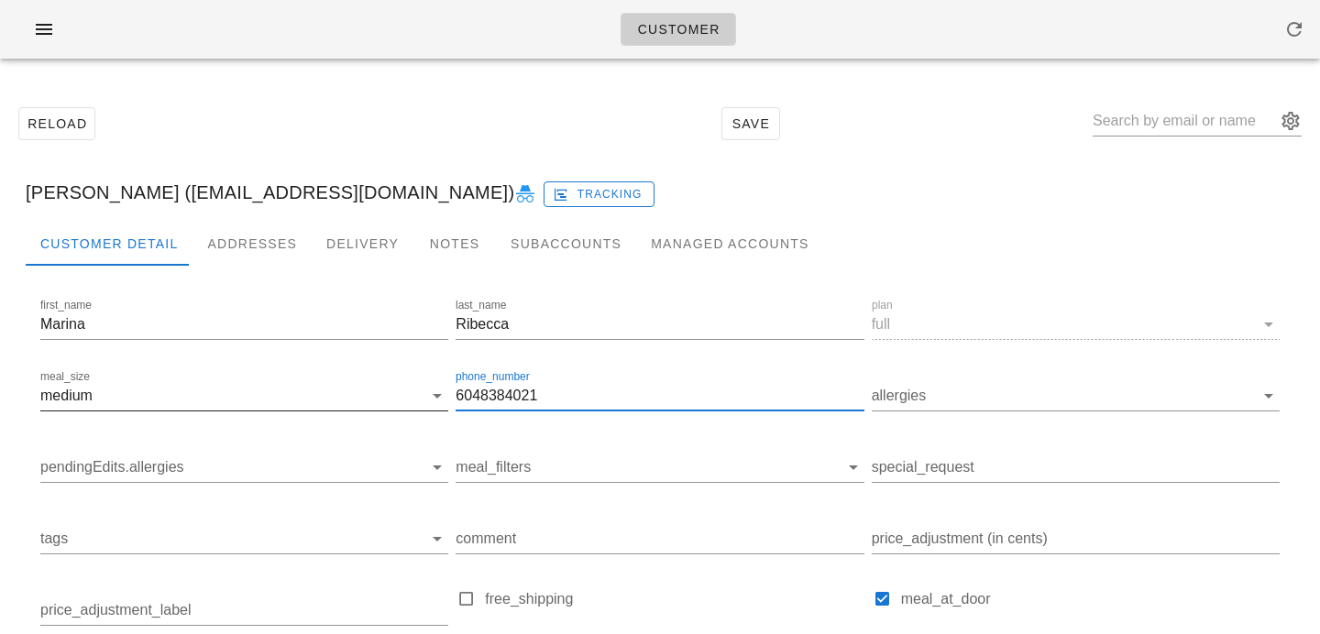
drag, startPoint x: 556, startPoint y: 387, endPoint x: 385, endPoint y: 385, distance: 171.4
click at [385, 385] on div "first_name Marina last_name Ribecca plan full meal_size medium phone_number 604…" at bounding box center [660, 523] width 1247 height 464
click at [1176, 102] on div at bounding box center [1197, 125] width 209 height 60
click at [1160, 127] on input "text" at bounding box center [1184, 120] width 183 height 29
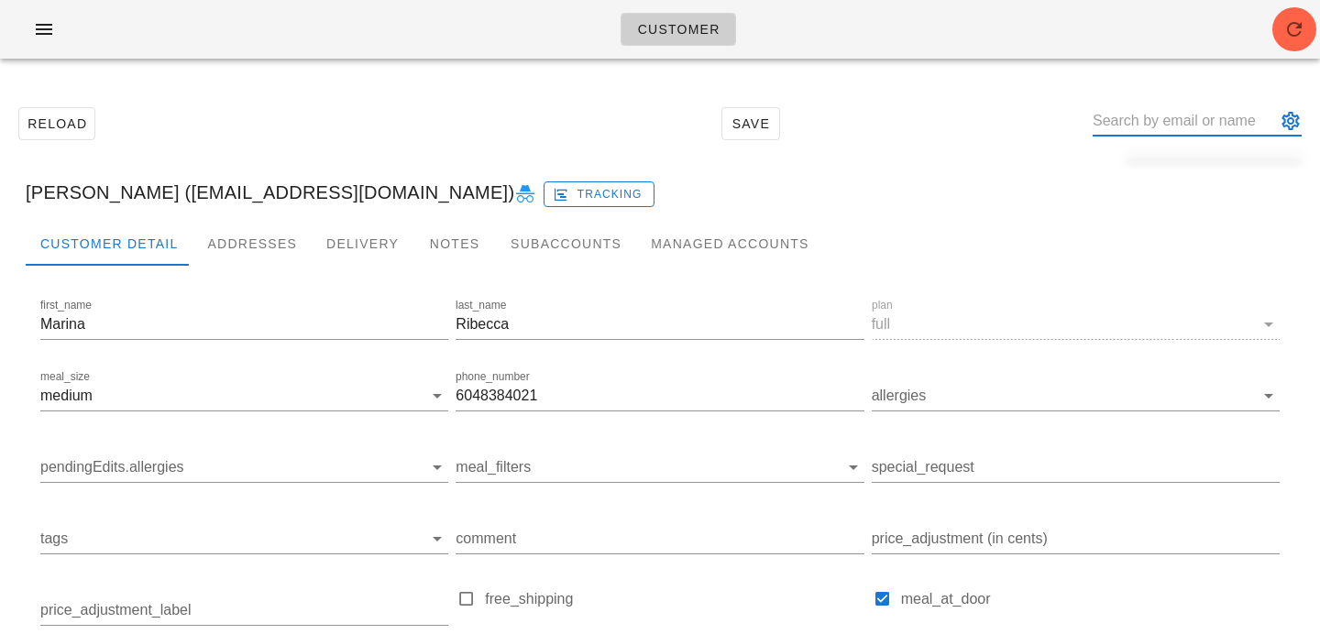
paste input "alex@zusgroup.com"
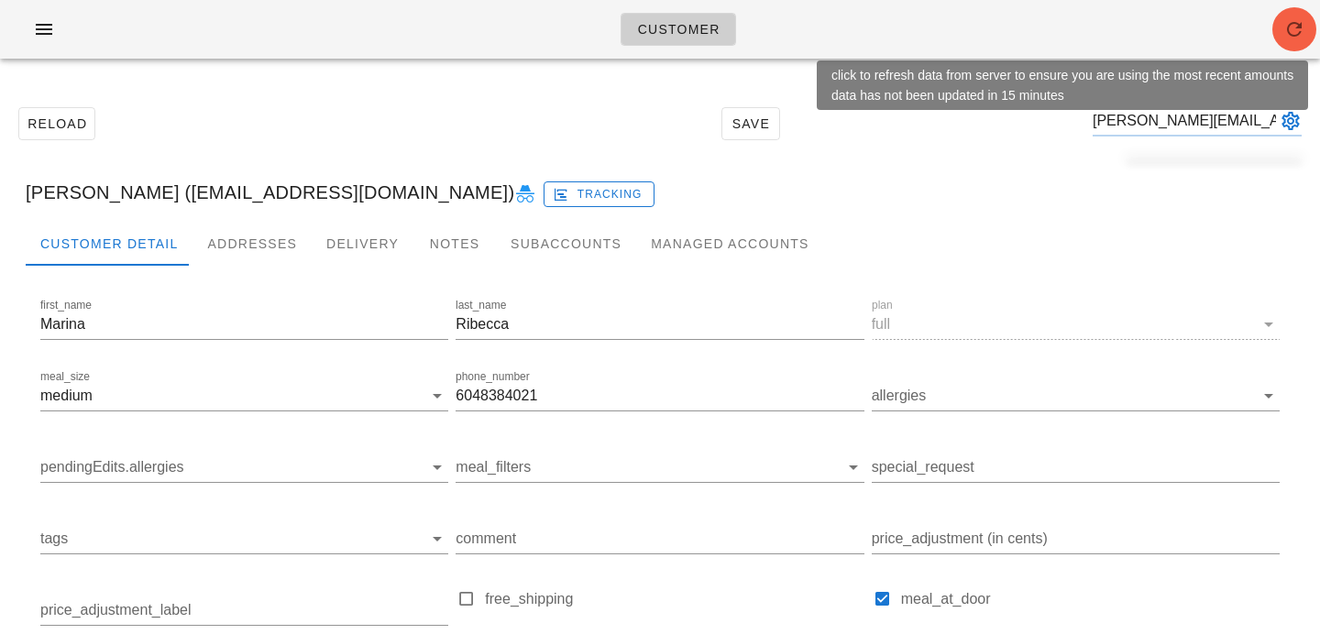
type input "alex@zusgroup.com"
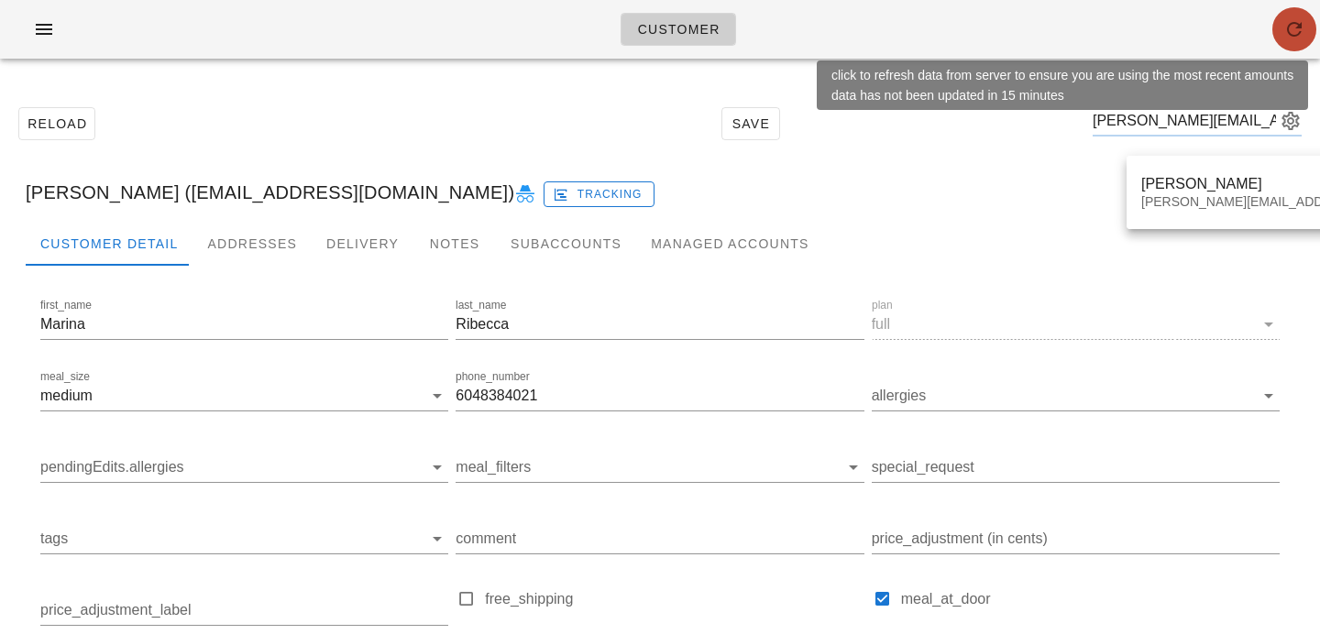
click at [1292, 33] on icon "button" at bounding box center [1294, 29] width 22 height 22
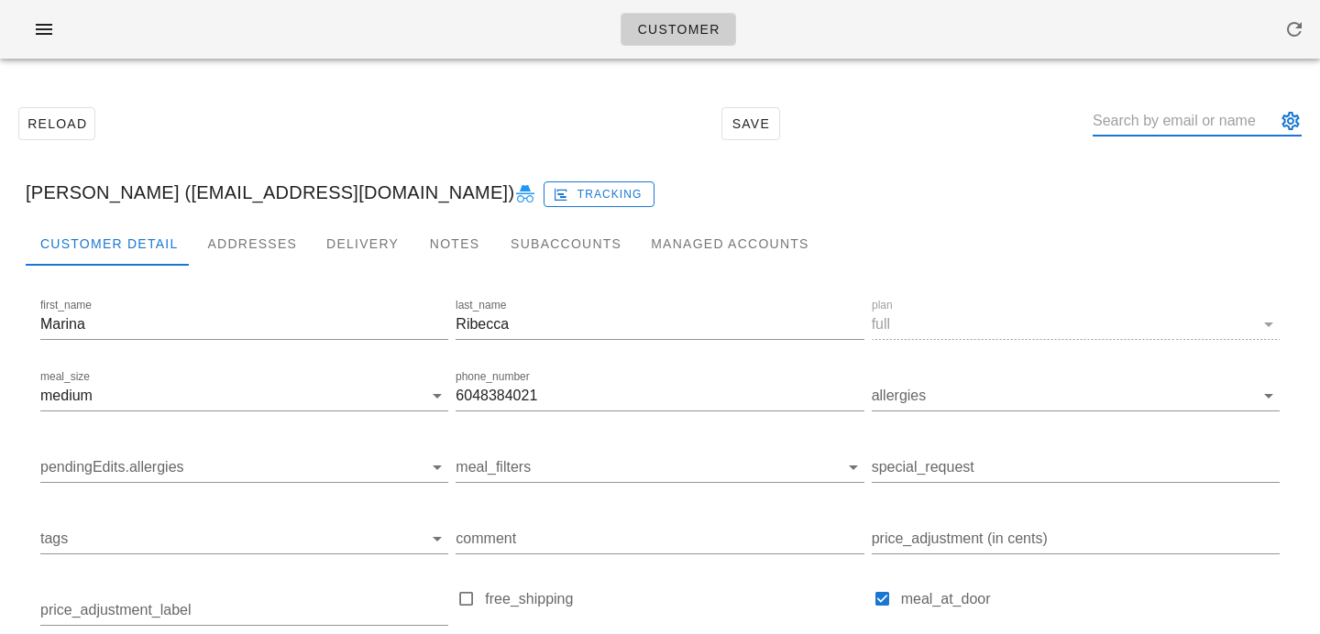
click at [1158, 126] on input "text" at bounding box center [1184, 120] width 183 height 29
paste input "[EMAIL_ADDRESS][DOMAIN_NAME]"
type input "[EMAIL_ADDRESS][DOMAIN_NAME]"
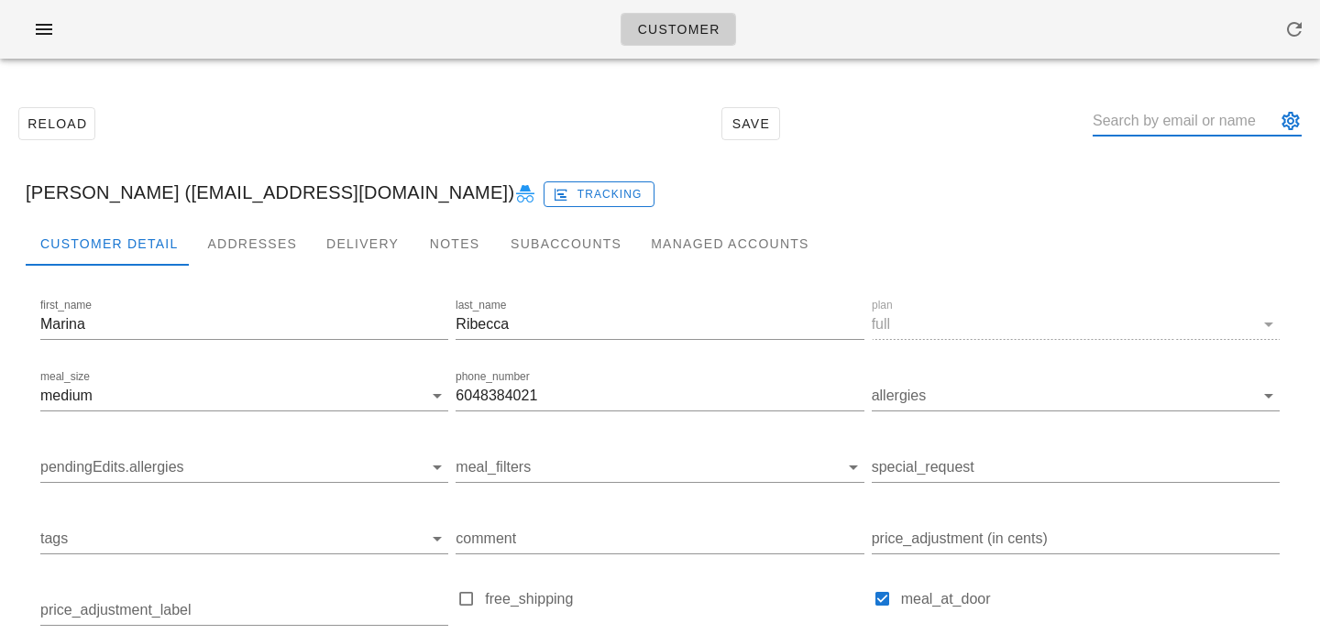
paste input "[PERSON_NAME][EMAIL_ADDRESS][DOMAIN_NAME]"
type input "[PERSON_NAME][EMAIL_ADDRESS][DOMAIN_NAME]"
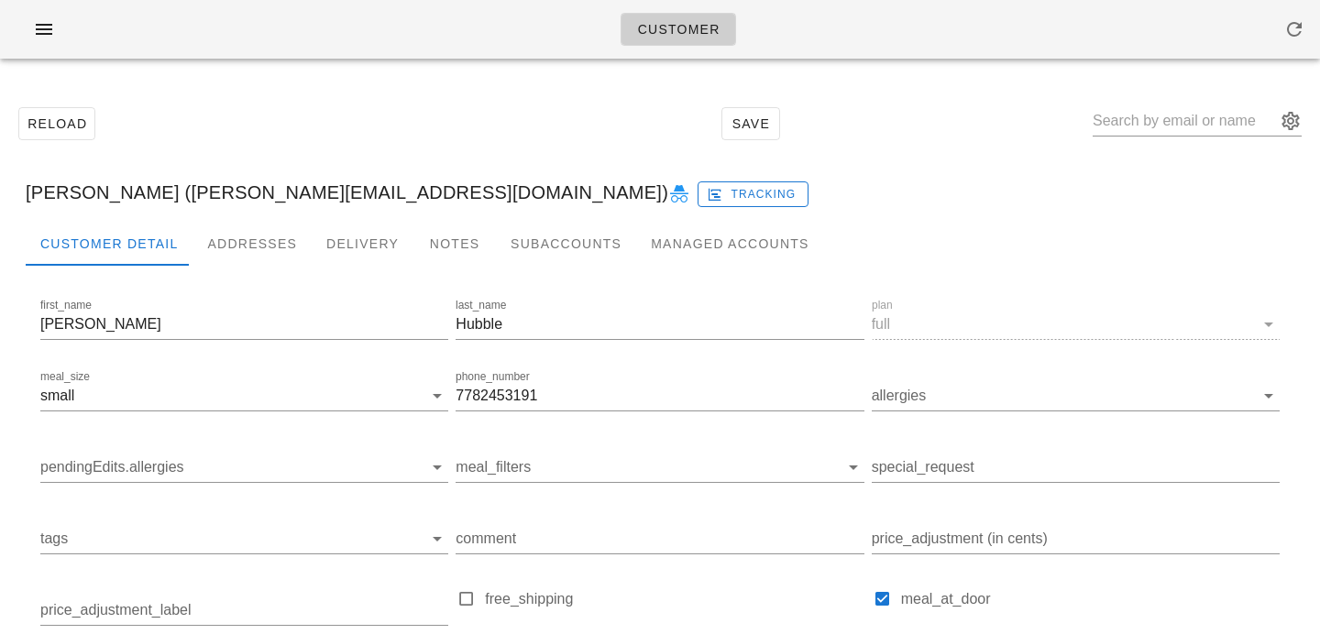
click at [536, 210] on div "[PERSON_NAME] ([PERSON_NAME][EMAIL_ADDRESS][DOMAIN_NAME]) Tracking" at bounding box center [660, 192] width 1298 height 59
click at [535, 250] on div "Subaccounts" at bounding box center [566, 244] width 140 height 44
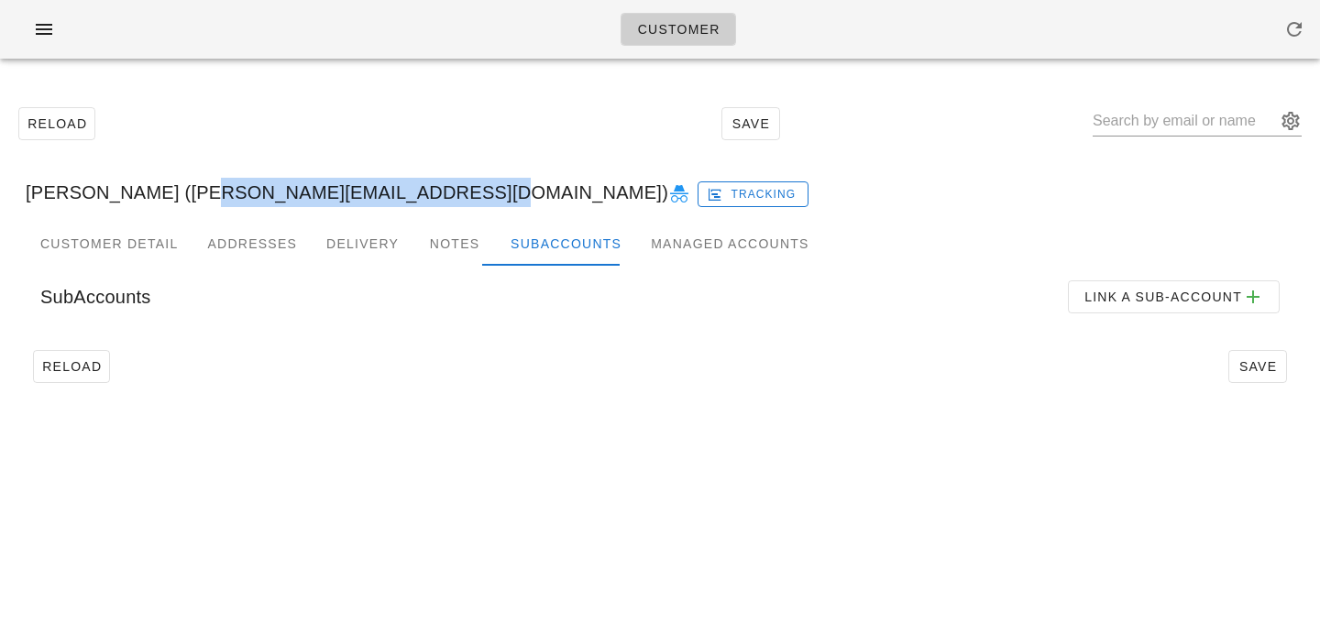
drag, startPoint x: 172, startPoint y: 191, endPoint x: 428, endPoint y: 196, distance: 255.8
click at [428, 196] on div "[PERSON_NAME] ([PERSON_NAME][EMAIL_ADDRESS][DOMAIN_NAME]) Tracking" at bounding box center [660, 192] width 1298 height 59
copy div "[PERSON_NAME][EMAIL_ADDRESS][DOMAIN_NAME]"
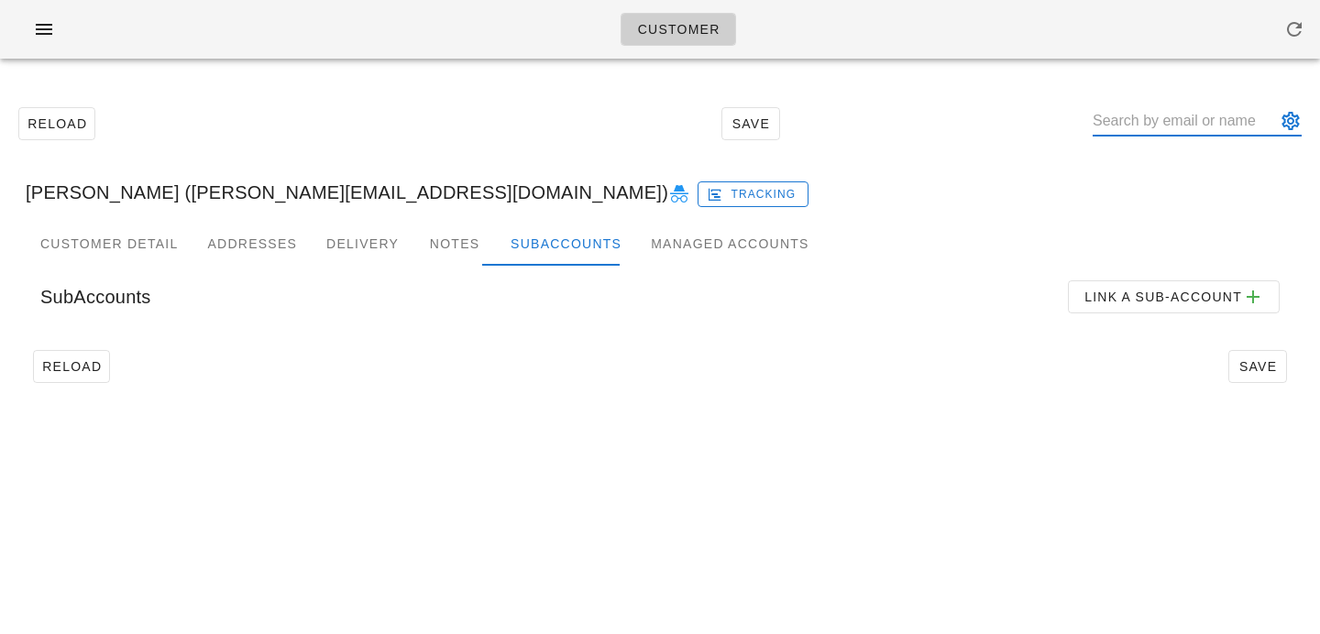
click at [1143, 131] on input "text" at bounding box center [1184, 120] width 183 height 29
paste input "[EMAIL_ADDRESS][DOMAIN_NAME]"
click at [1206, 117] on input "[EMAIL_ADDRESS][DOMAIN_NAME]" at bounding box center [1184, 120] width 183 height 29
click at [1274, 120] on input "[EMAIL_ADDRESS][DOMAIN_NAME]" at bounding box center [1184, 120] width 183 height 29
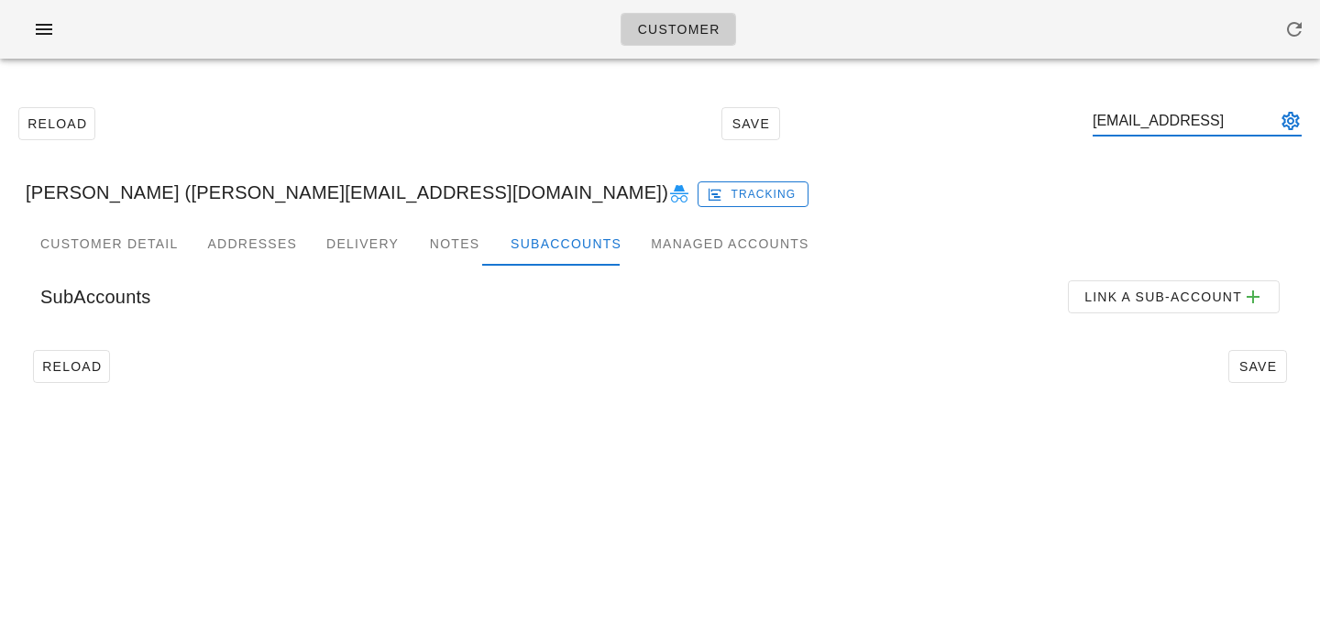
scroll to position [0, 0]
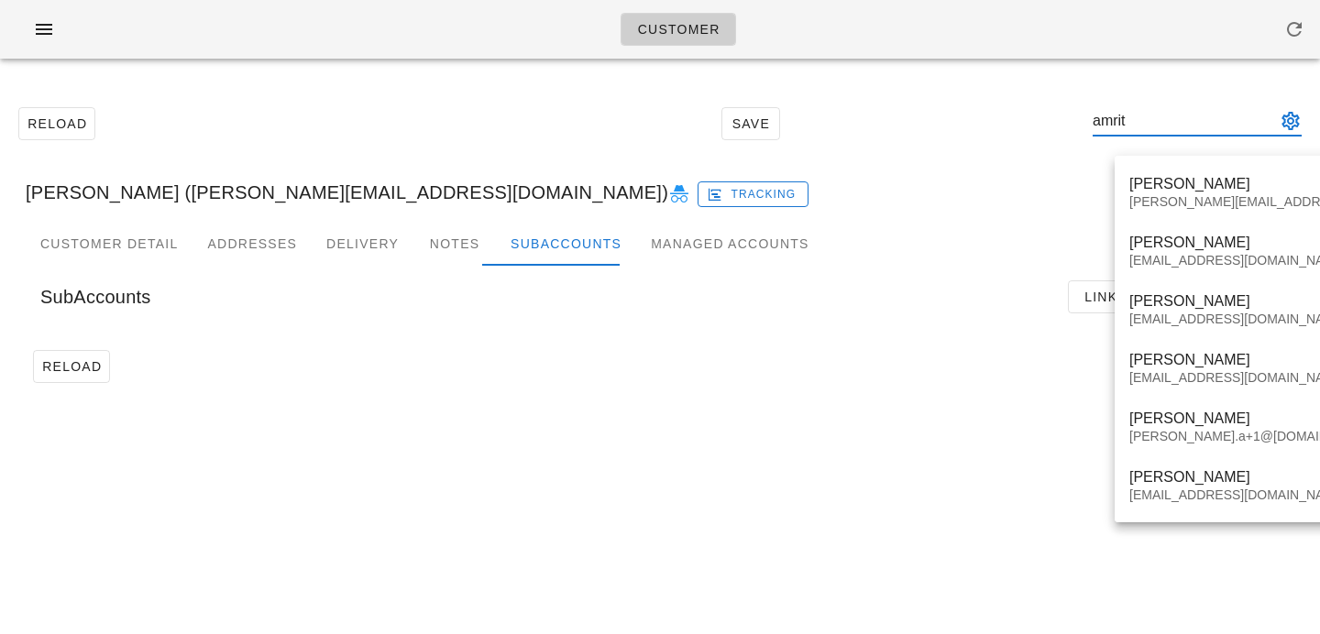
type input "amrit"
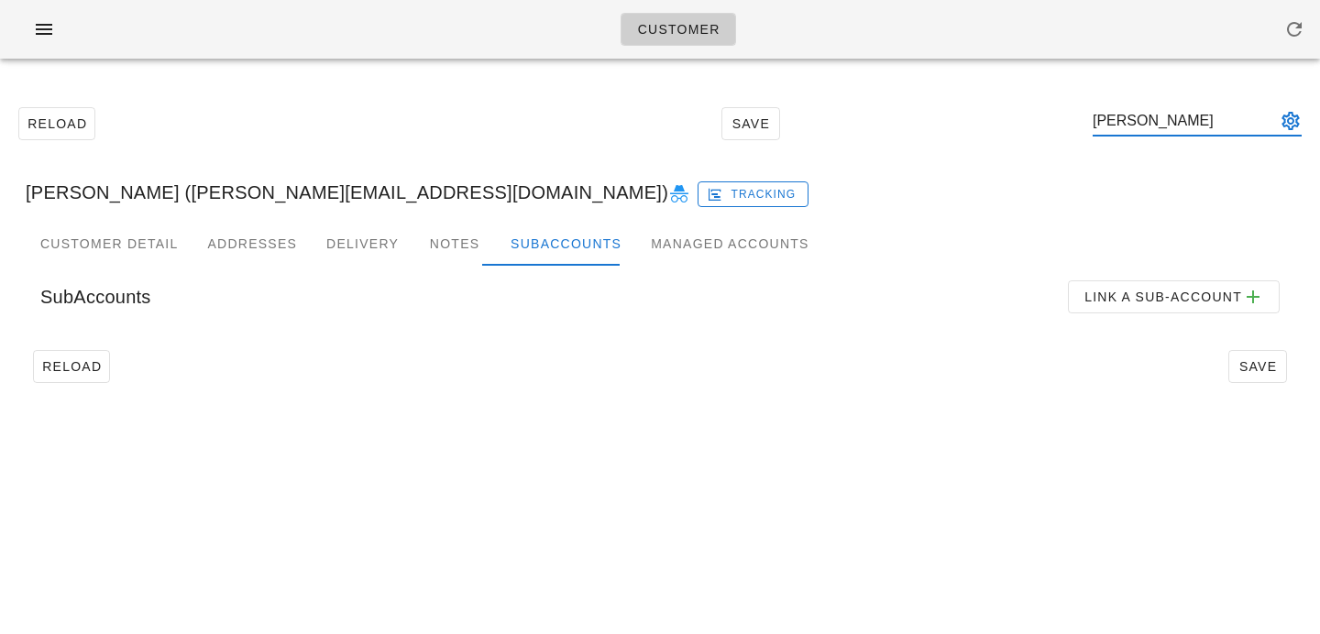
type input "[PERSON_NAME]"
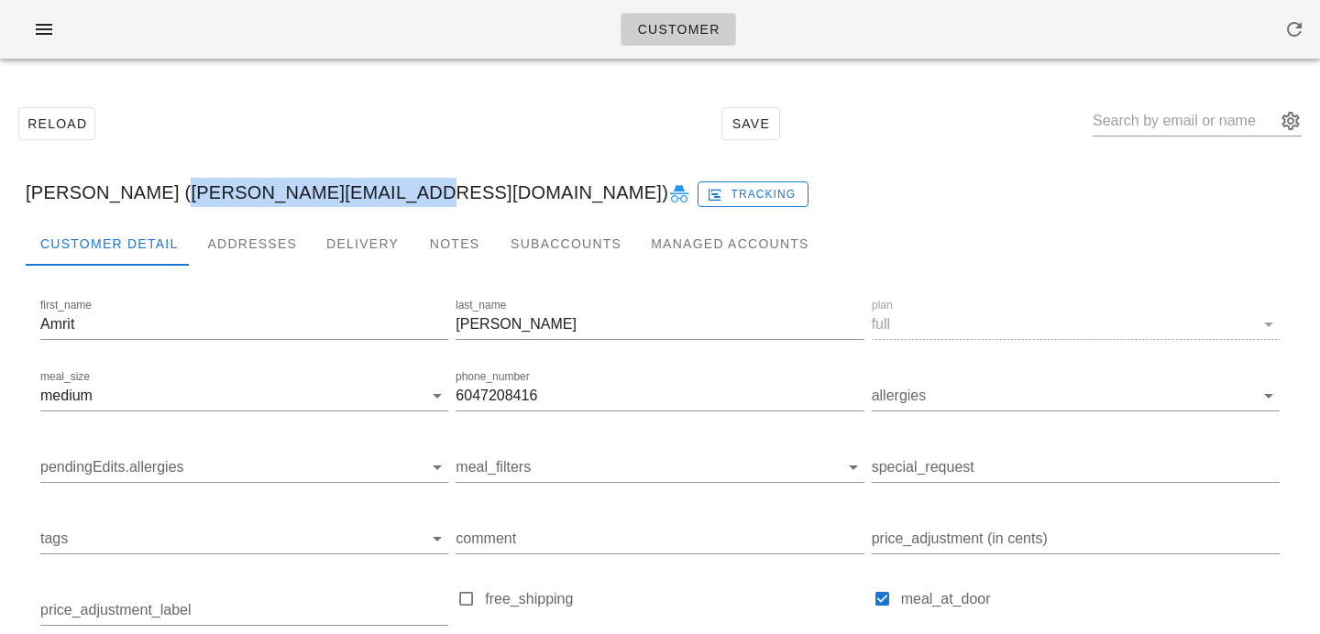
drag, startPoint x: 156, startPoint y: 192, endPoint x: 379, endPoint y: 194, distance: 223.7
click at [379, 194] on div "Amrit Manhas (amritmanhas@hotmail.com) Tracking" at bounding box center [660, 192] width 1298 height 59
copy div "amritmanhas@hotmail.com"
click at [525, 252] on div "Subaccounts" at bounding box center [566, 244] width 140 height 44
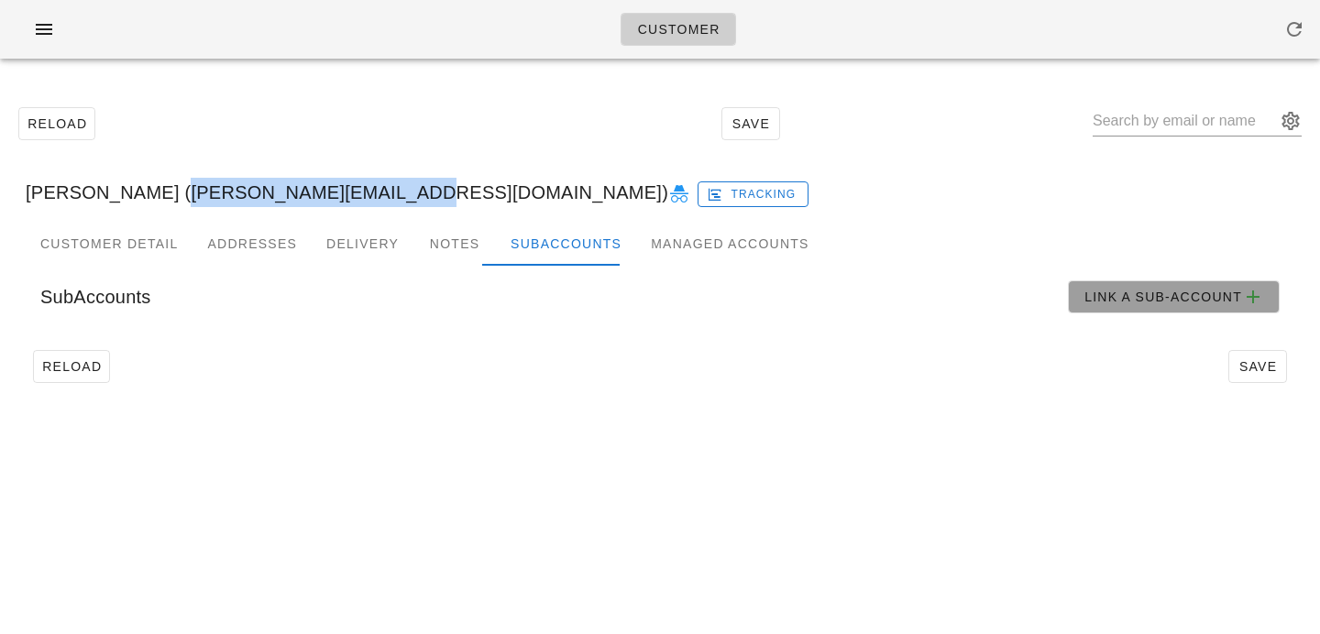
click at [1107, 302] on span "Link a sub-account" at bounding box center [1173, 297] width 181 height 22
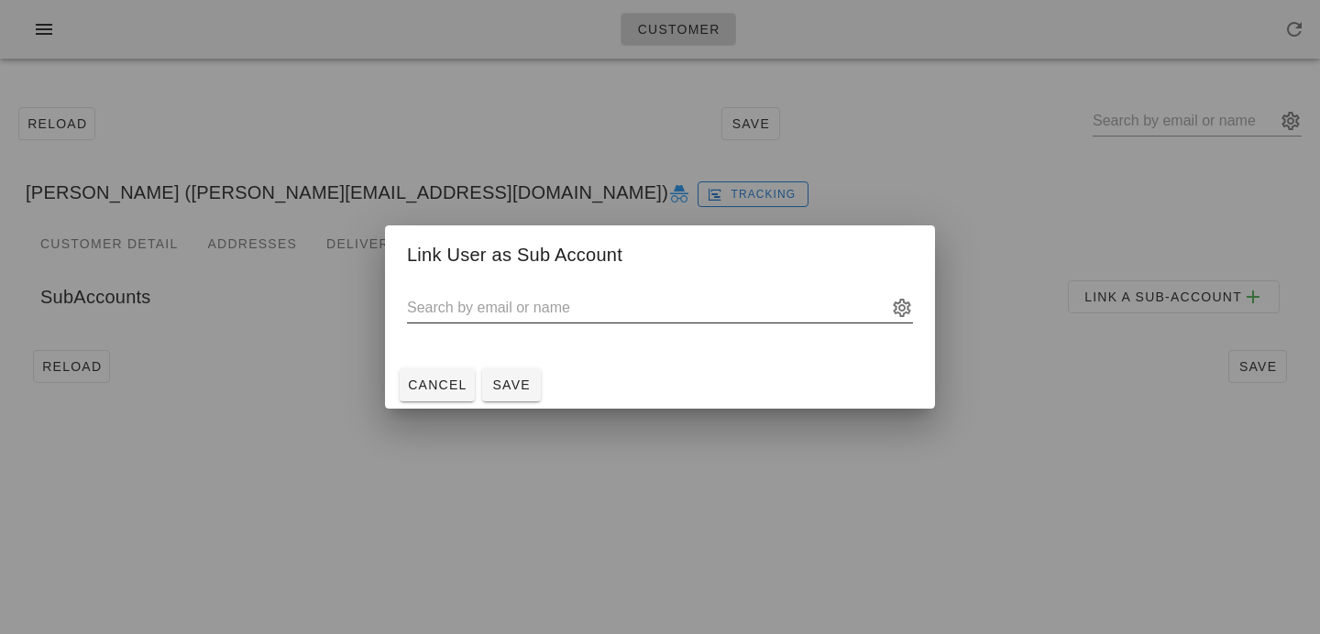
click at [458, 306] on input "text" at bounding box center [647, 307] width 480 height 29
paste input "michelle_hubble@hotmail.com"
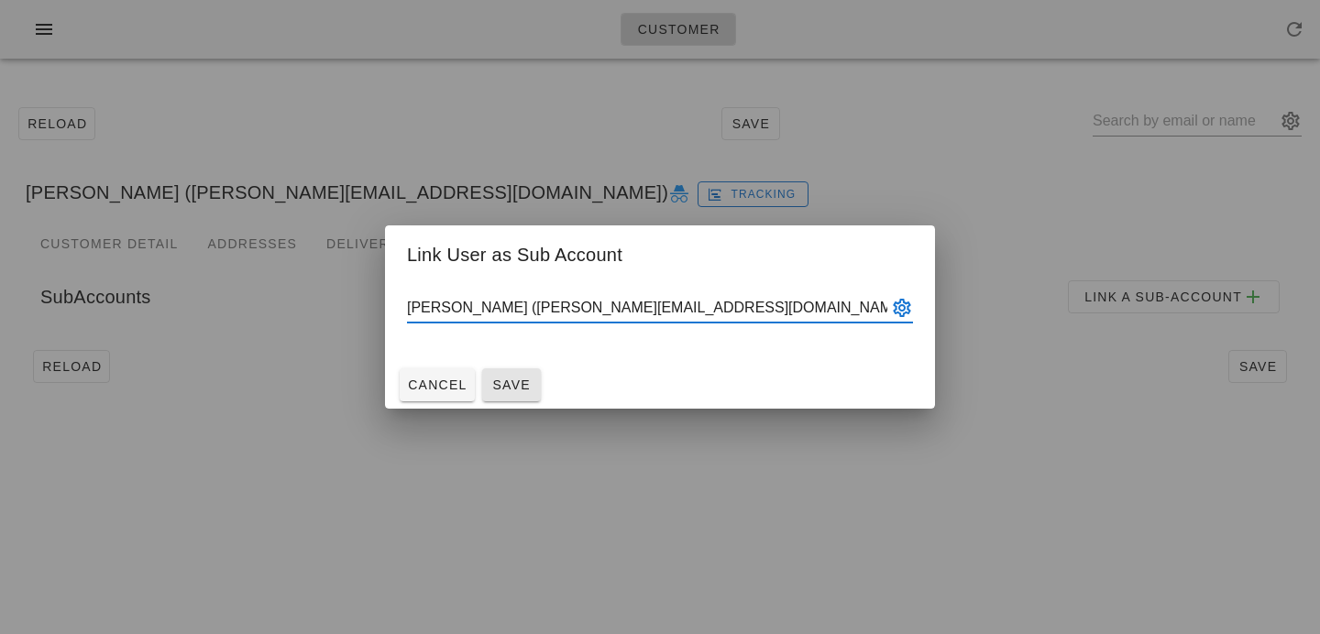
type input "Michelle Hubble (michelle_hubble@hotmail.com)"
click at [535, 390] on button "Save" at bounding box center [511, 384] width 59 height 33
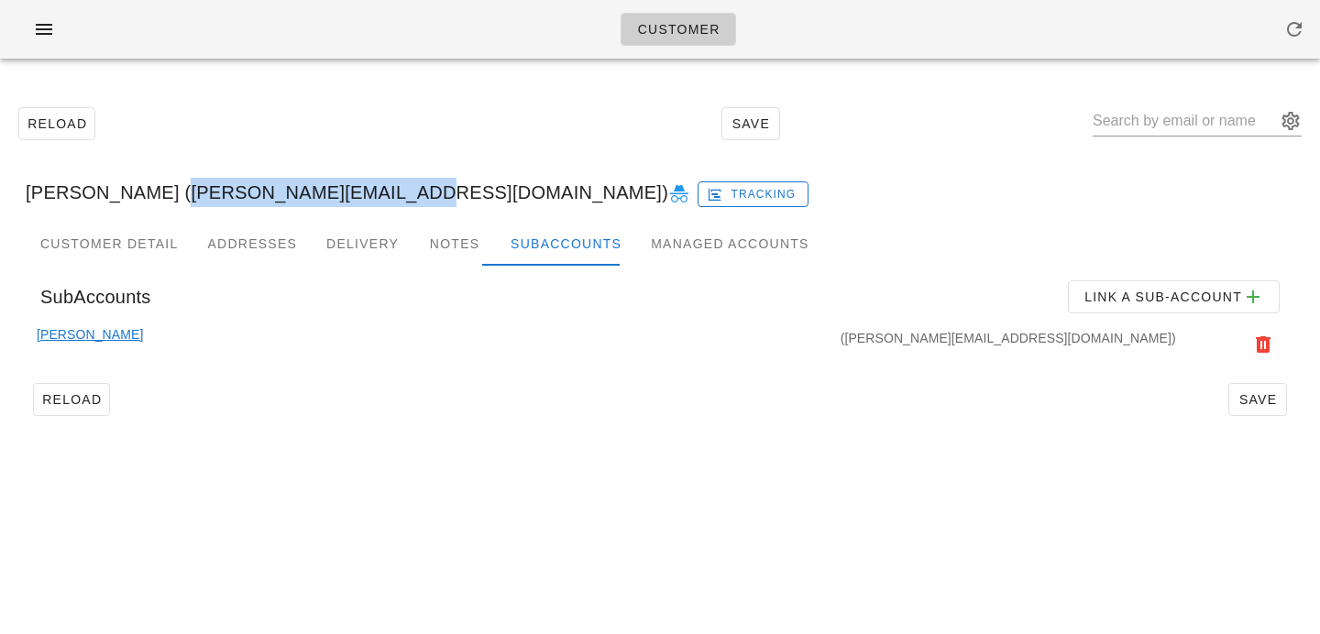
drag, startPoint x: 158, startPoint y: 193, endPoint x: 379, endPoint y: 190, distance: 221.8
click at [379, 190] on div "[PERSON_NAME] ([PERSON_NAME][EMAIL_ADDRESS][DOMAIN_NAME]) Tracking" at bounding box center [660, 192] width 1298 height 59
copy div "[EMAIL_ADDRESS][DOMAIN_NAME]"
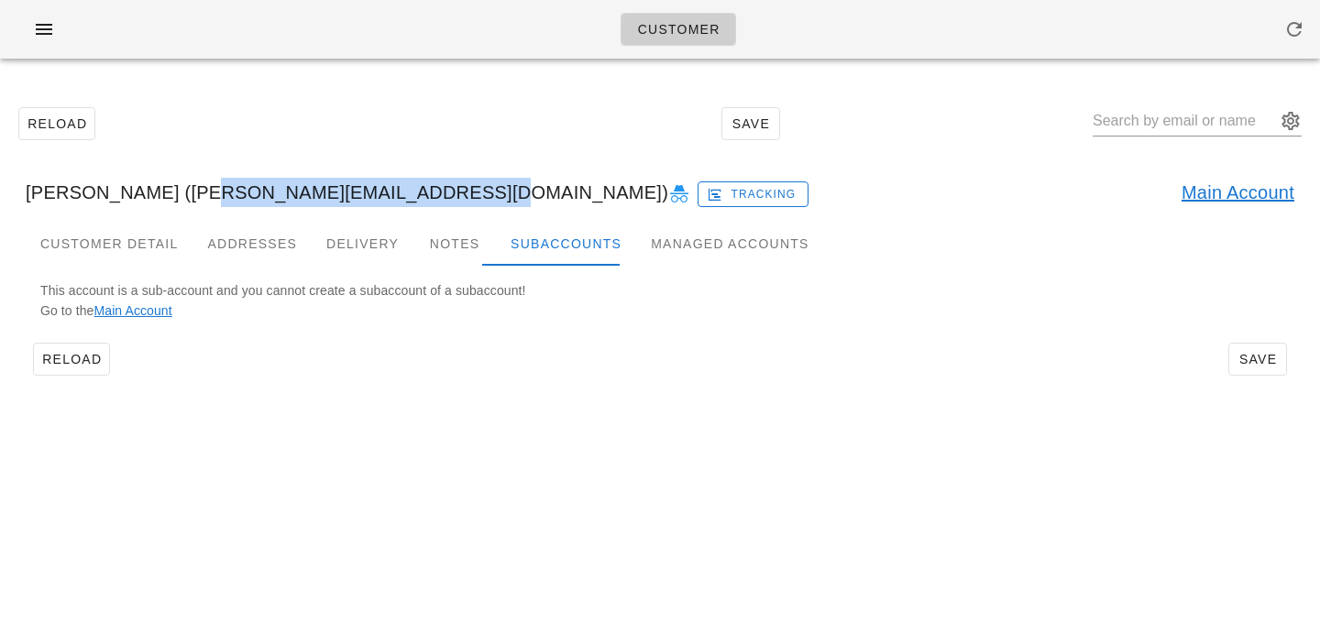
drag, startPoint x: 179, startPoint y: 194, endPoint x: 429, endPoint y: 193, distance: 250.2
click at [429, 193] on div "[PERSON_NAME] ([PERSON_NAME][EMAIL_ADDRESS][DOMAIN_NAME]) Tracking Main Account" at bounding box center [660, 192] width 1298 height 59
copy div "[PERSON_NAME][EMAIL_ADDRESS][DOMAIN_NAME]"
